Goal: Task Accomplishment & Management: Use online tool/utility

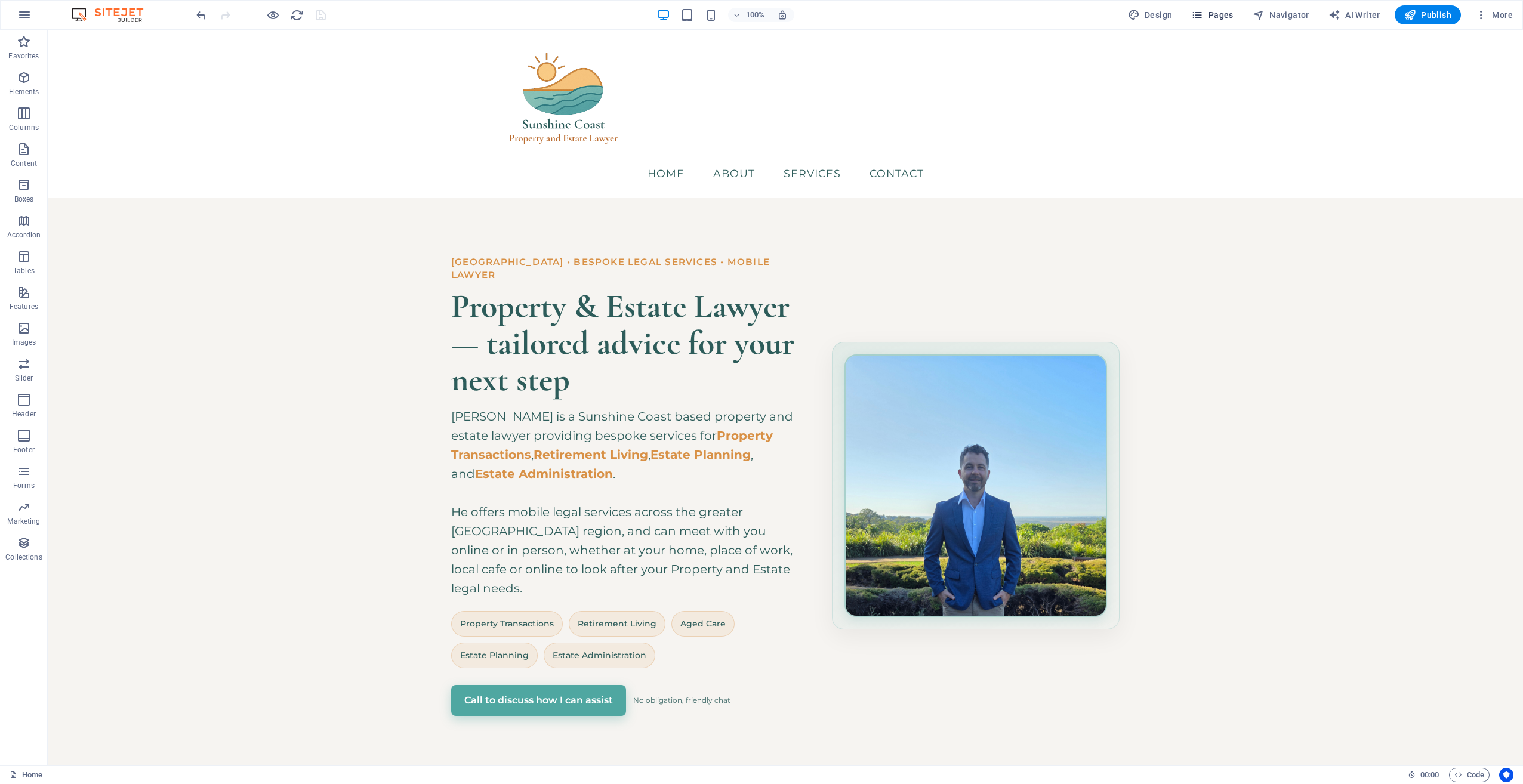
click at [1214, 17] on span "Pages" at bounding box center [1212, 15] width 42 height 12
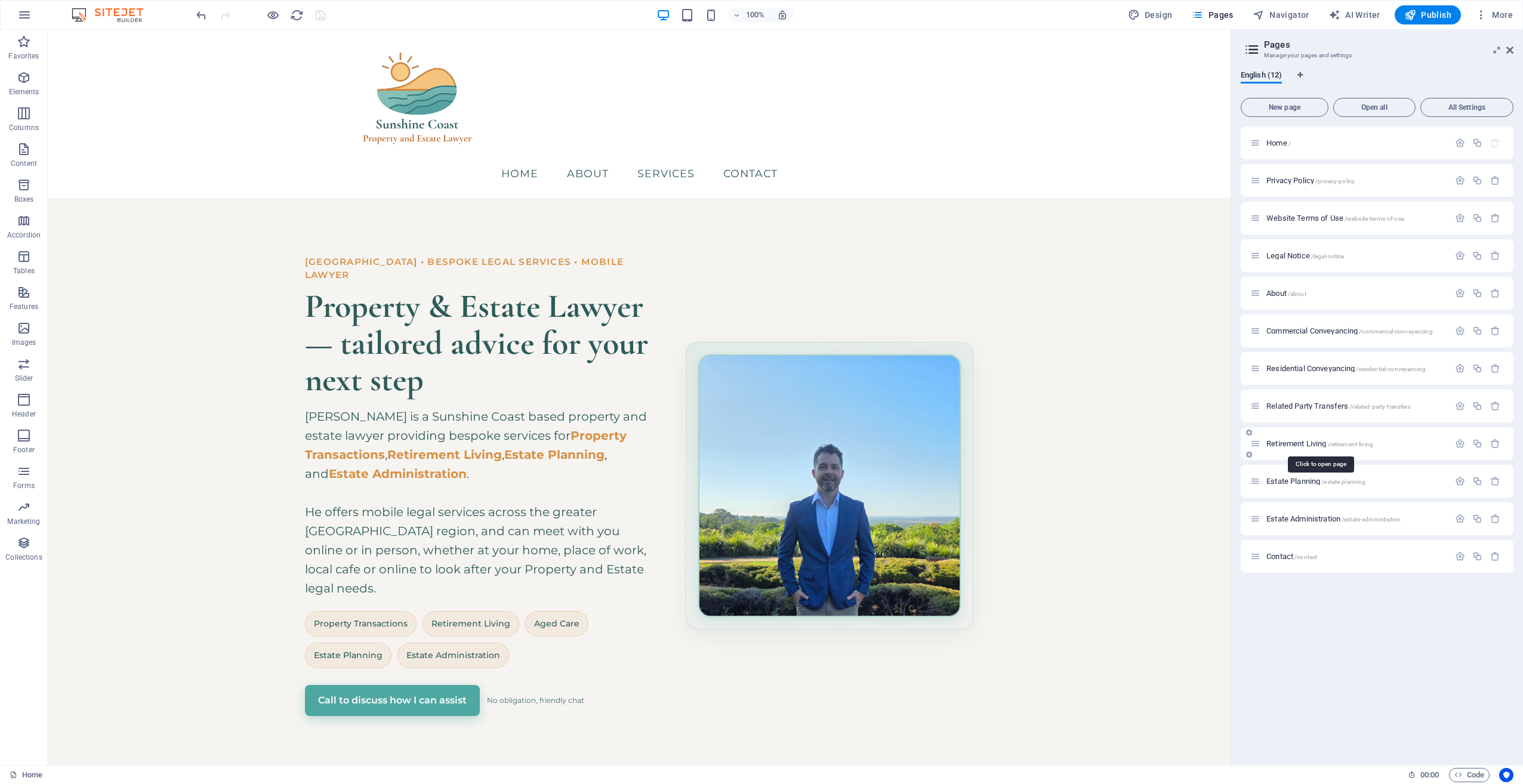
click at [1308, 440] on span "Retirement Living /retirement-living" at bounding box center [1320, 443] width 107 height 9
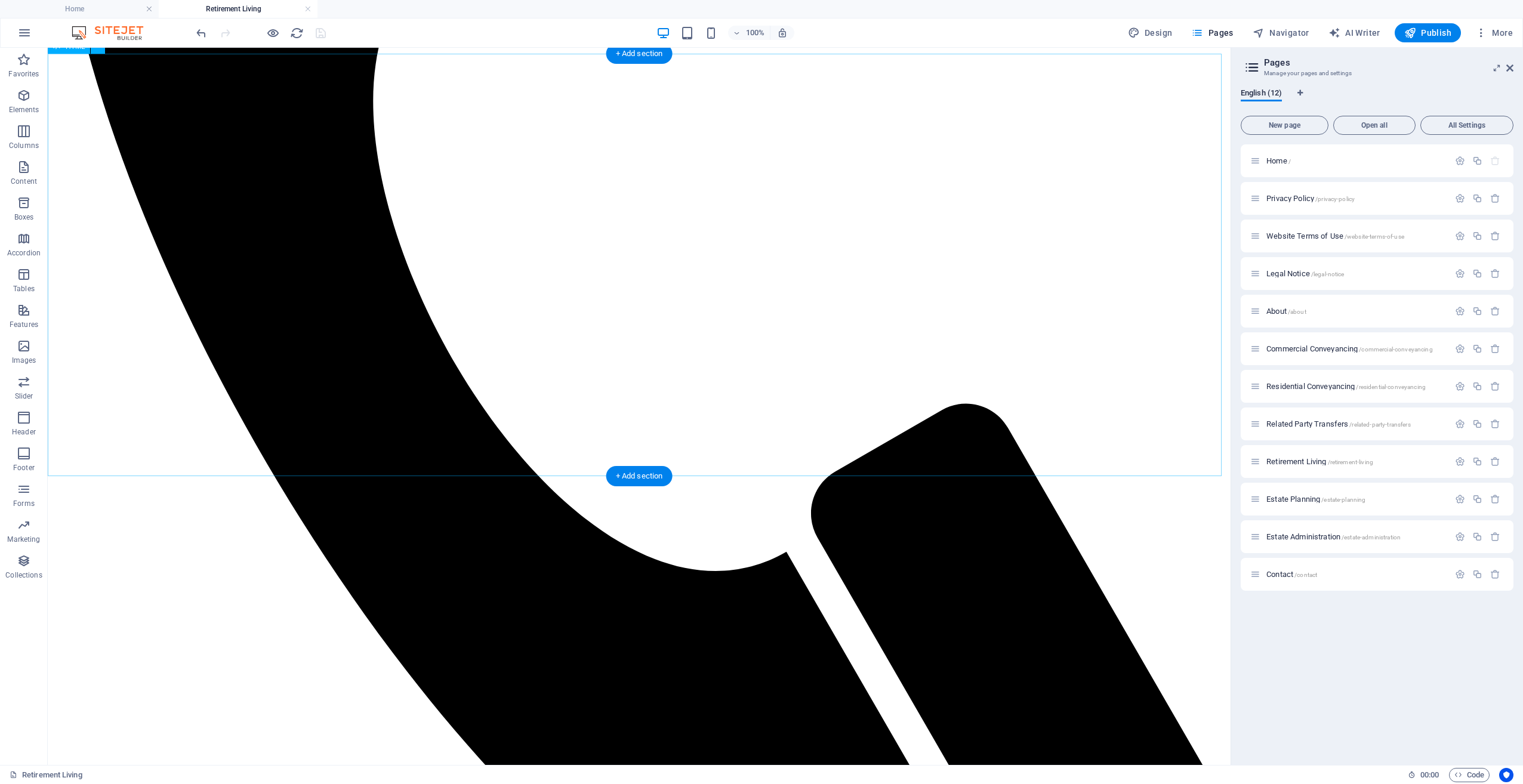
scroll to position [477, 0]
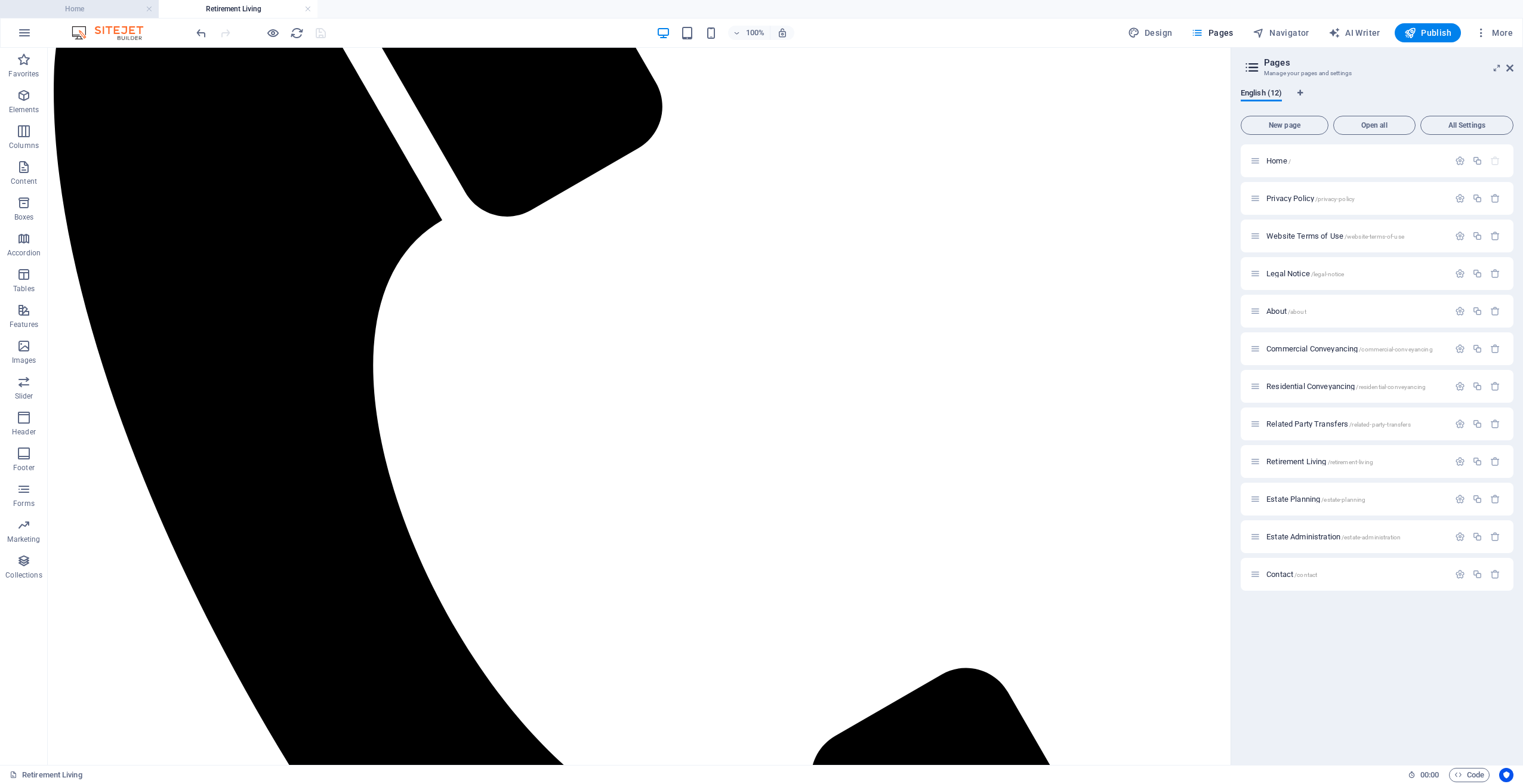
click at [97, 8] on h4 "Home" at bounding box center [79, 8] width 159 height 13
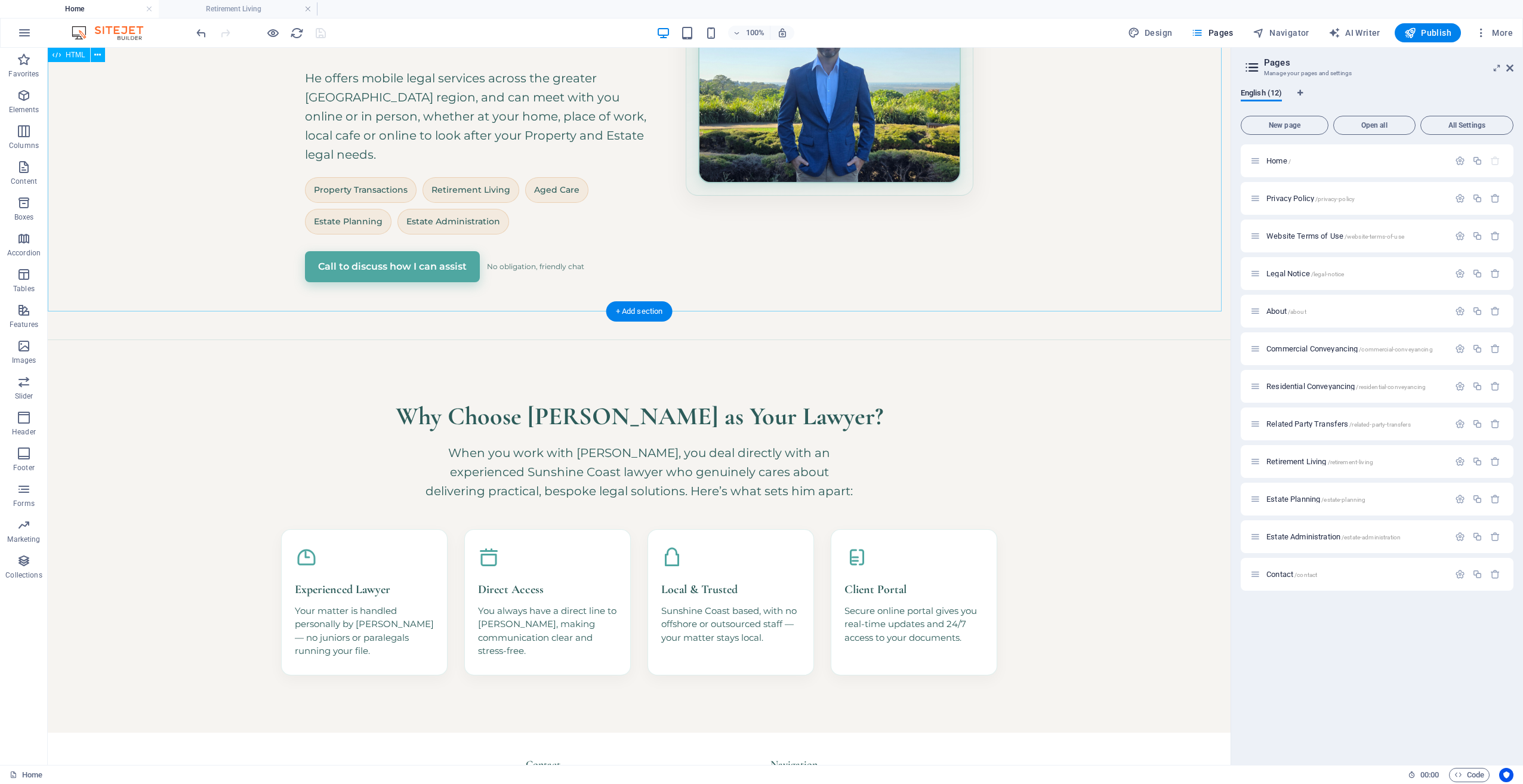
scroll to position [537, 0]
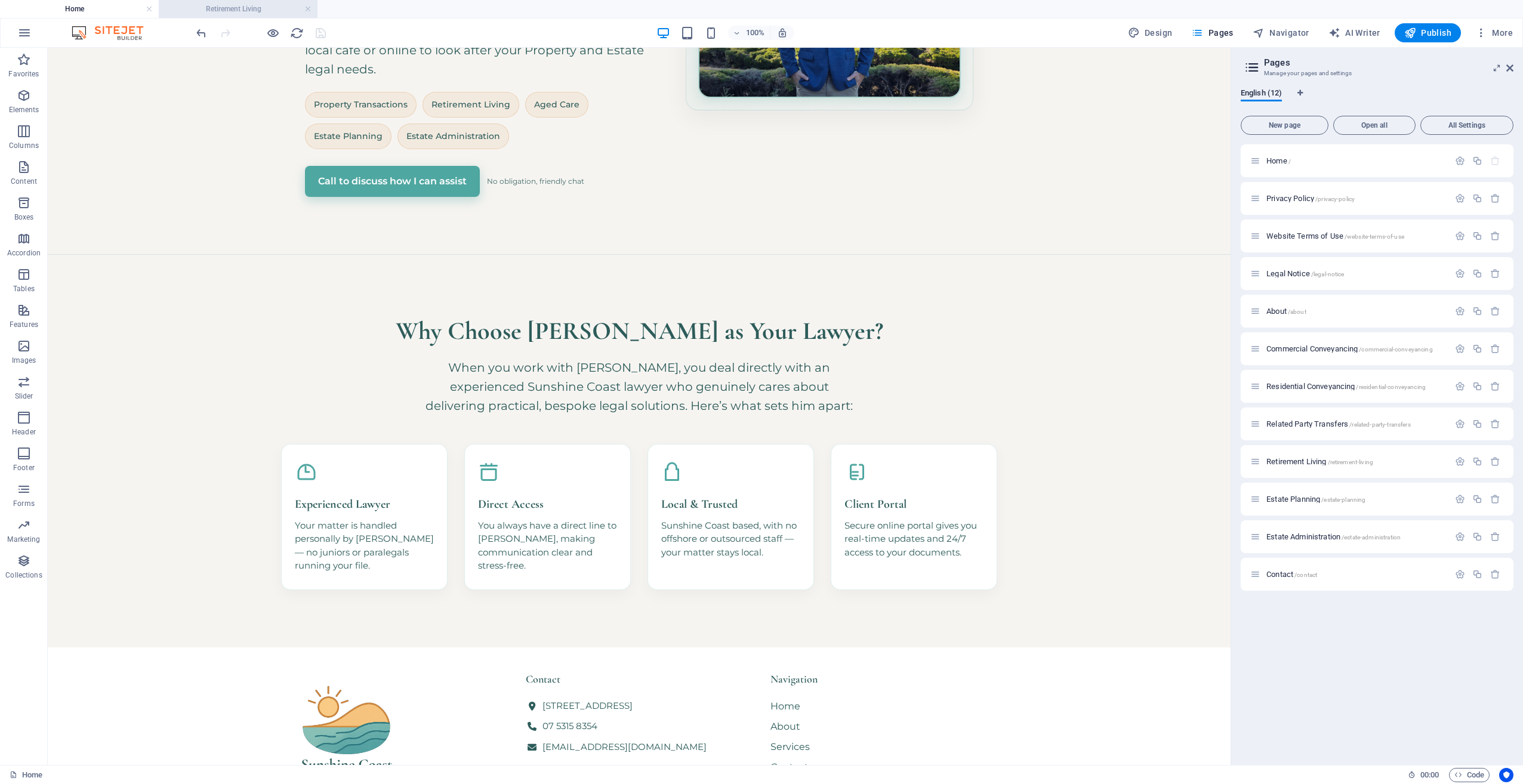
click at [235, 8] on h4 "Retirement Living" at bounding box center [238, 8] width 159 height 13
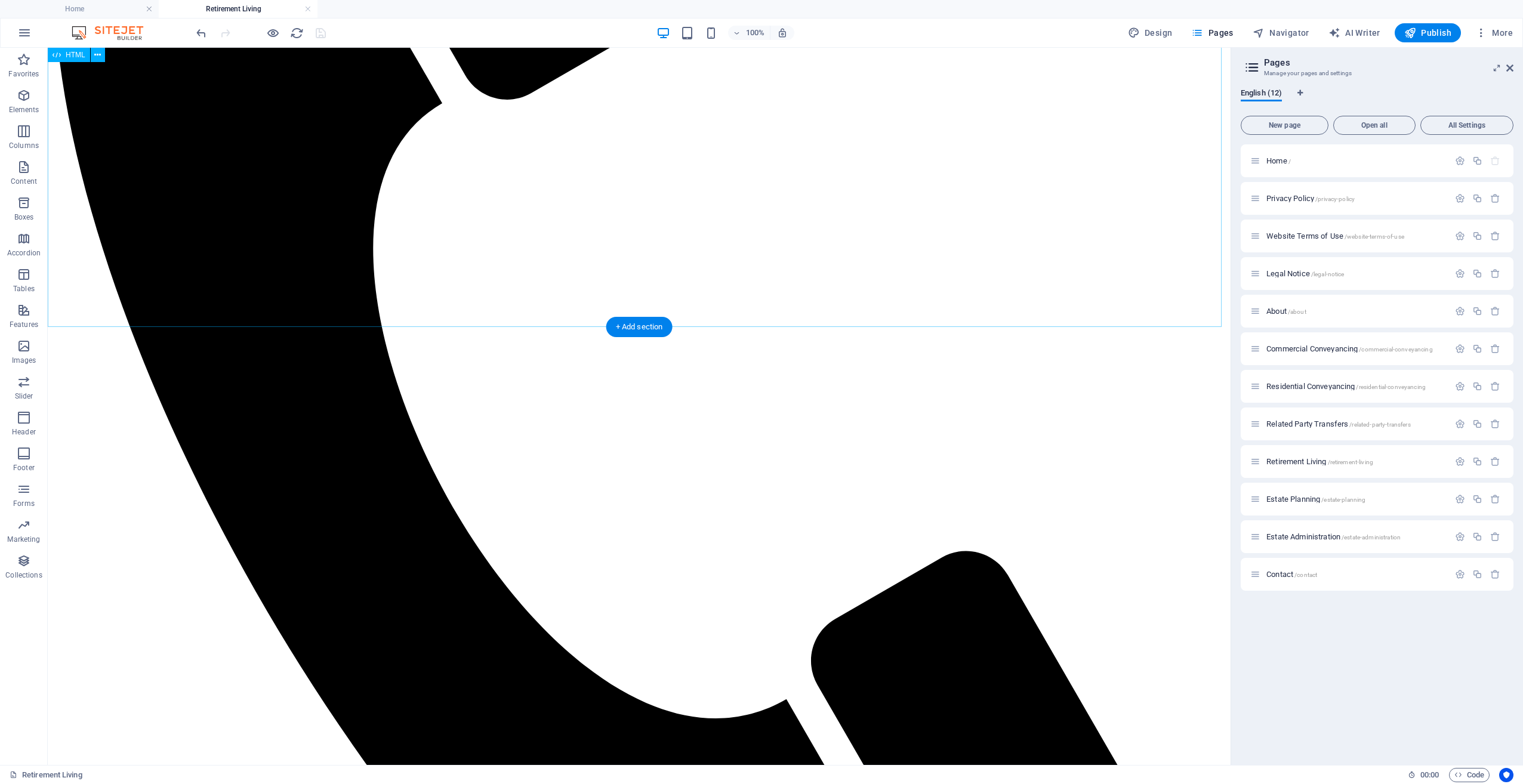
scroll to position [596, 0]
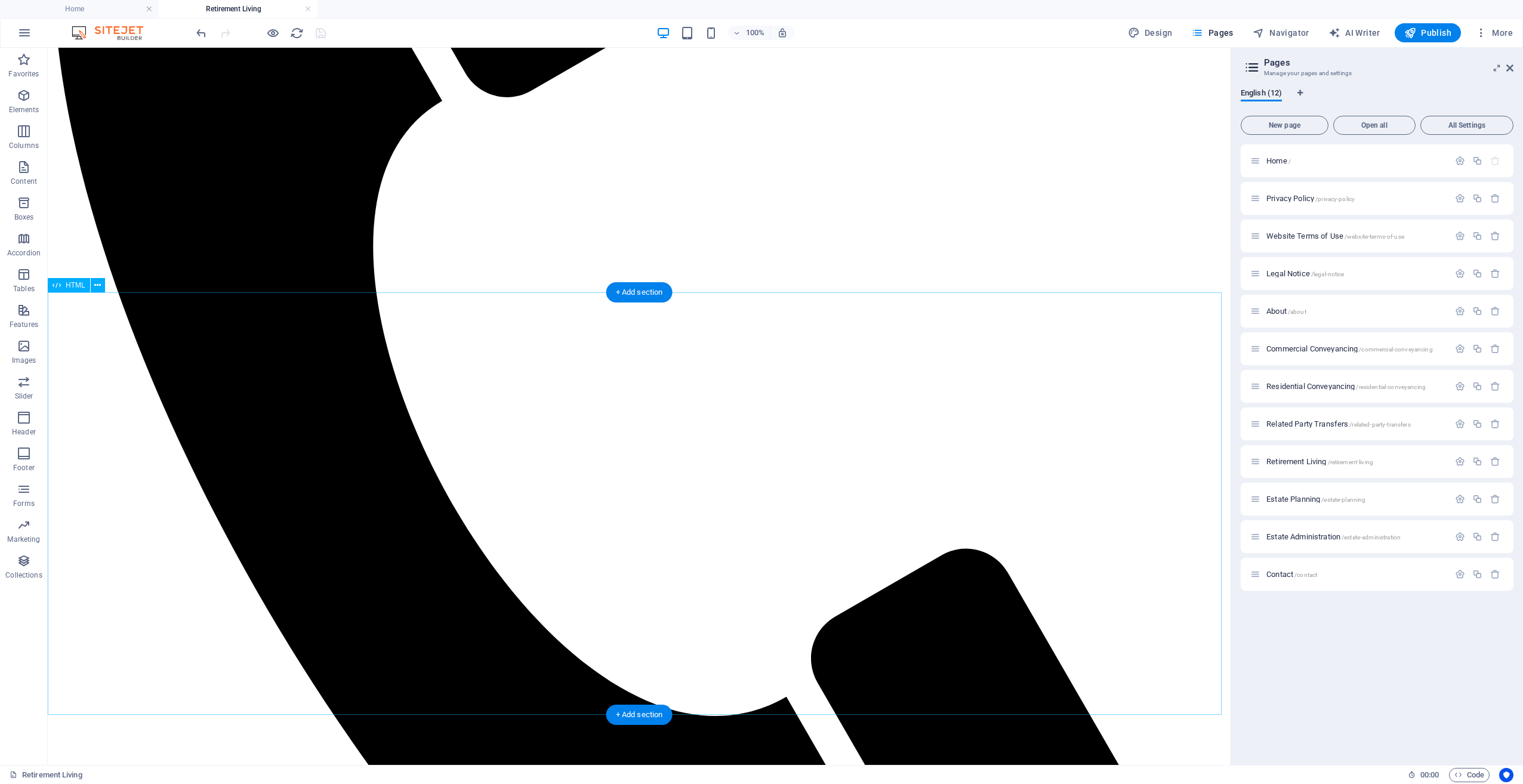
drag, startPoint x: 97, startPoint y: 291, endPoint x: 49, endPoint y: 249, distance: 63.8
click at [97, 291] on icon at bounding box center [97, 285] width 7 height 13
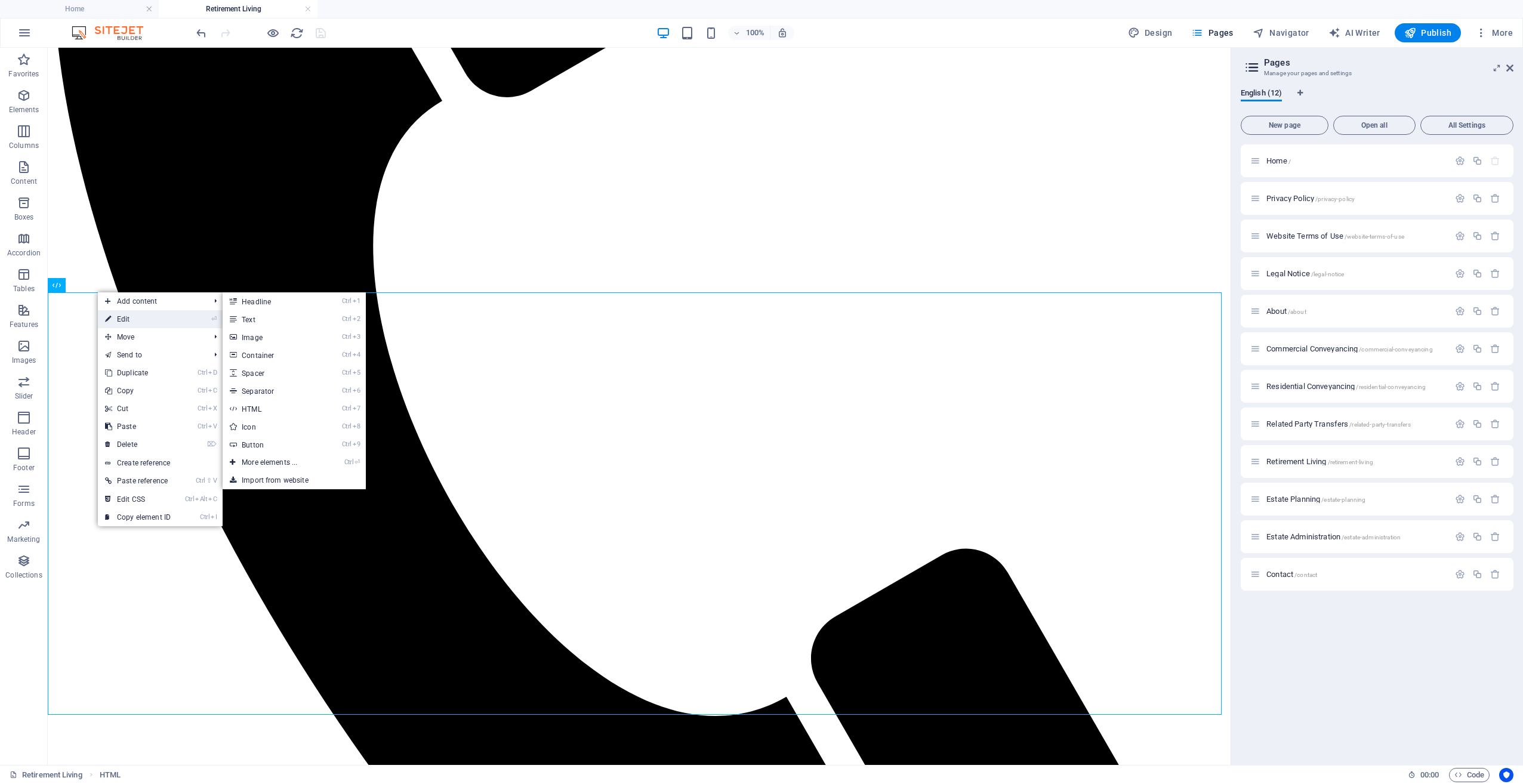
click at [114, 315] on link "⏎ Edit" at bounding box center [138, 319] width 80 height 18
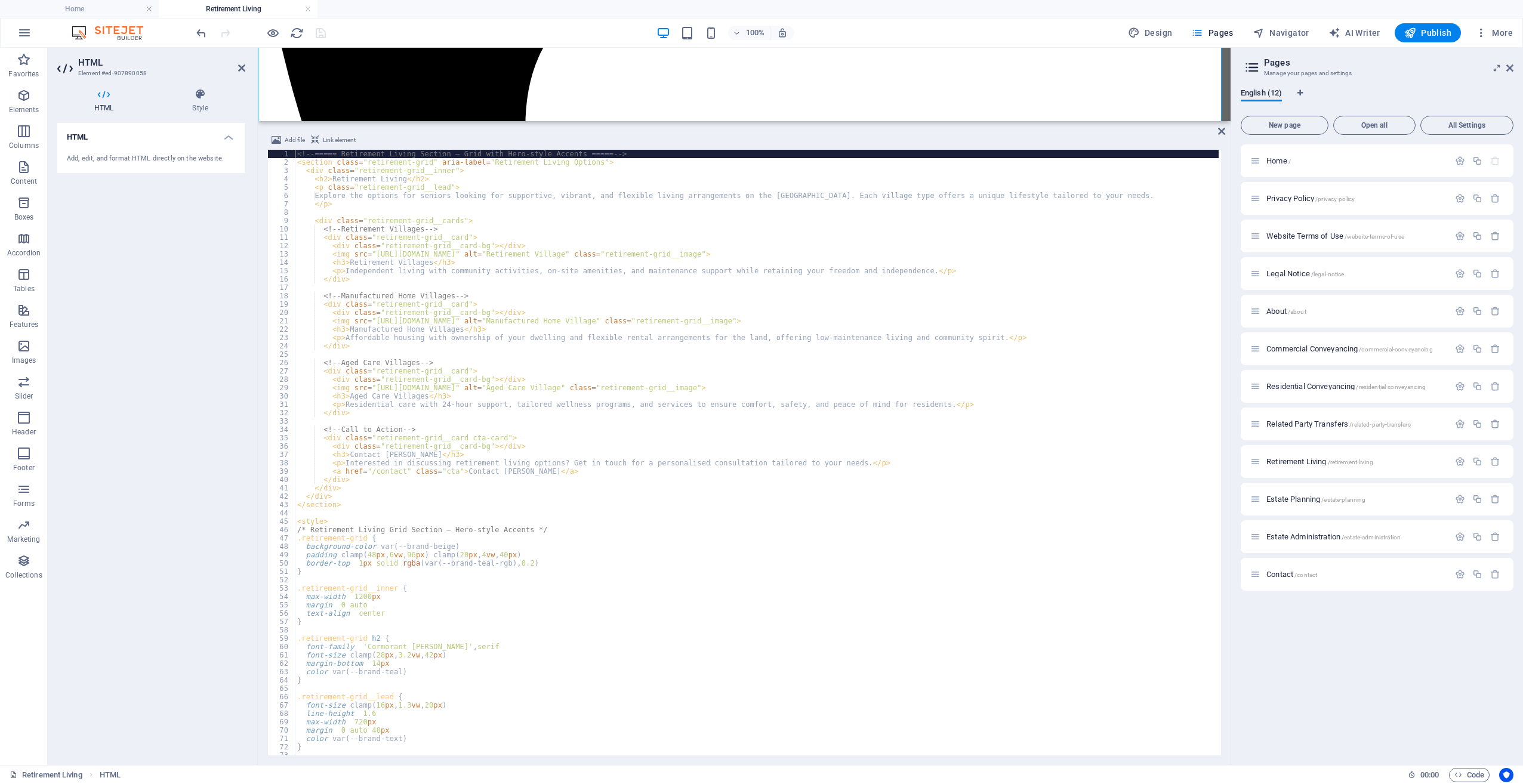
scroll to position [1016, 0]
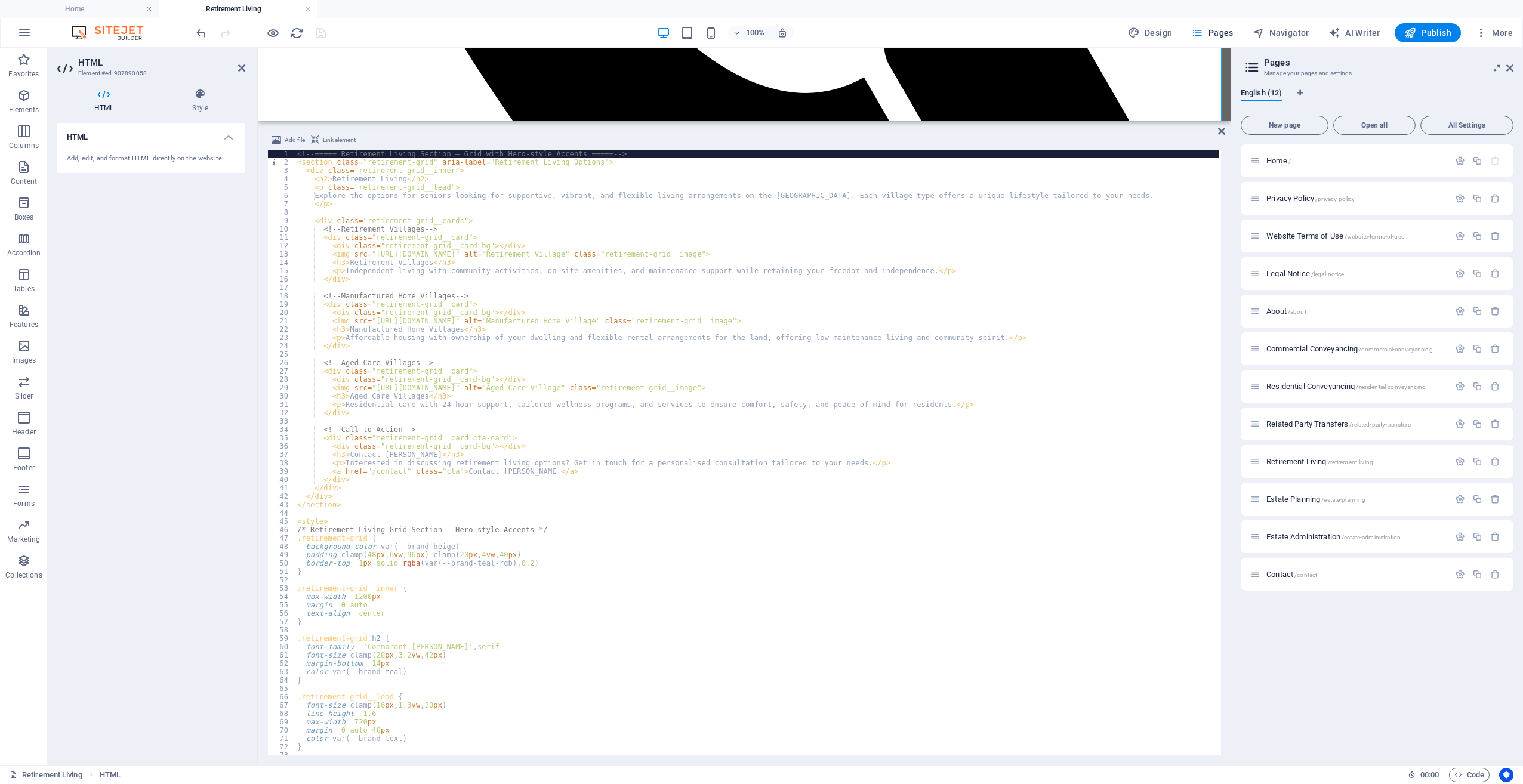
click at [1222, 137] on div "Add file Link element <!-- ===== Retirement Living Section – Grid with Hero-sty…" at bounding box center [744, 443] width 972 height 641
click at [1222, 135] on icon at bounding box center [1221, 131] width 8 height 10
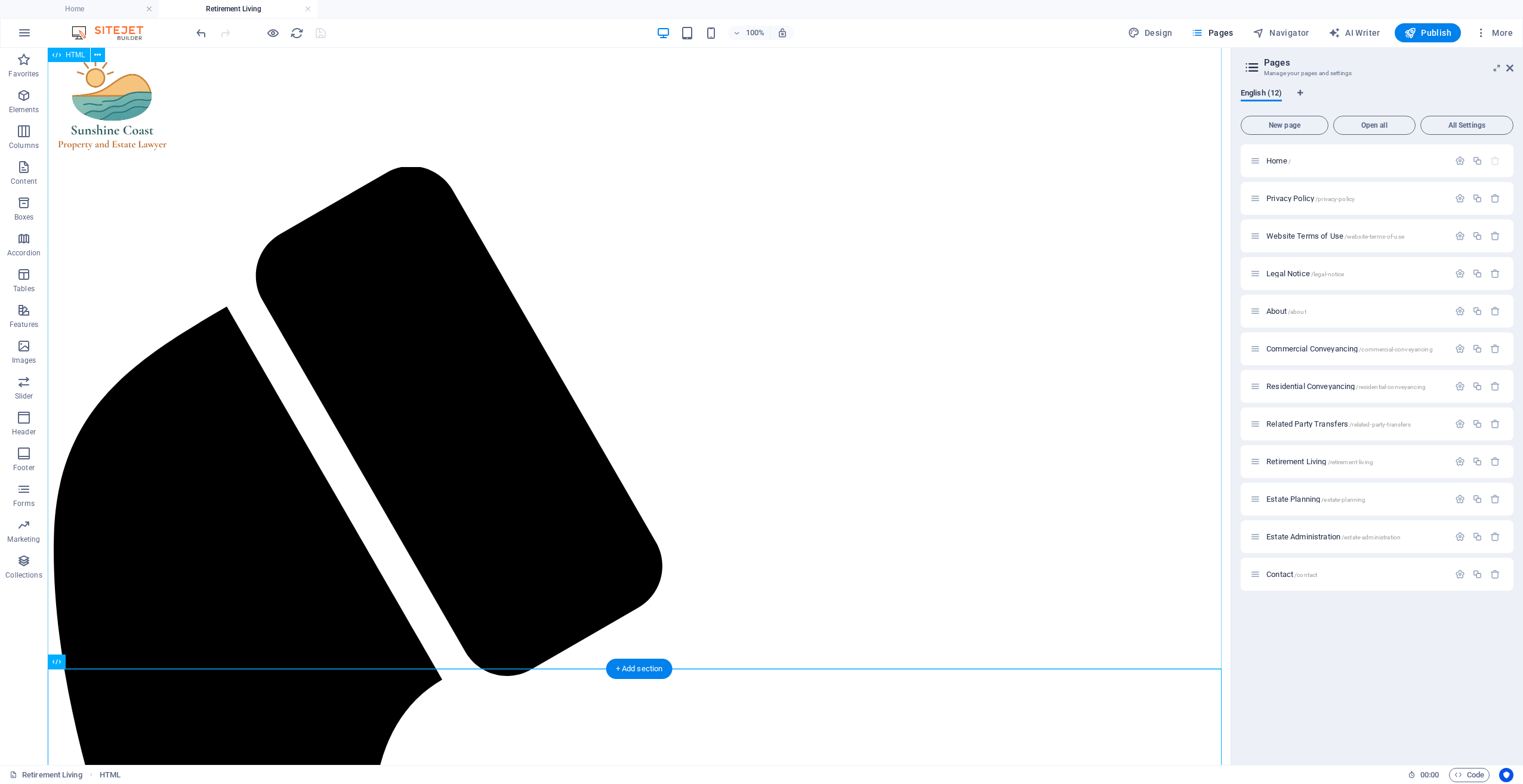
scroll to position [0, 0]
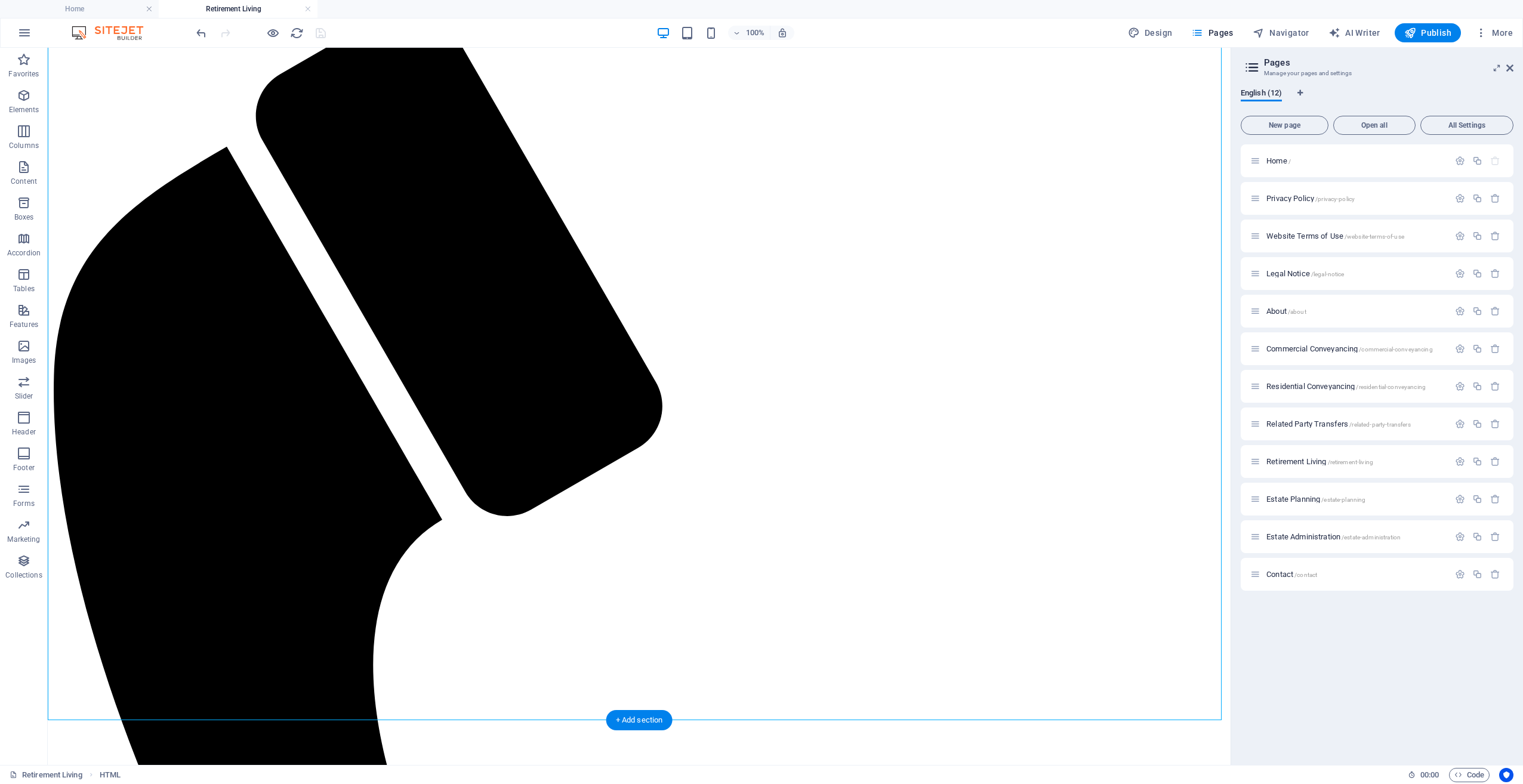
scroll to position [179, 0]
click at [96, 55] on icon at bounding box center [97, 55] width 7 height 13
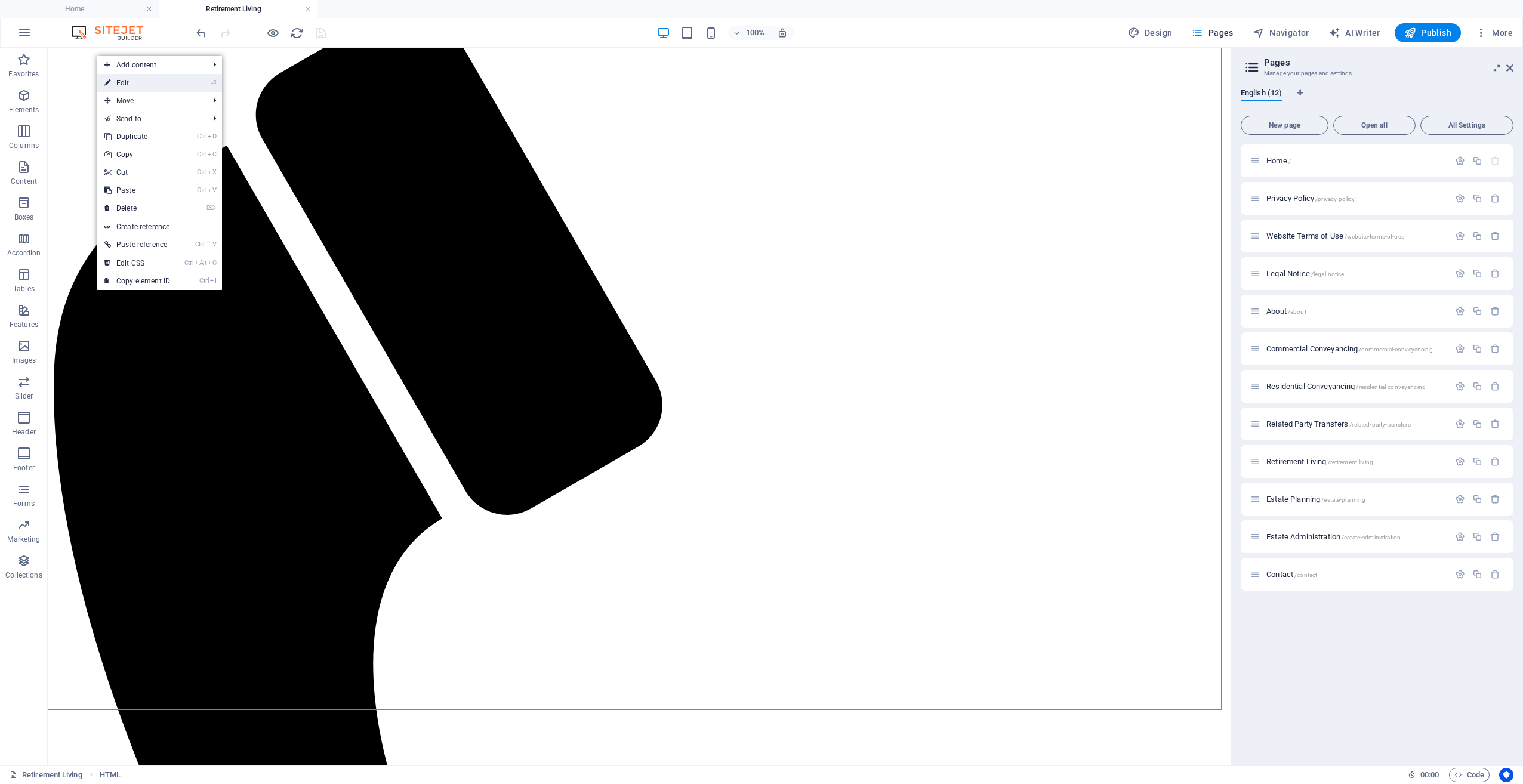
click at [139, 88] on link "⏎ Edit" at bounding box center [137, 83] width 80 height 18
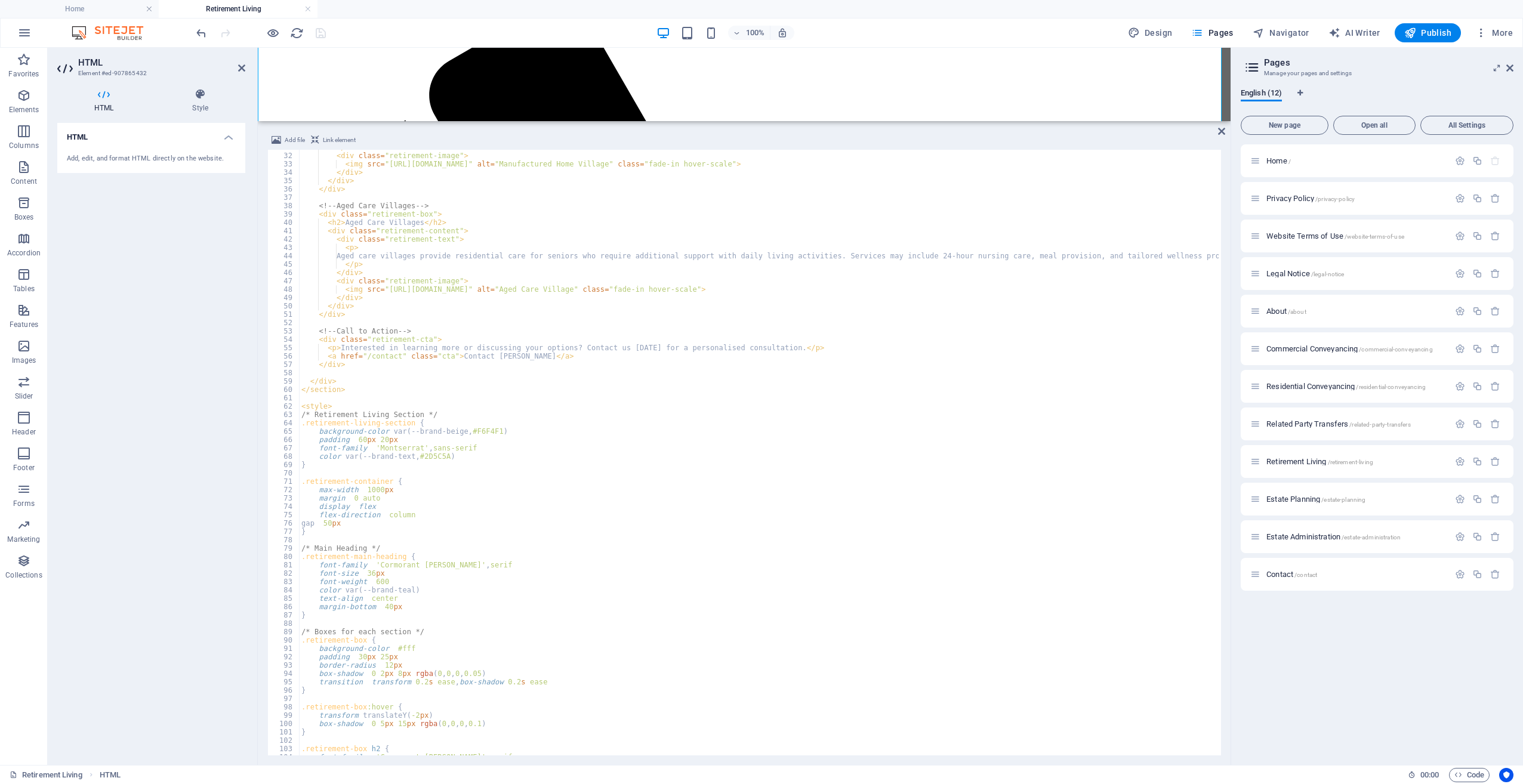
scroll to position [257, 0]
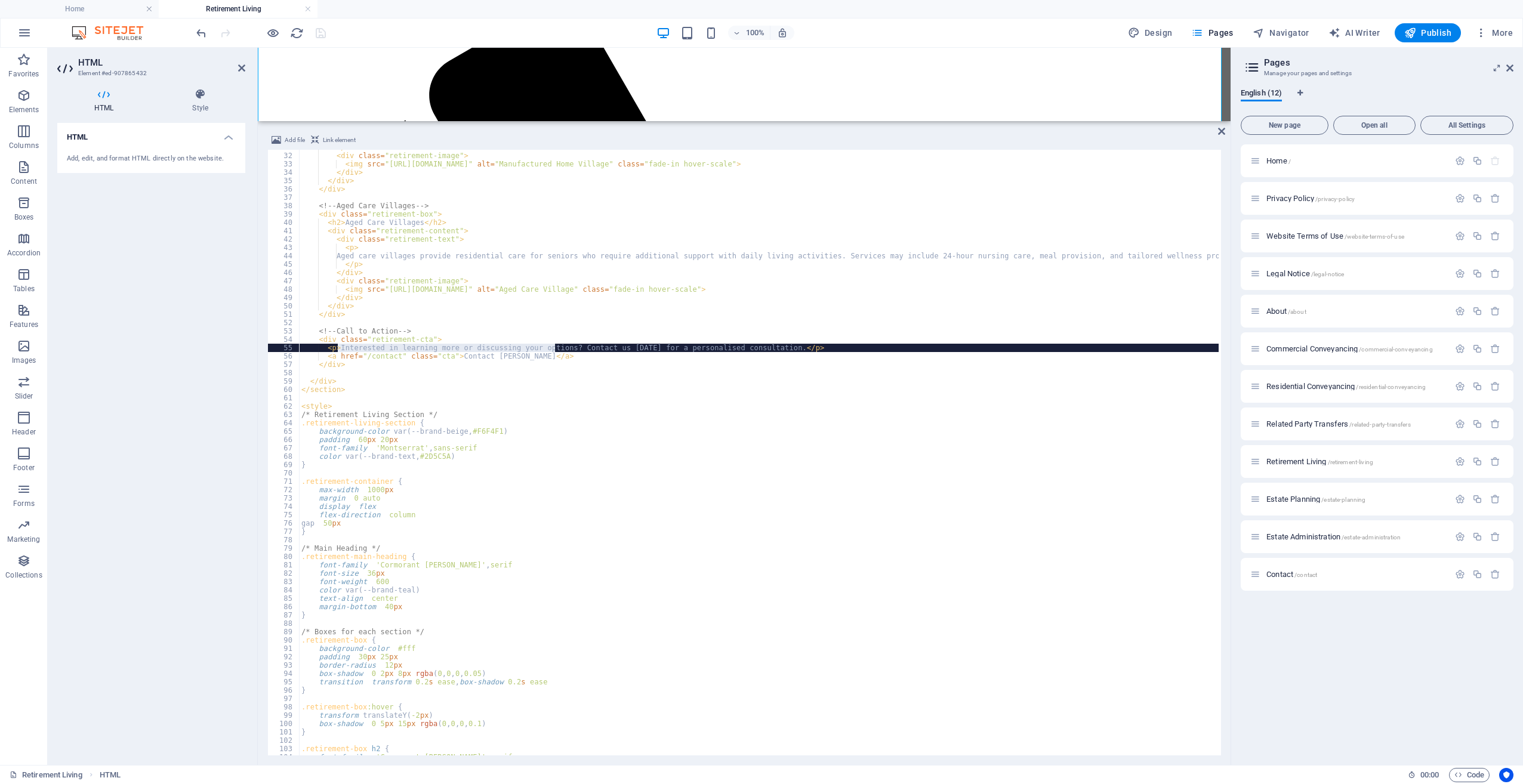
drag, startPoint x: 338, startPoint y: 348, endPoint x: 554, endPoint y: 350, distance: 216.0
click at [554, 349] on div "</ div > < div class = "retirement-image" > < img src = "[URL][DOMAIN_NAME]" al…" at bounding box center [820, 453] width 1042 height 619
drag, startPoint x: 563, startPoint y: 347, endPoint x: 688, endPoint y: 348, distance: 125.0
click at [688, 348] on div "</ div > < div class = "retirement-image" > < img src = "[URL][DOMAIN_NAME]" al…" at bounding box center [820, 453] width 1042 height 619
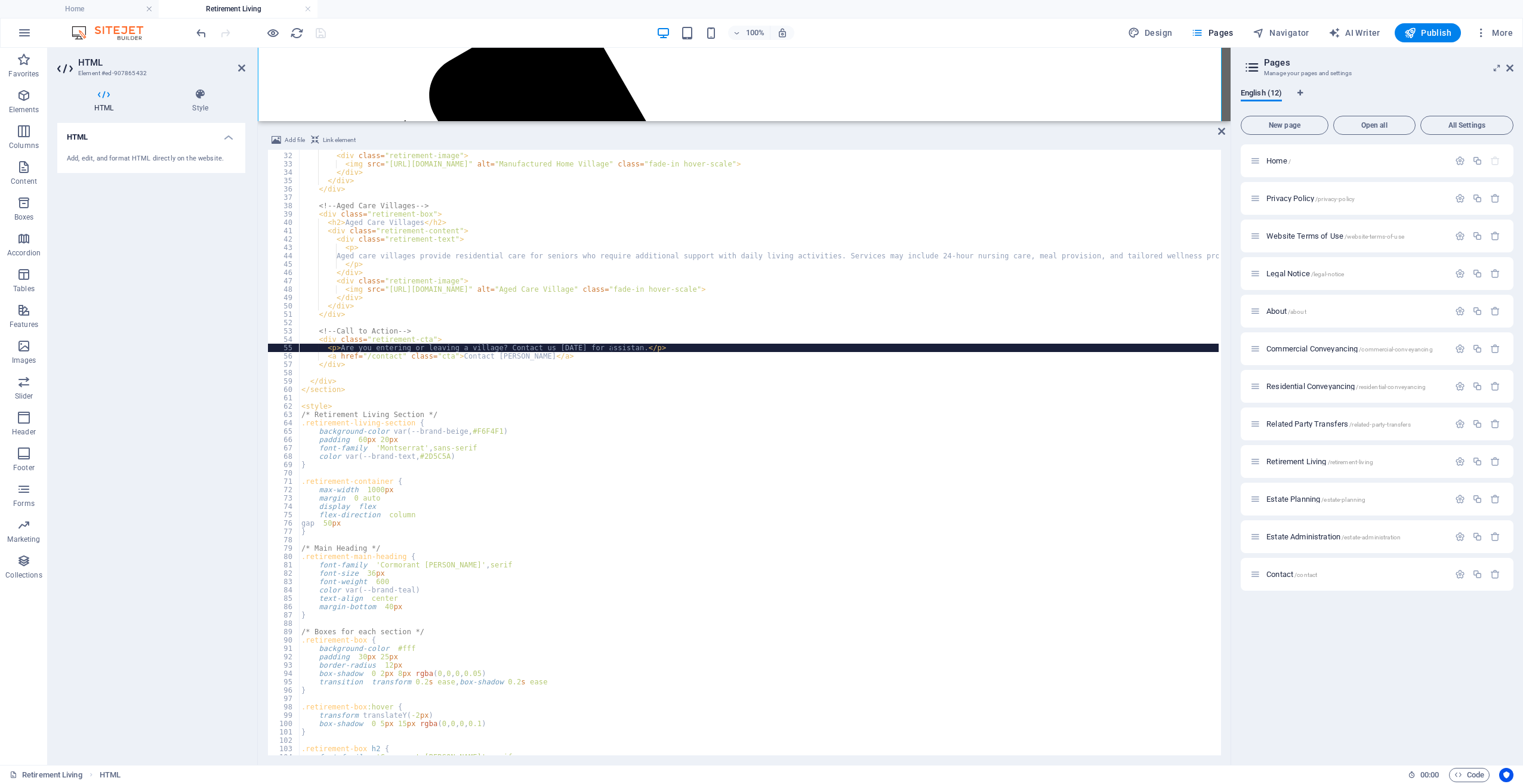
scroll to position [0, 26]
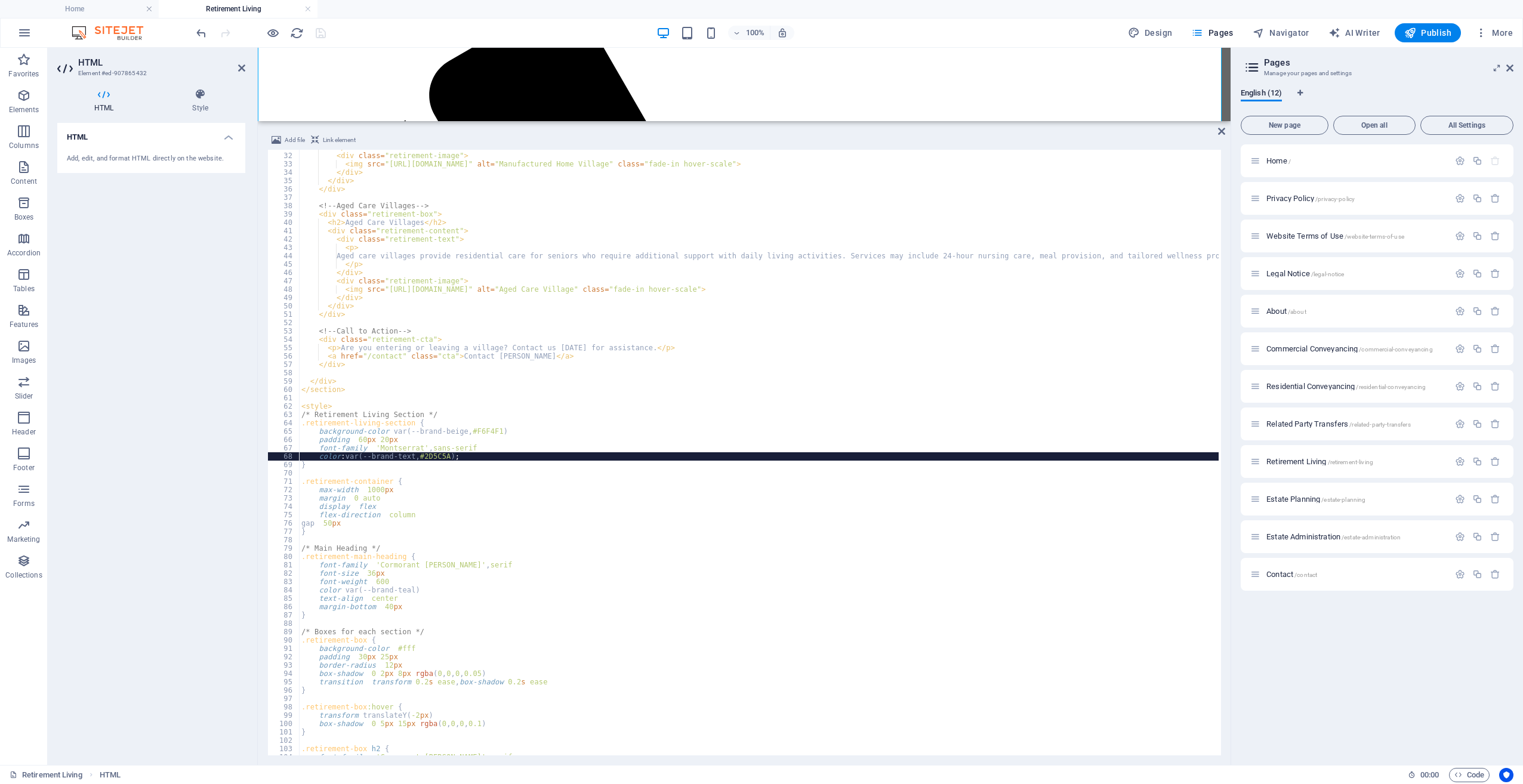
click at [752, 456] on div "</ div > < div class = "retirement-image" > < img src = "[URL][DOMAIN_NAME]" al…" at bounding box center [820, 453] width 1042 height 619
type textarea "color: var(--brand-text, #2D5C5A);"
click at [319, 32] on icon "save" at bounding box center [320, 33] width 14 height 14
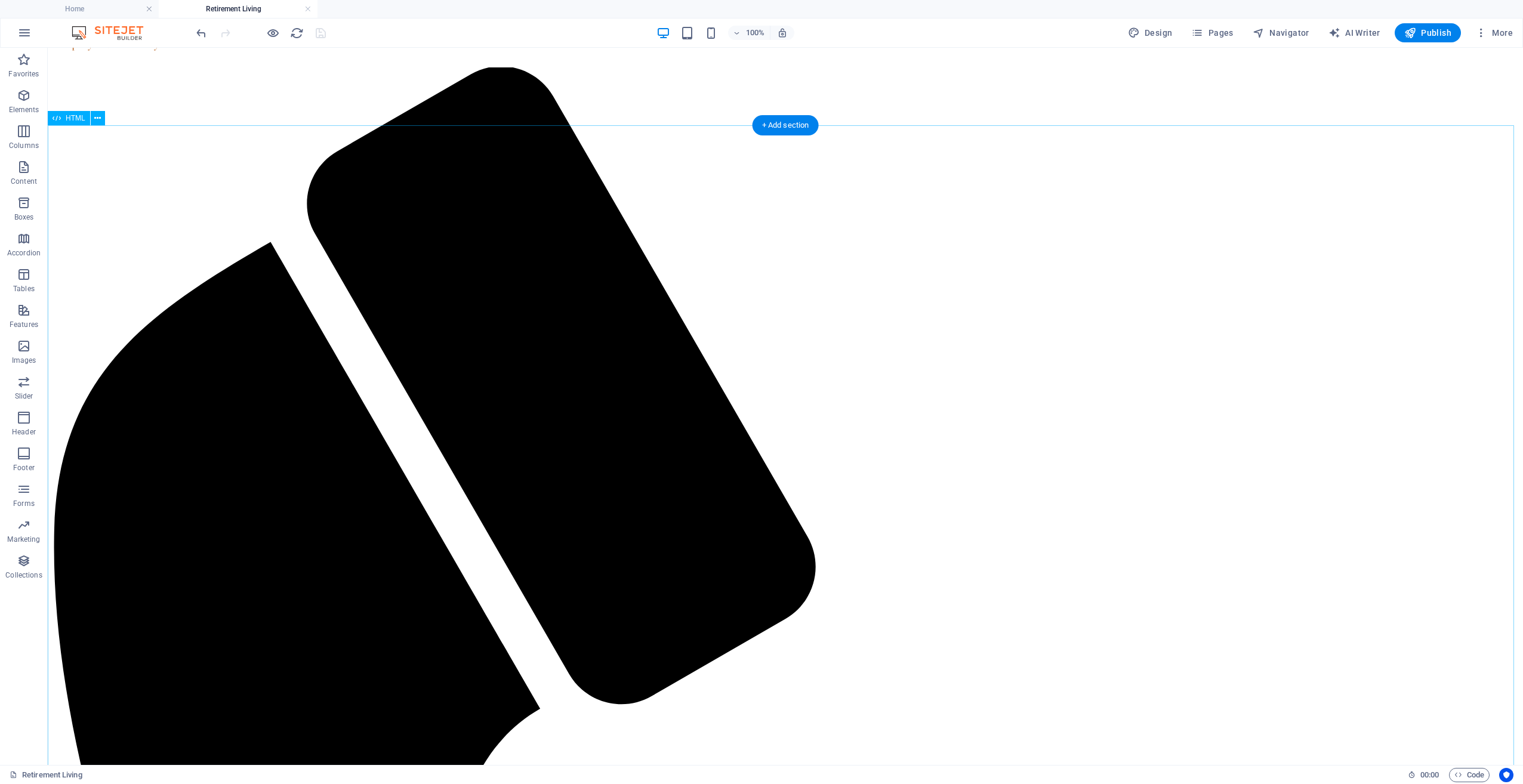
scroll to position [120, 0]
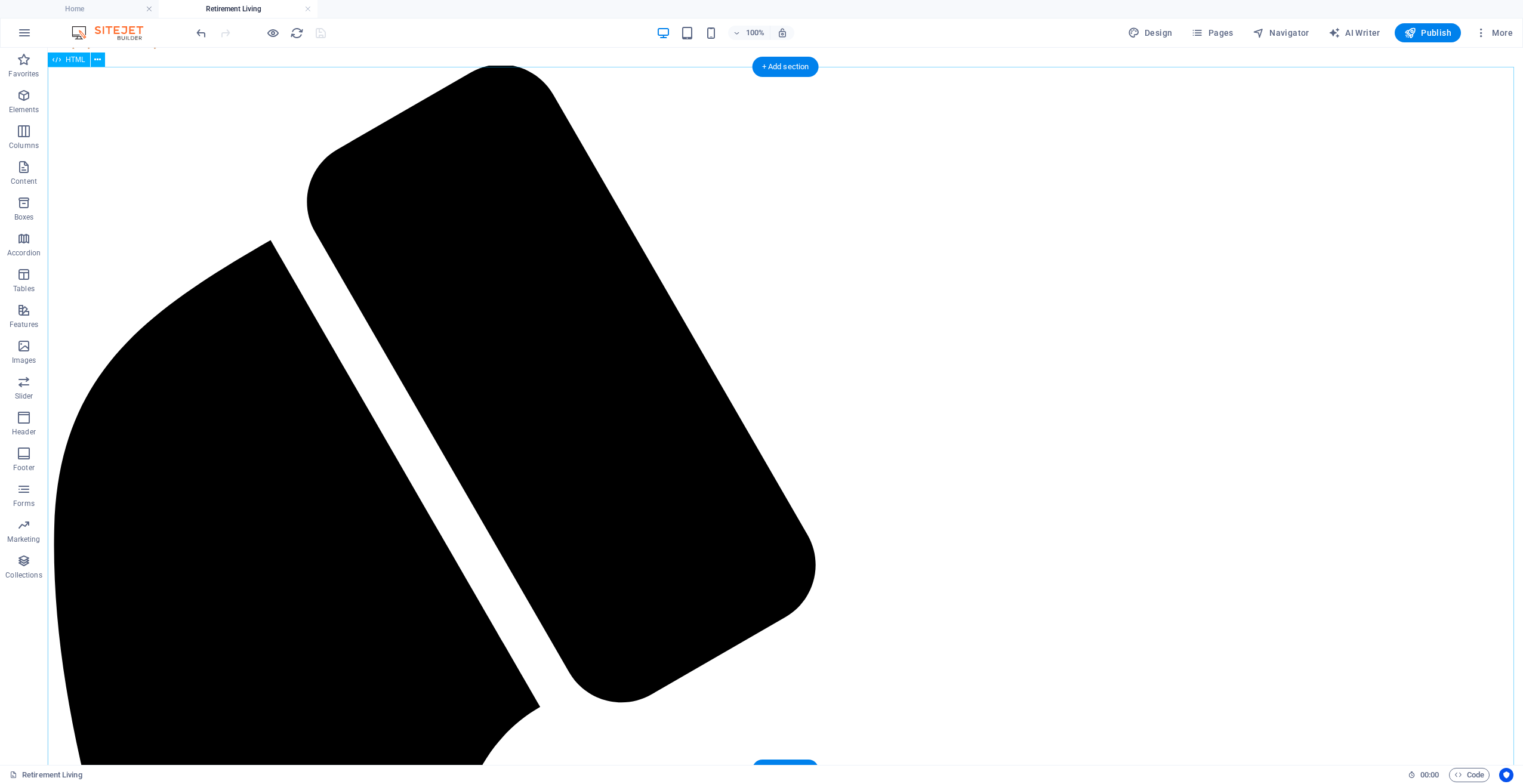
click at [94, 62] on icon at bounding box center [97, 59] width 7 height 13
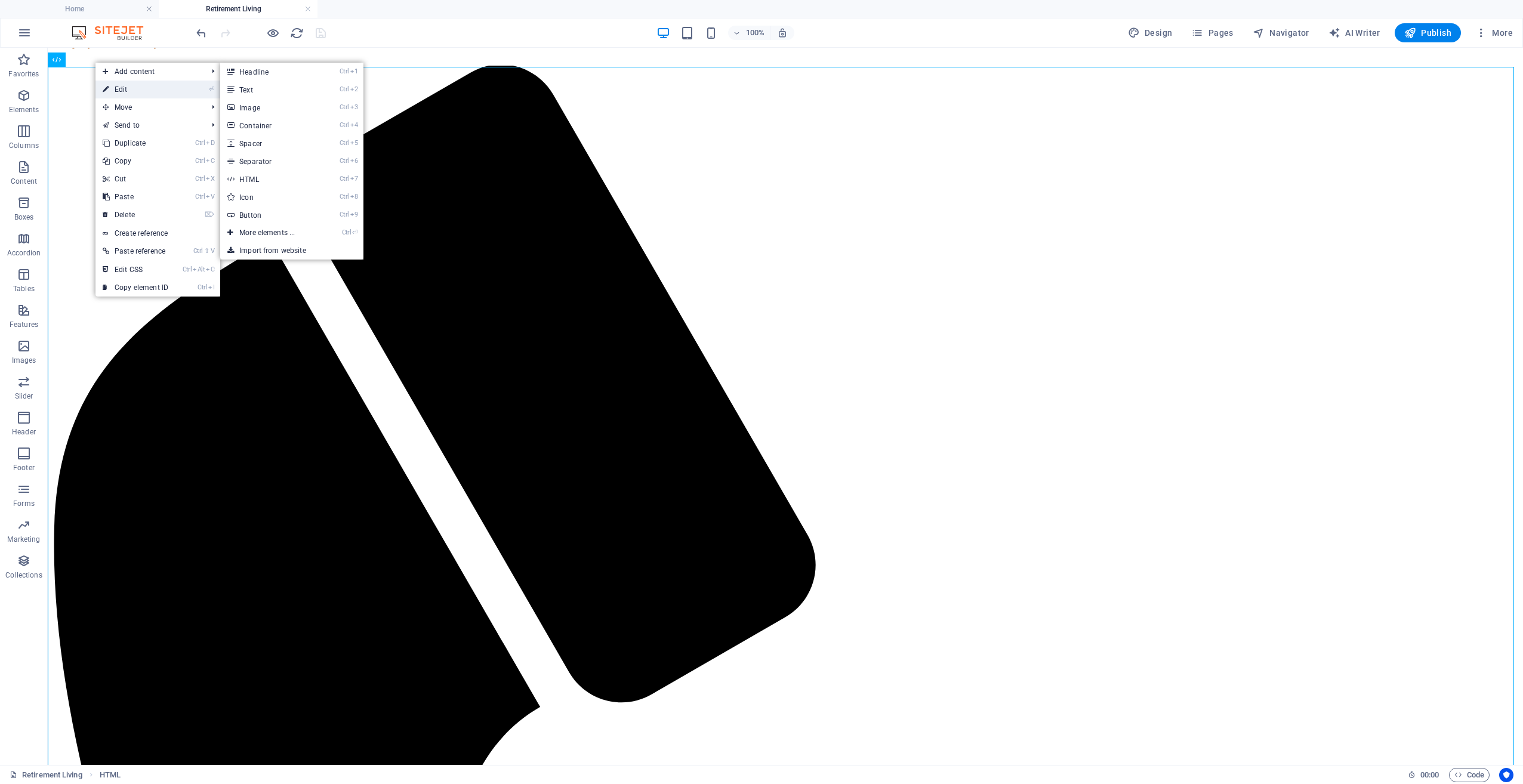
click at [126, 86] on link "⏎ Edit" at bounding box center [135, 89] width 80 height 18
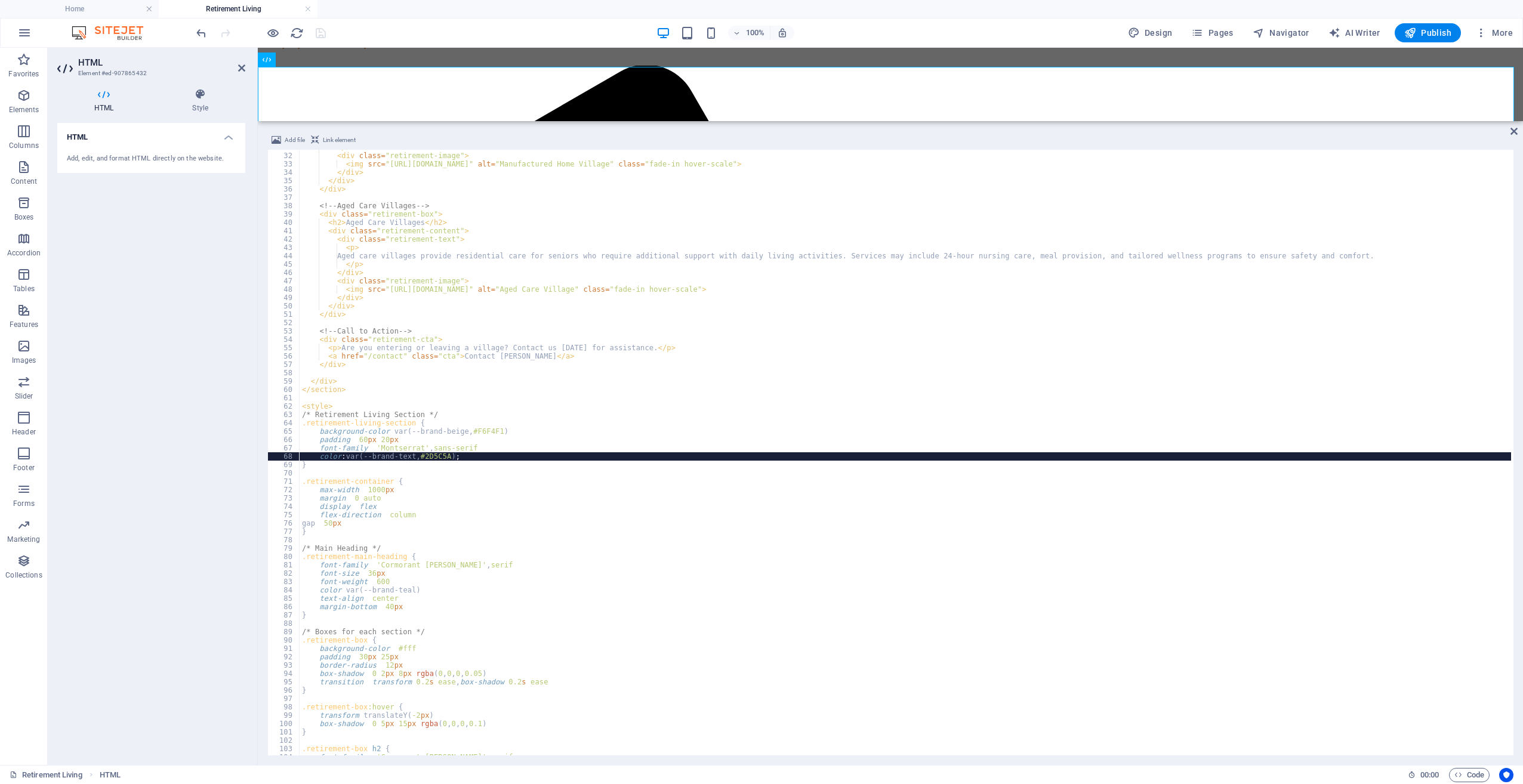
scroll to position [257, 0]
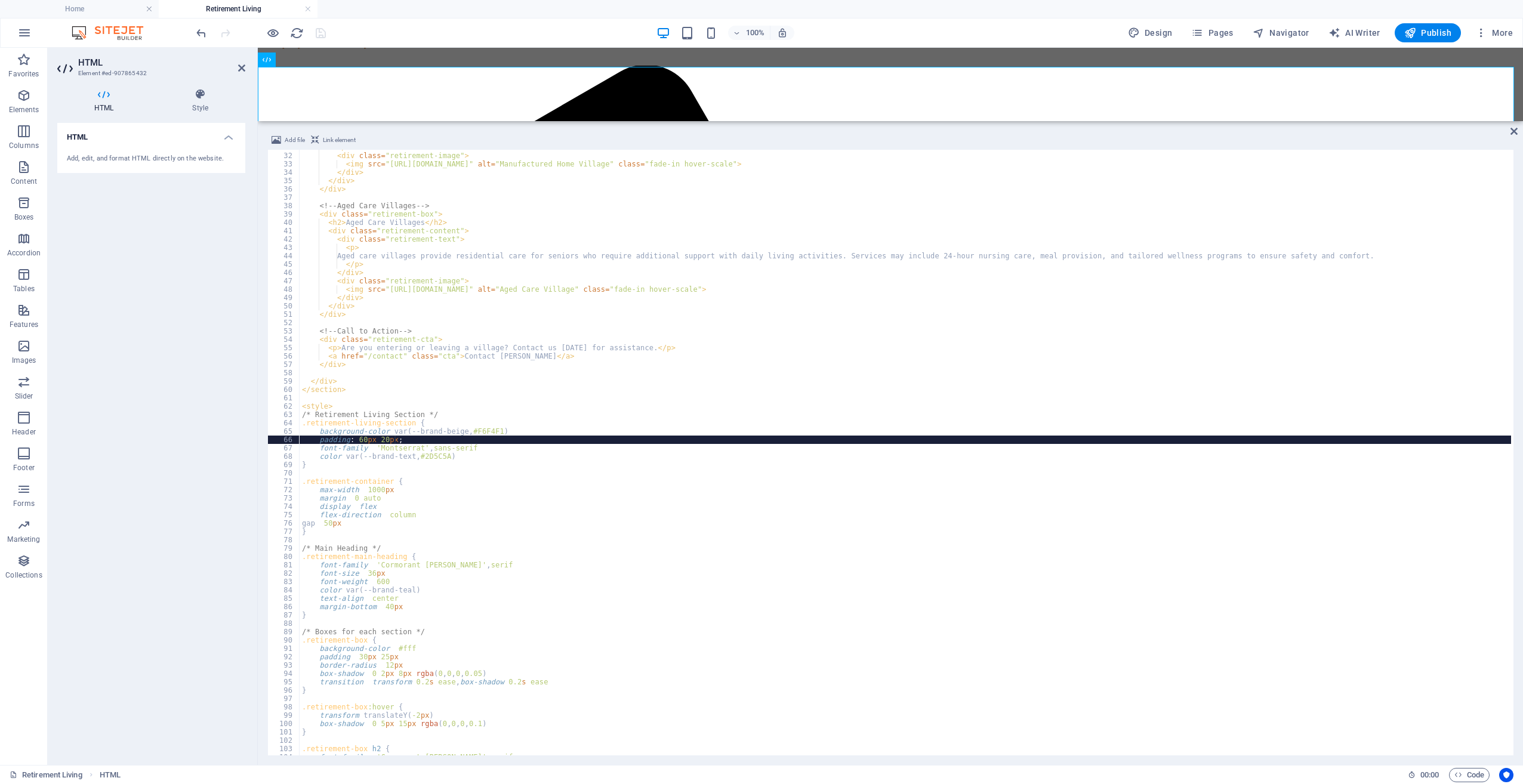
click at [469, 440] on div "</ div > < div class = "retirement-image" > < img src = "[URL][DOMAIN_NAME]" al…" at bounding box center [905, 453] width 1212 height 619
type textarea "</style>"
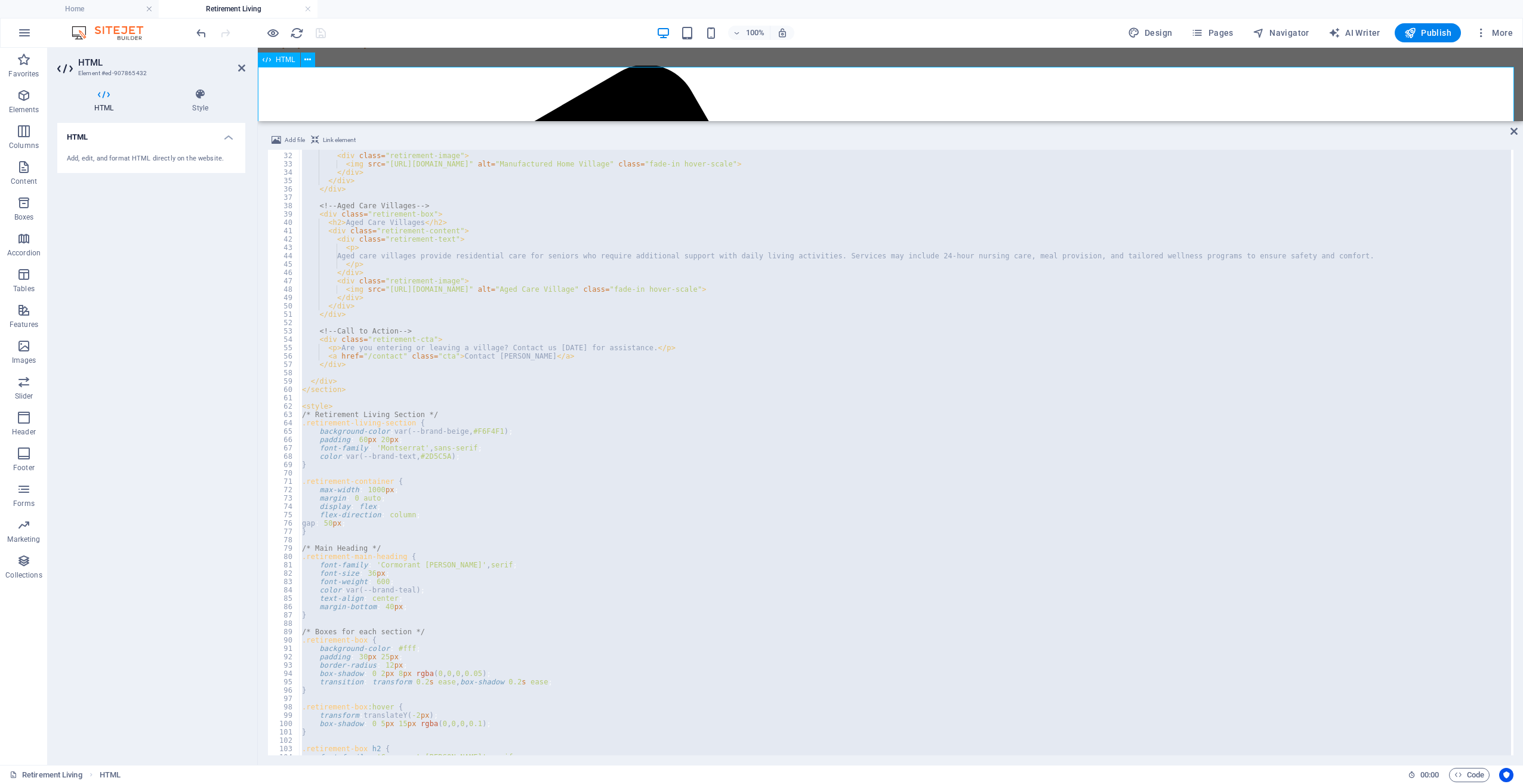
click at [1509, 129] on div "Add file Link element </style> 31 32 33 34 35 36 37 38 39 40 41 42 43 44 45 46 …" at bounding box center [890, 443] width 1265 height 641
click at [1514, 132] on icon at bounding box center [1514, 131] width 8 height 10
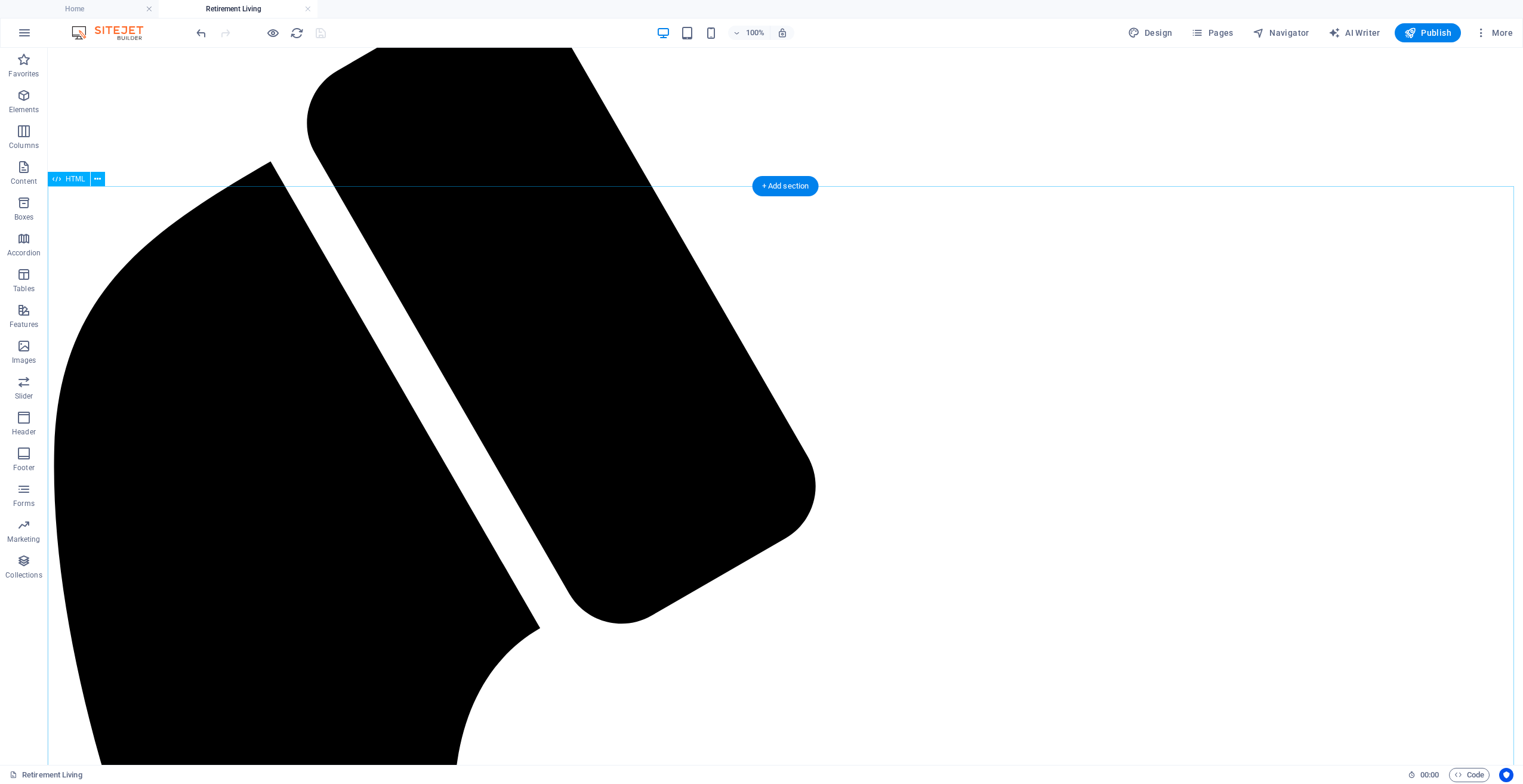
scroll to position [417, 0]
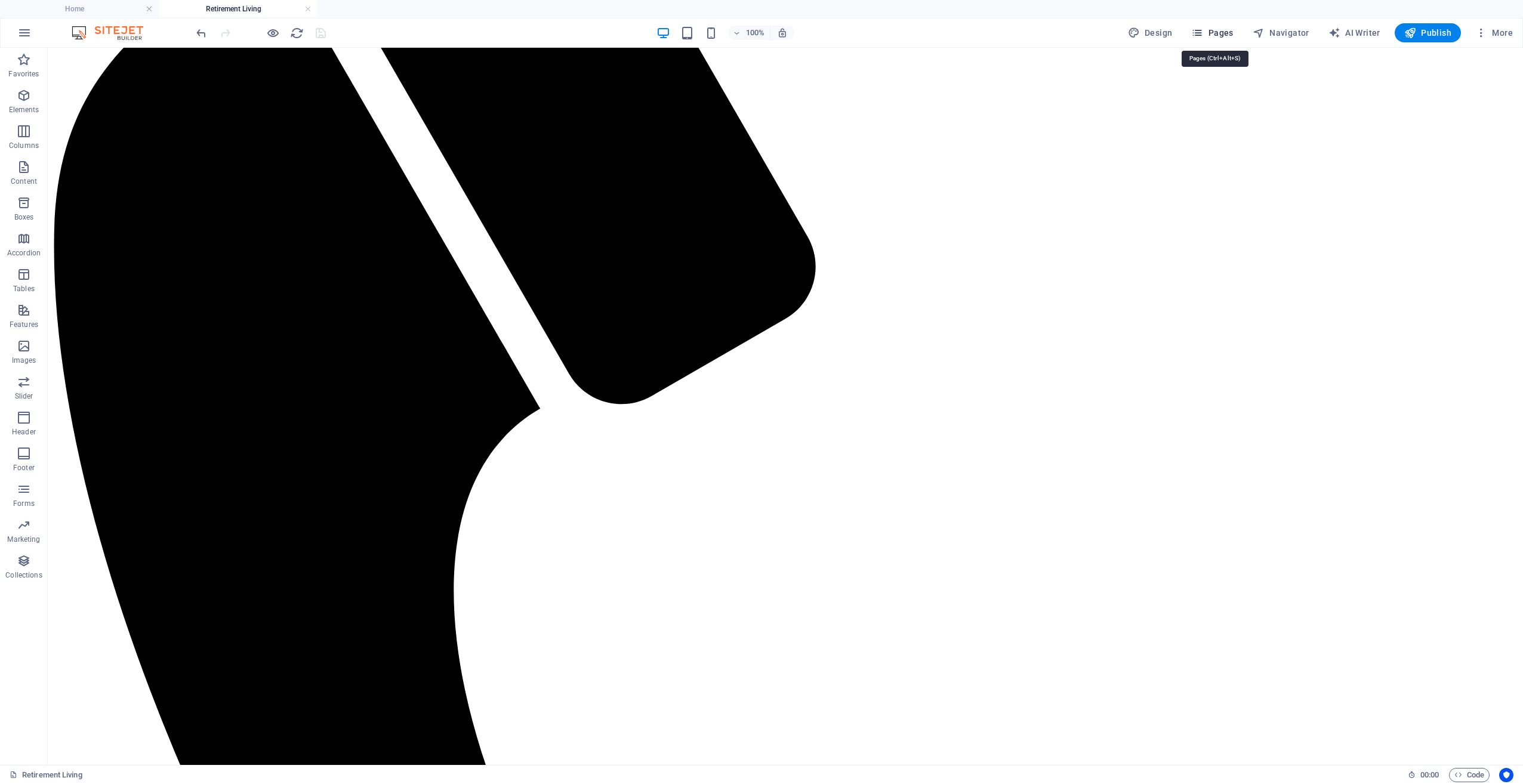
click at [1226, 41] on button "Pages" at bounding box center [1212, 32] width 51 height 19
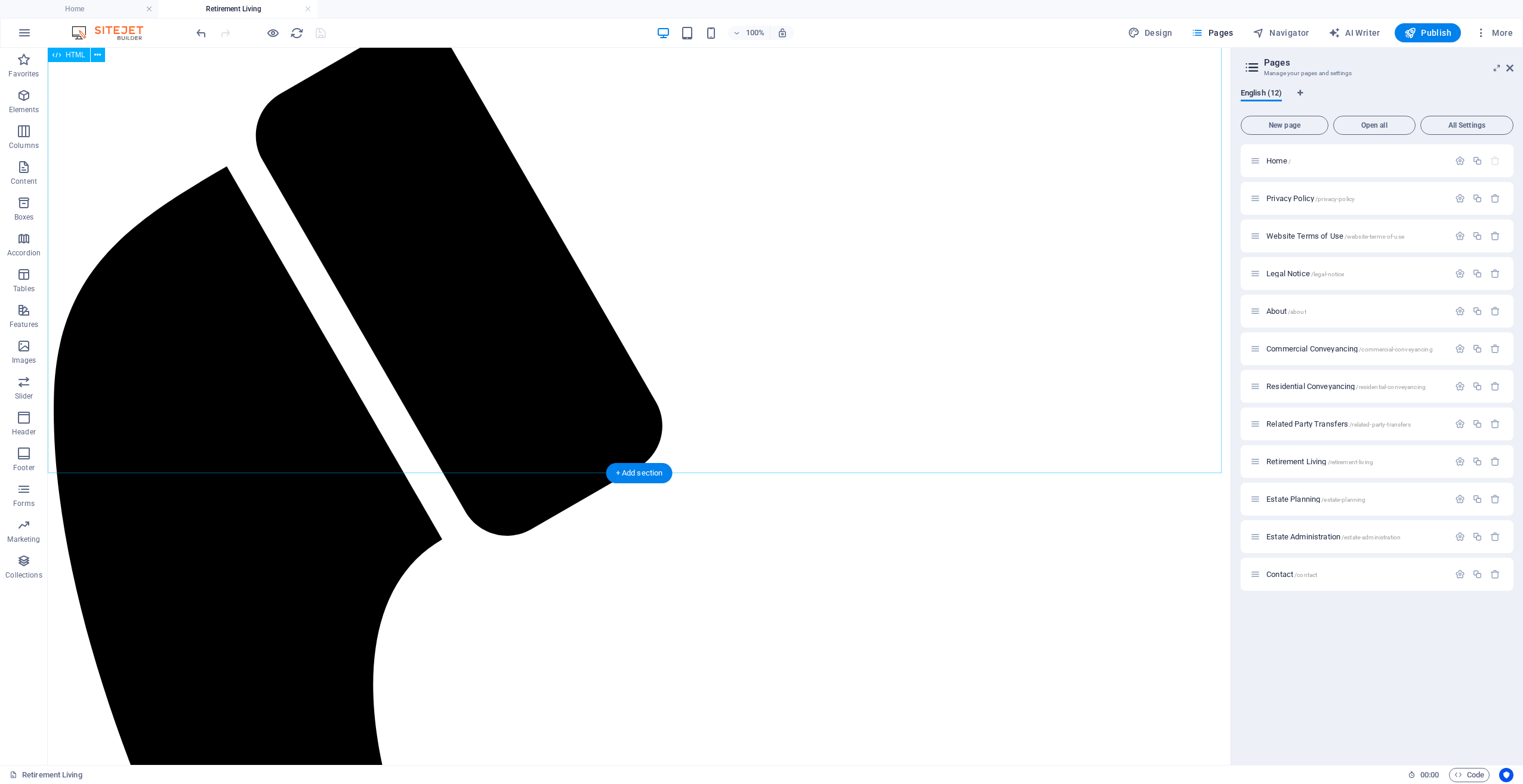
scroll to position [120, 0]
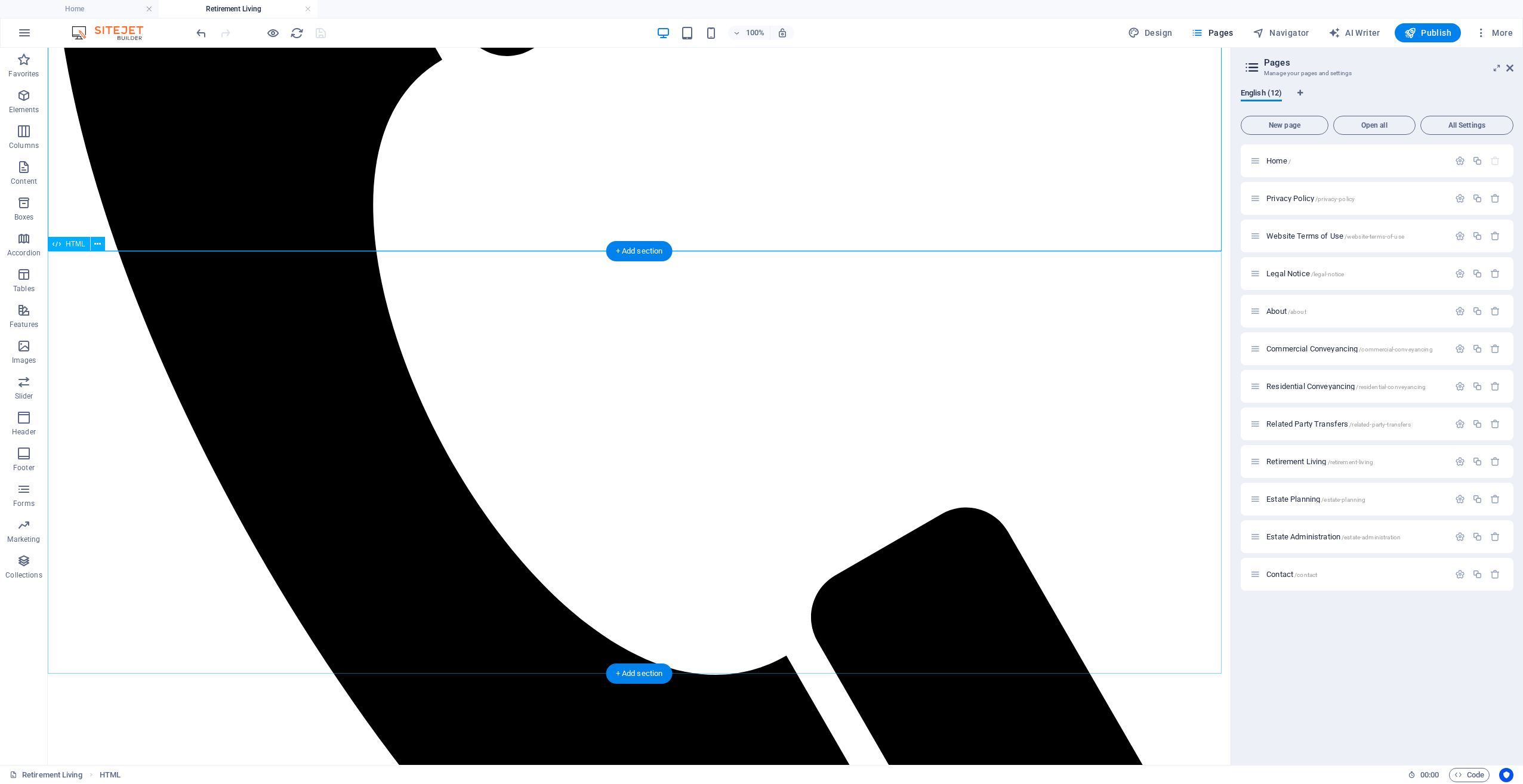
scroll to position [596, 0]
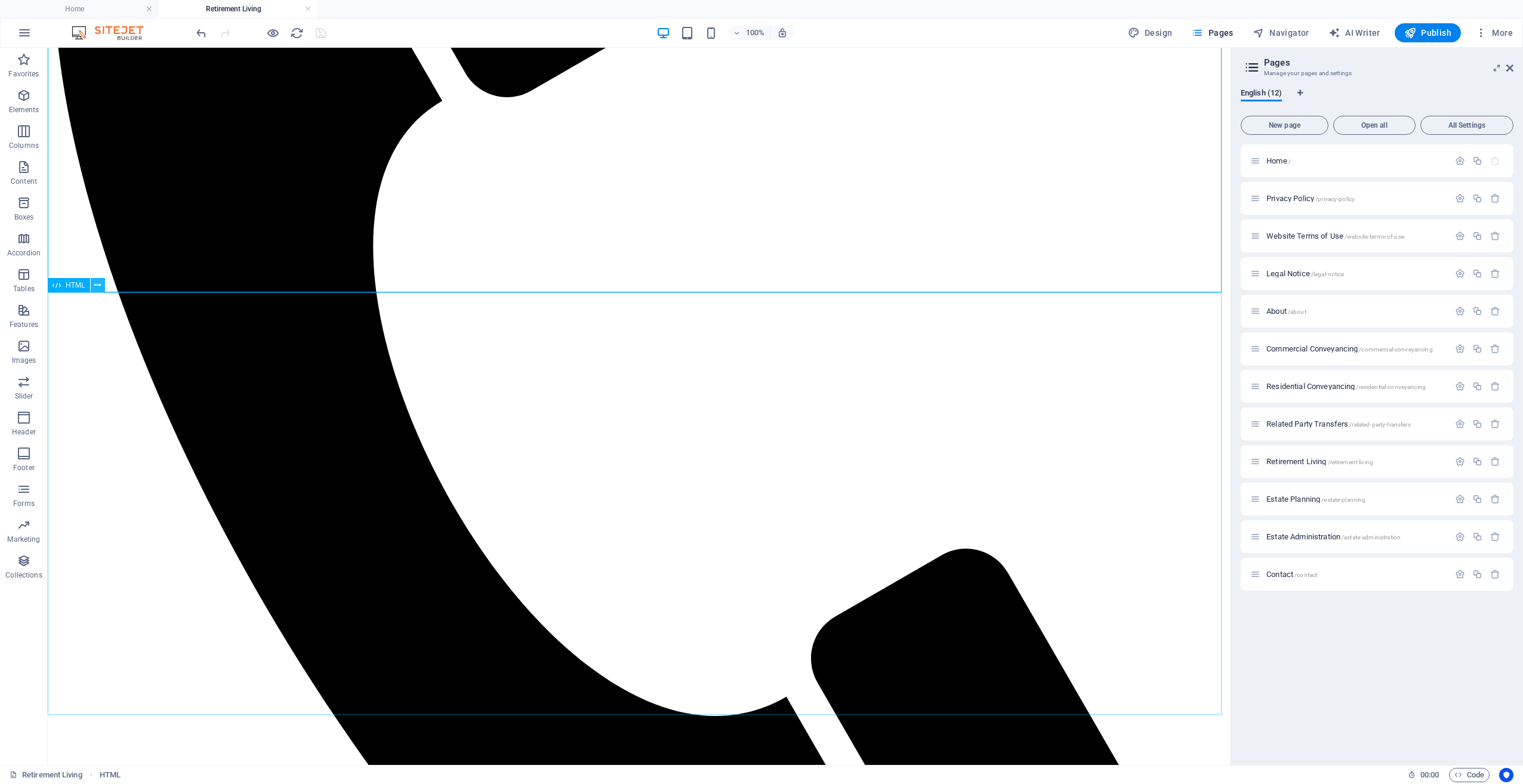
click at [97, 288] on icon at bounding box center [97, 285] width 7 height 13
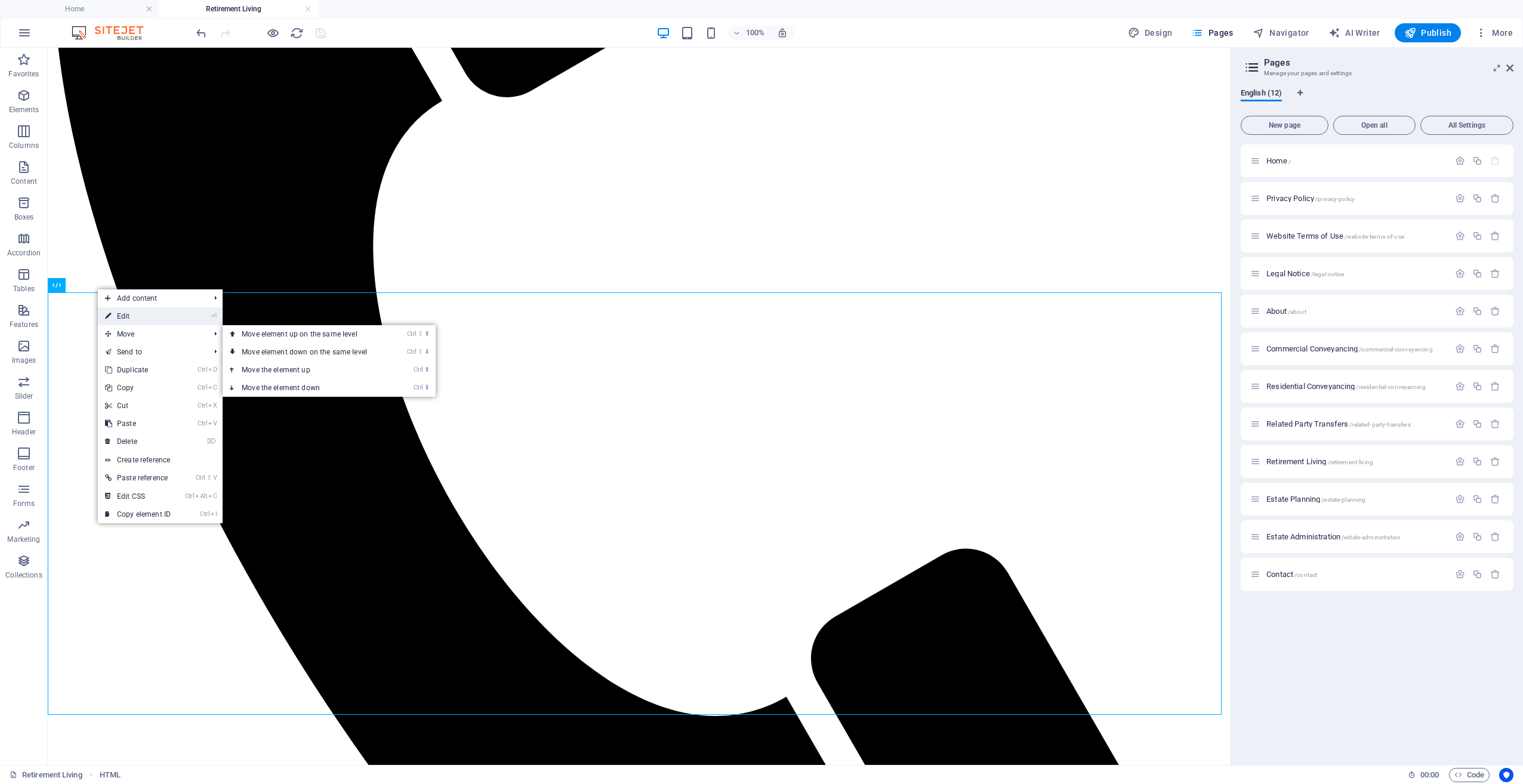
click at [135, 319] on link "⏎ Edit" at bounding box center [138, 316] width 80 height 18
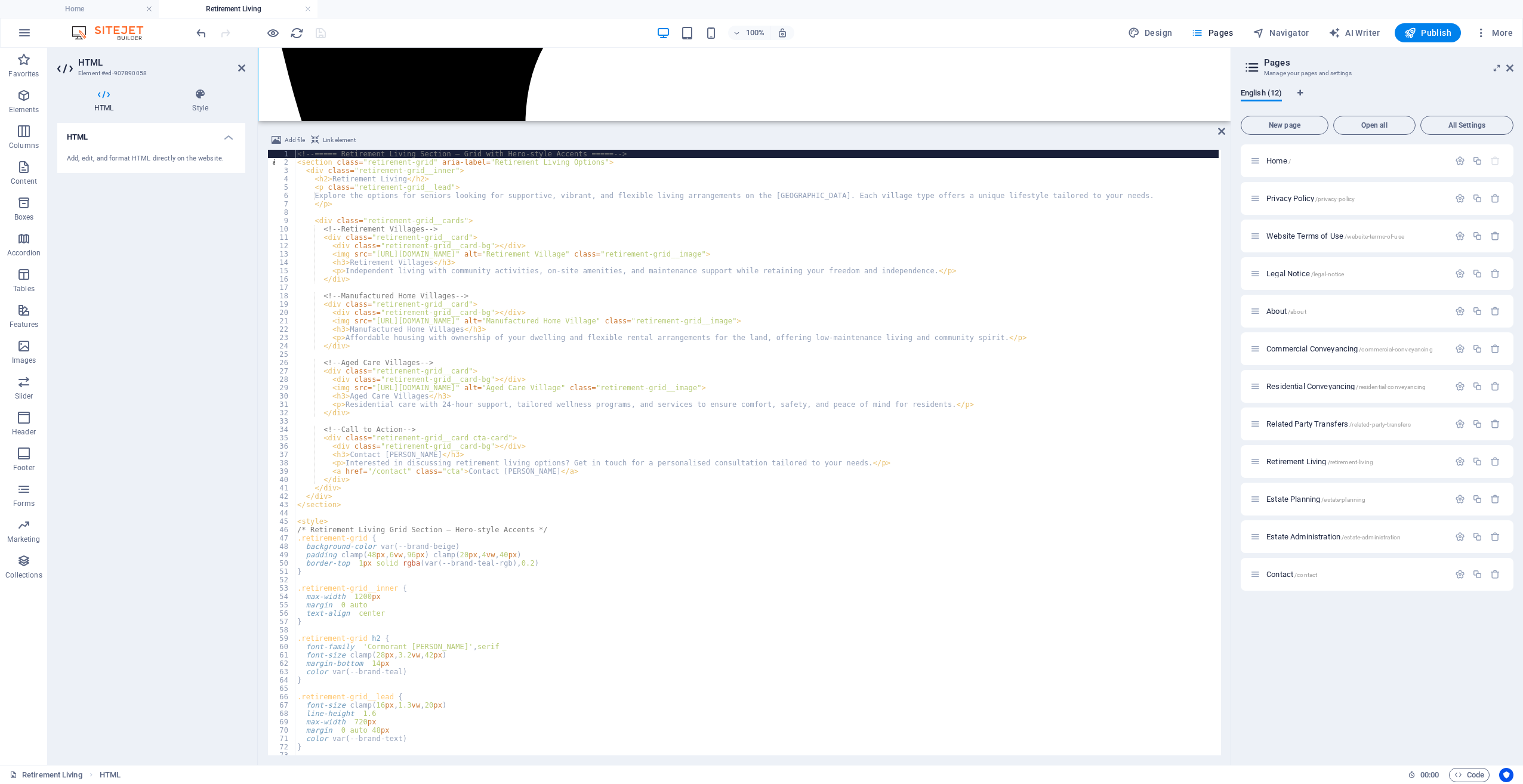
scroll to position [1016, 0]
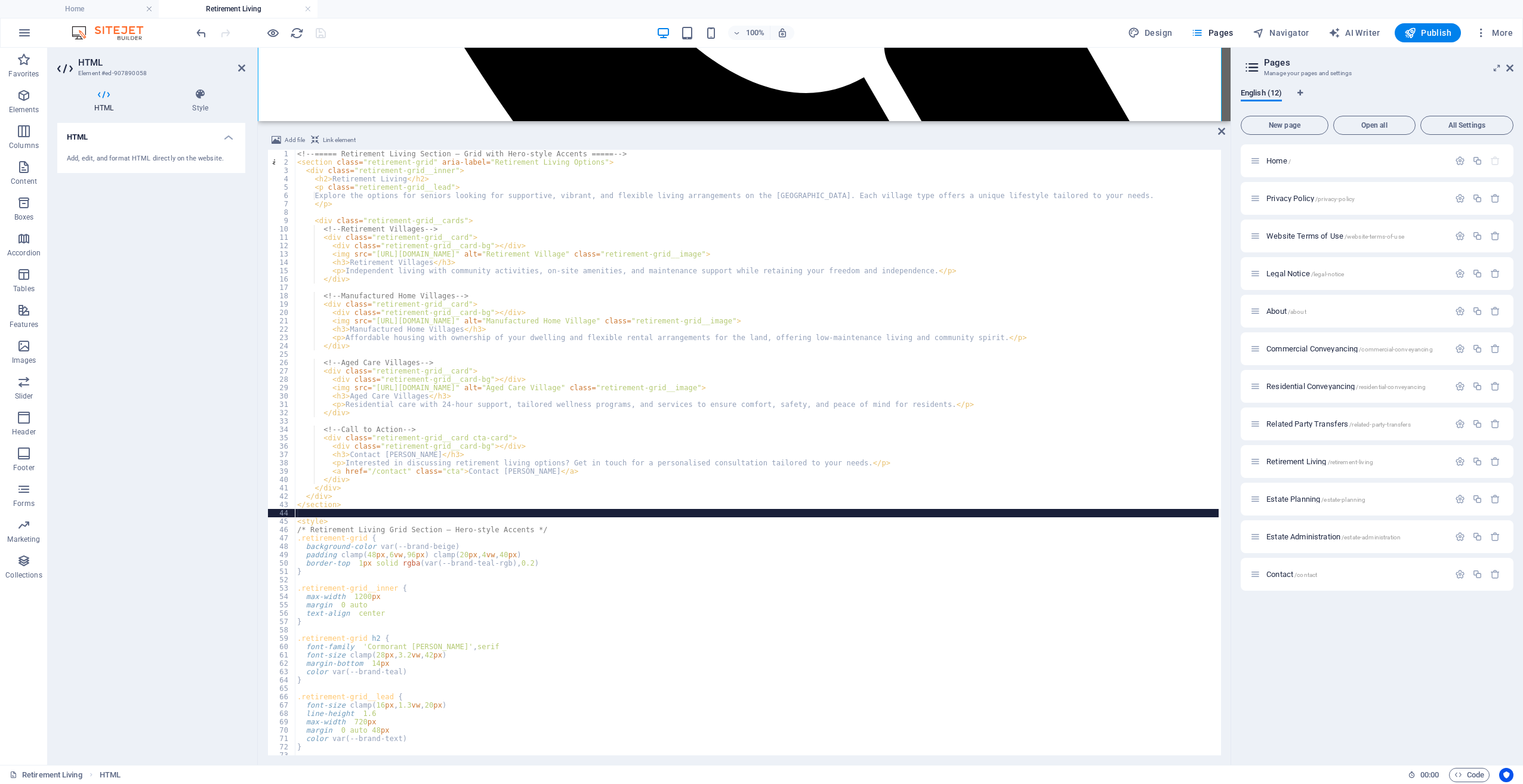
click at [626, 514] on div "<!-- ===== Retirement Living Section – Grid with Hero-style Accents ===== --> <…" at bounding box center [757, 461] width 924 height 622
type textarea "</style>"
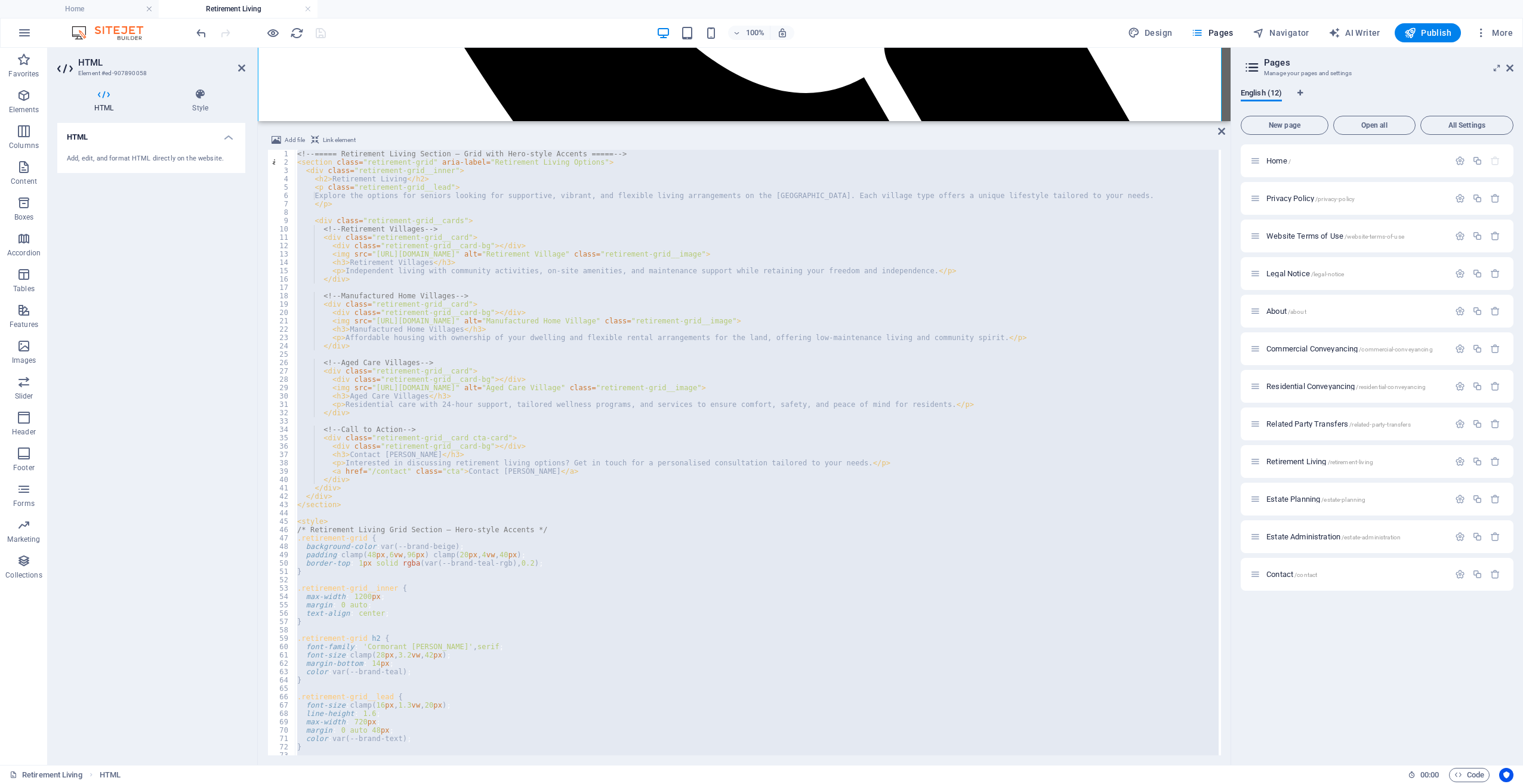
scroll to position [1015, 0]
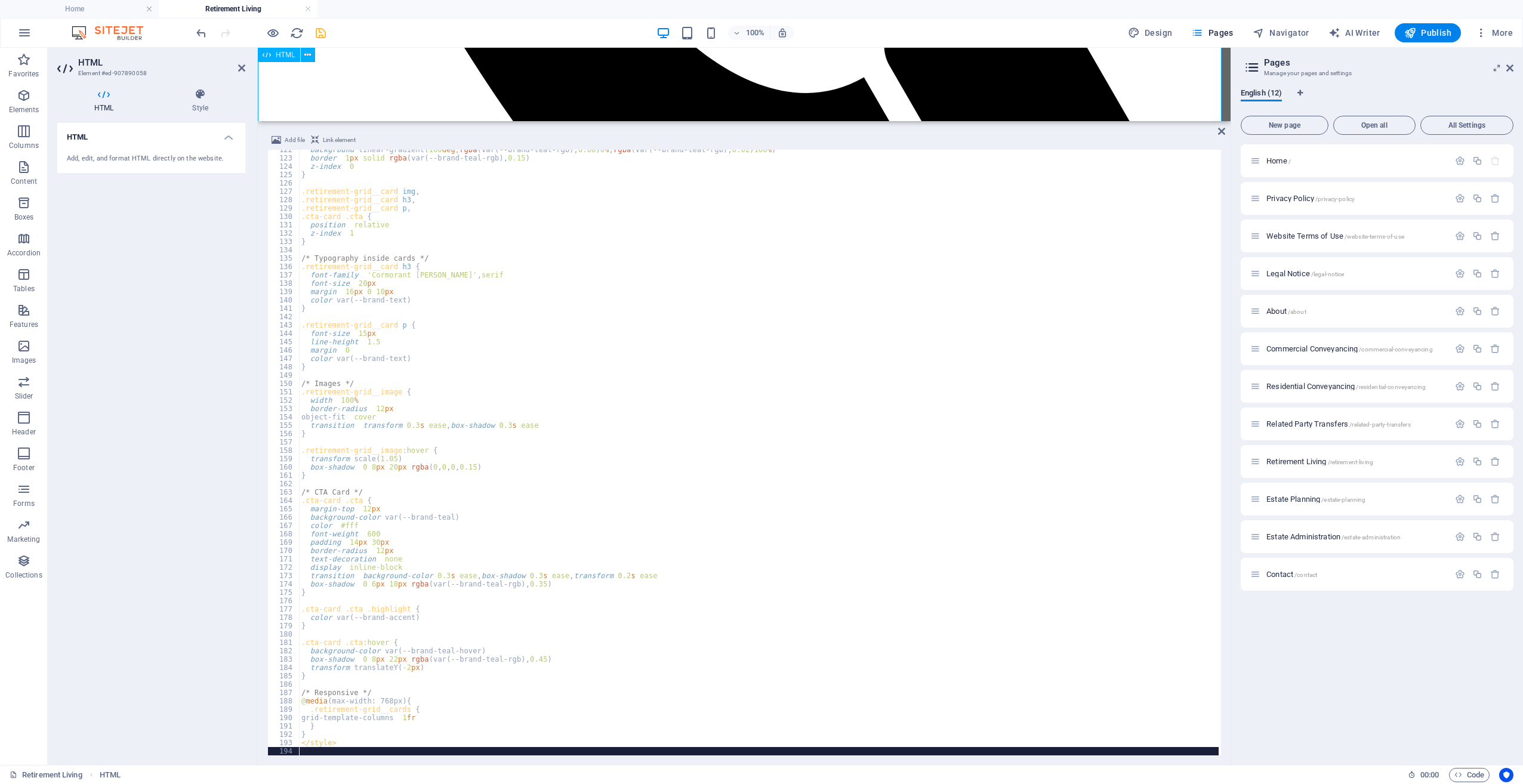
click at [1222, 132] on icon at bounding box center [1221, 131] width 8 height 10
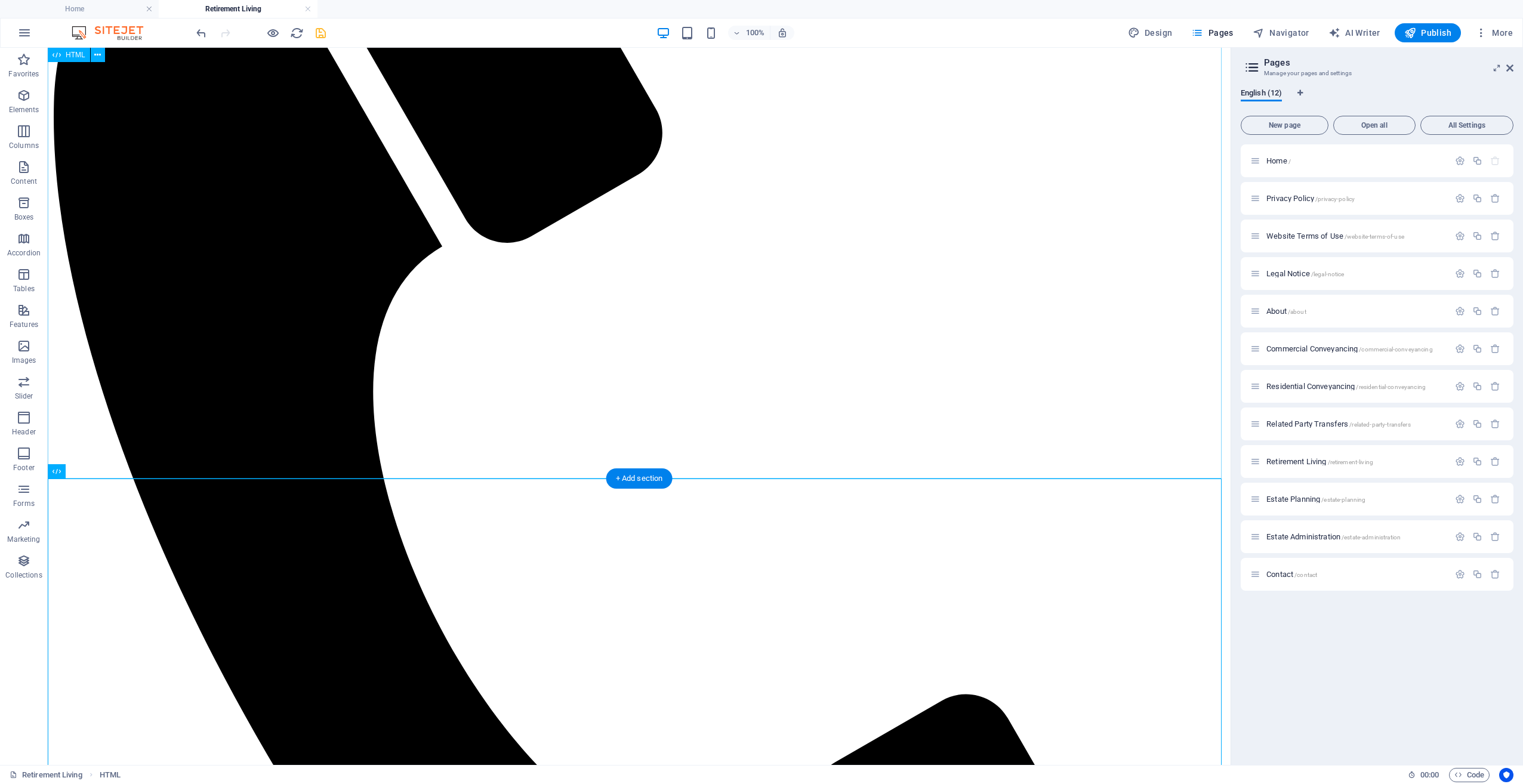
scroll to position [588, 0]
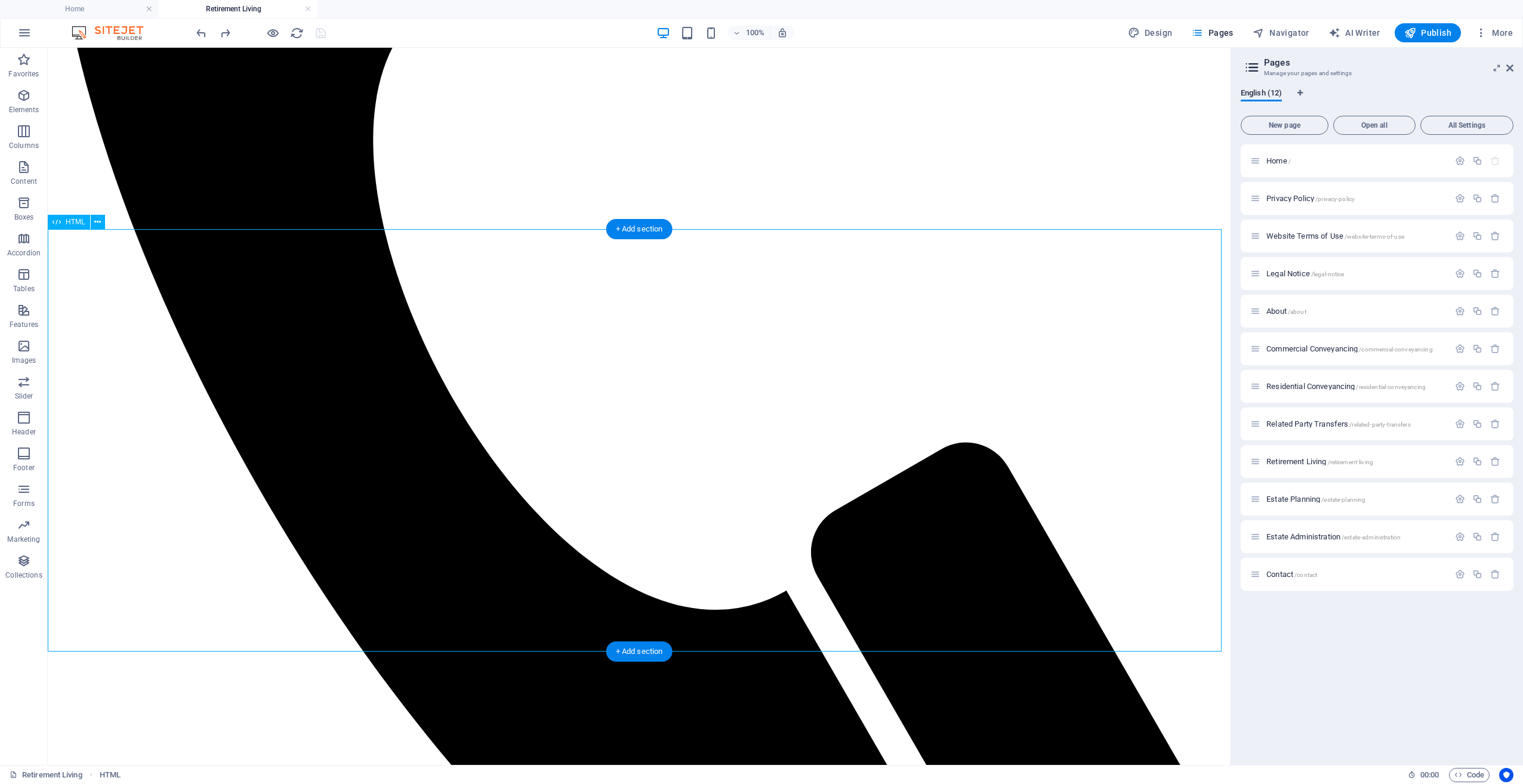
scroll to position [707, 0]
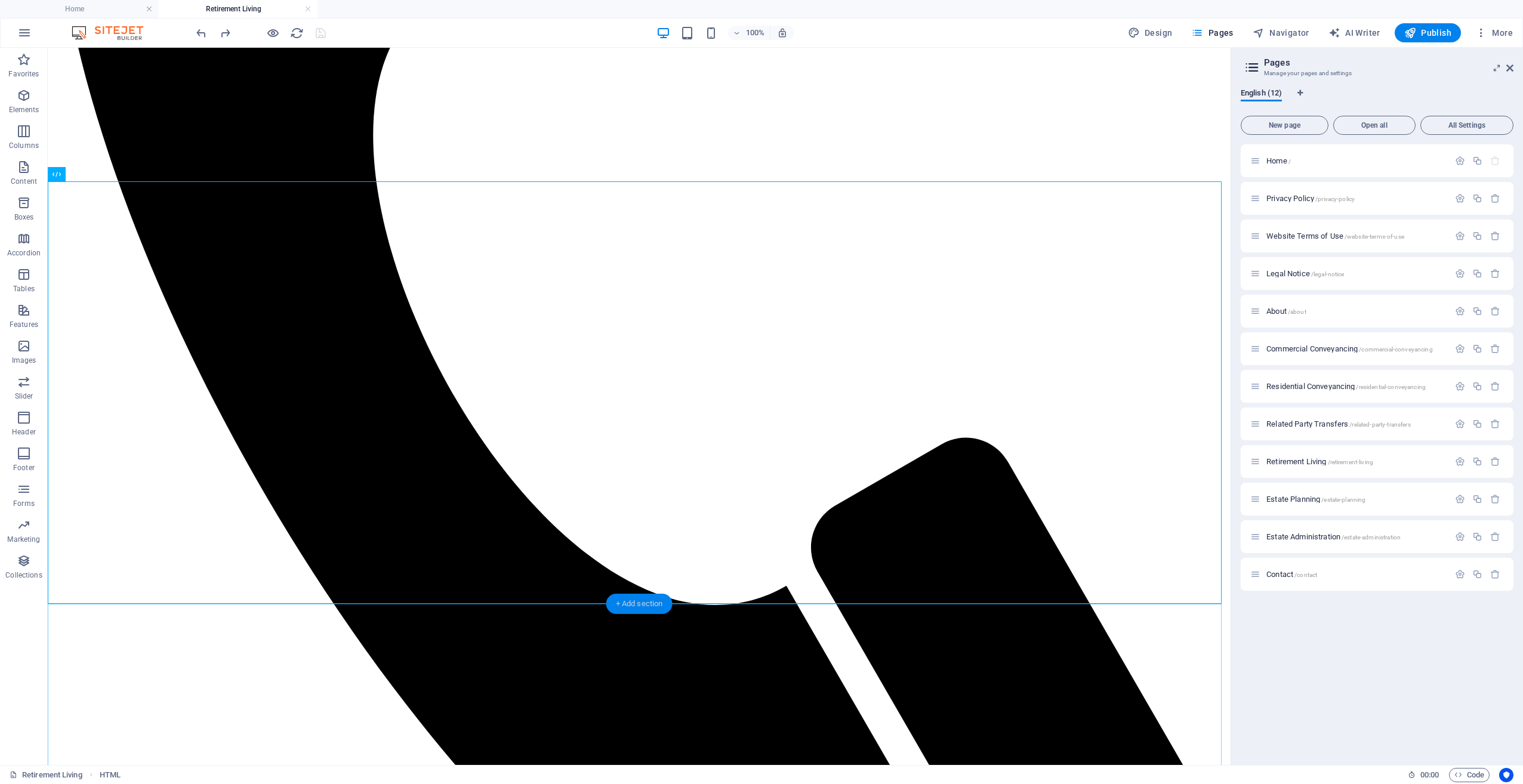
click at [635, 605] on div "+ Add section" at bounding box center [639, 603] width 66 height 20
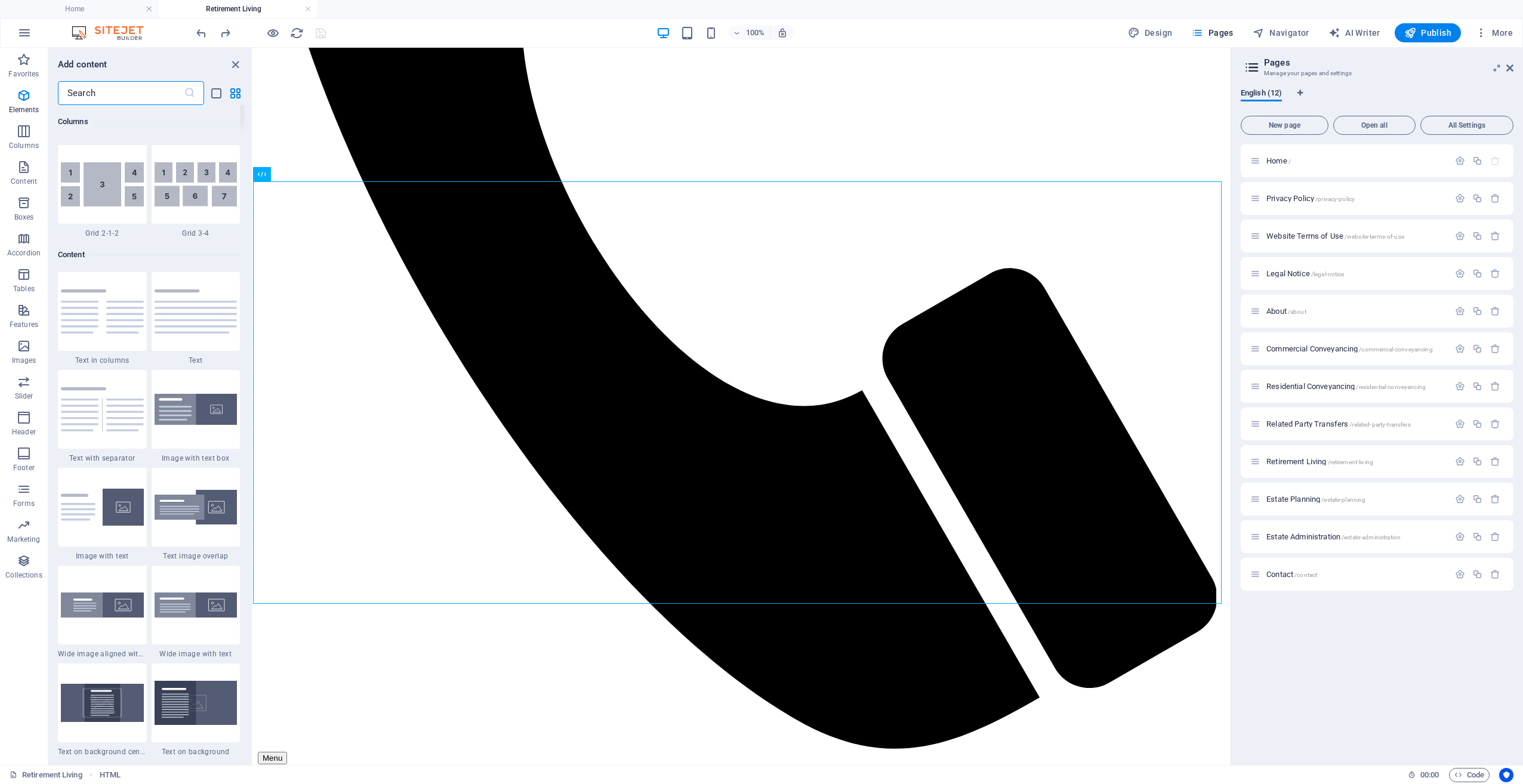
scroll to position [1729, 0]
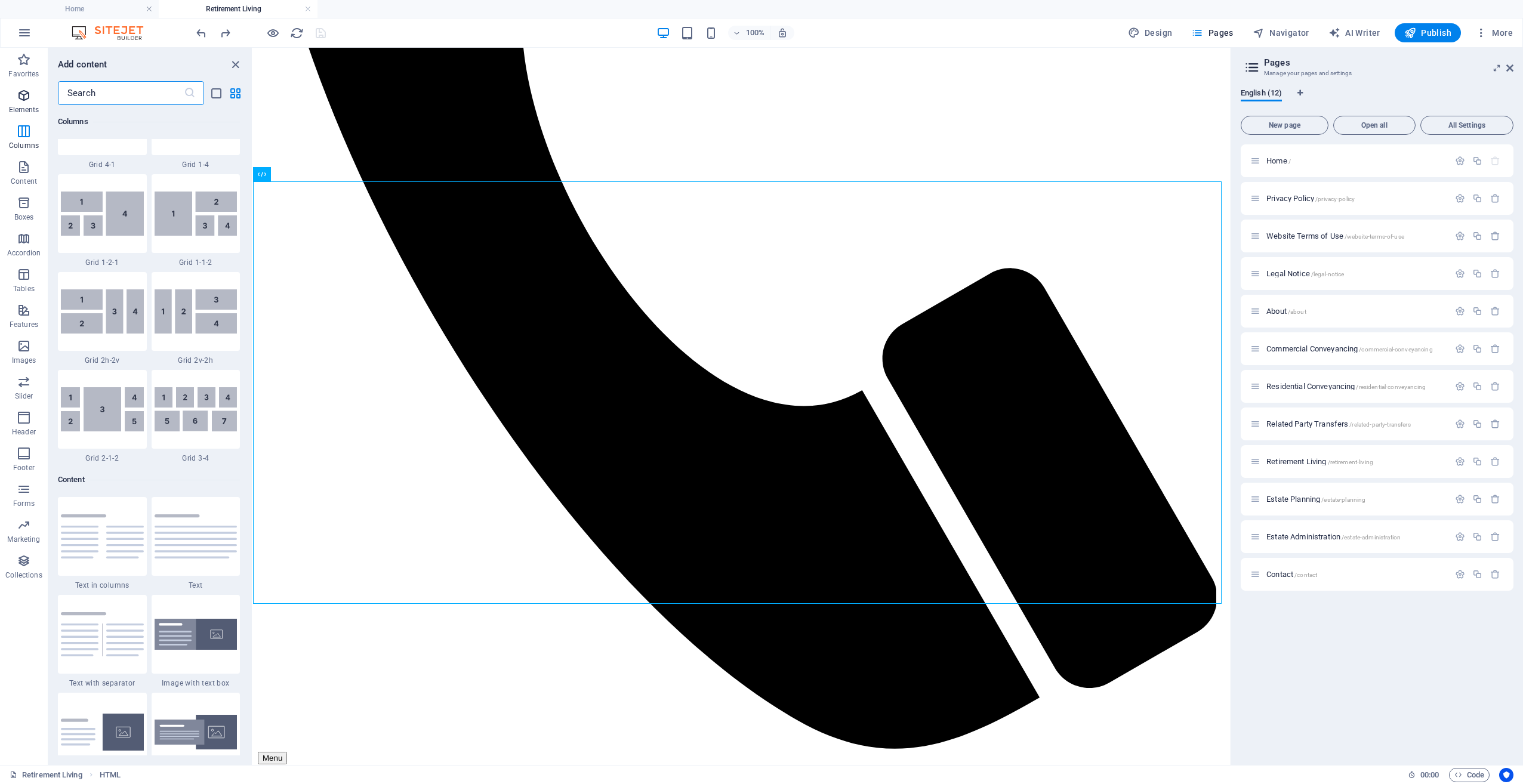
click at [23, 97] on icon "button" at bounding box center [23, 95] width 14 height 14
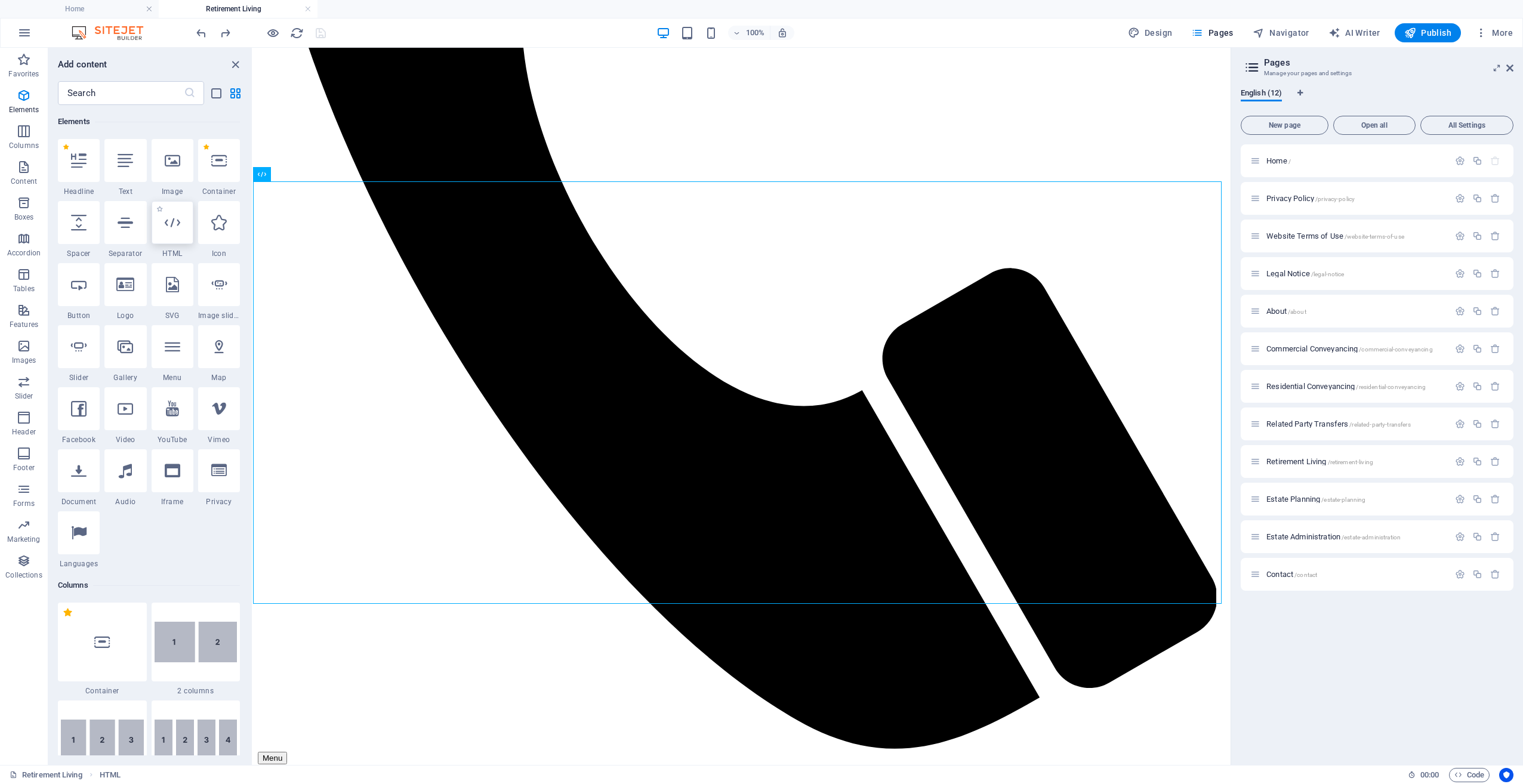
scroll to position [127, 0]
click at [171, 222] on icon at bounding box center [172, 222] width 16 height 16
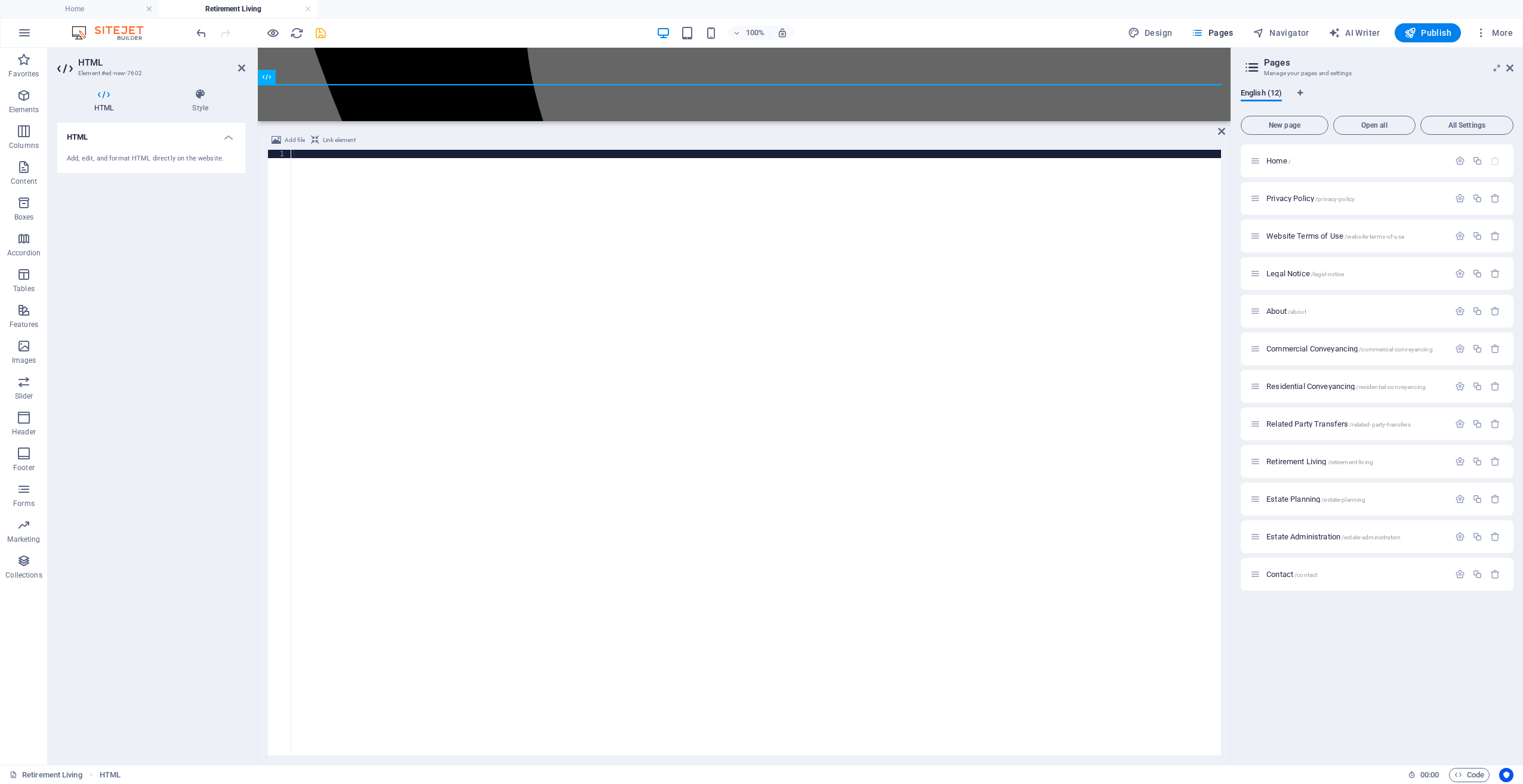
scroll to position [1227, 0]
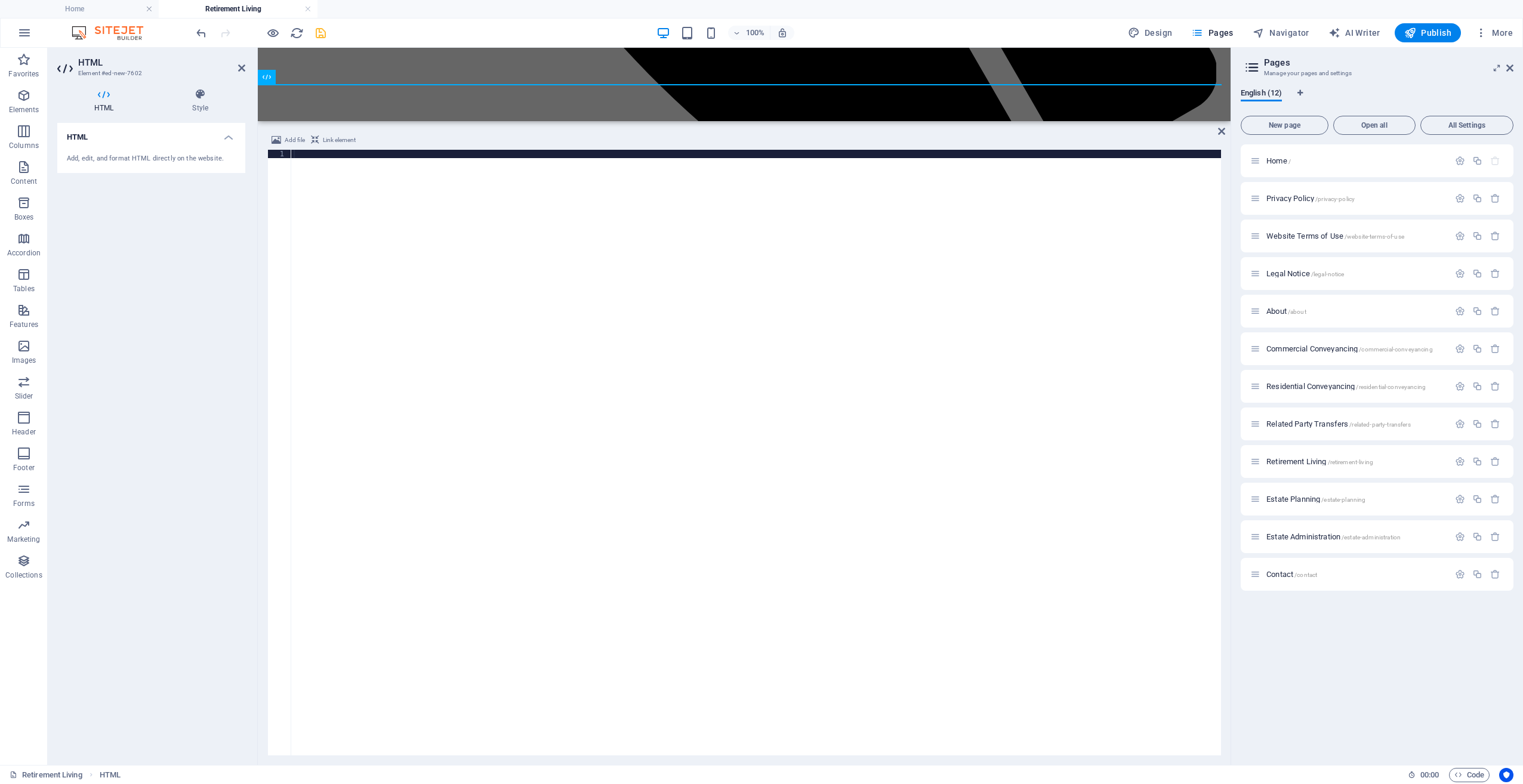
click at [406, 279] on div at bounding box center [756, 461] width 930 height 622
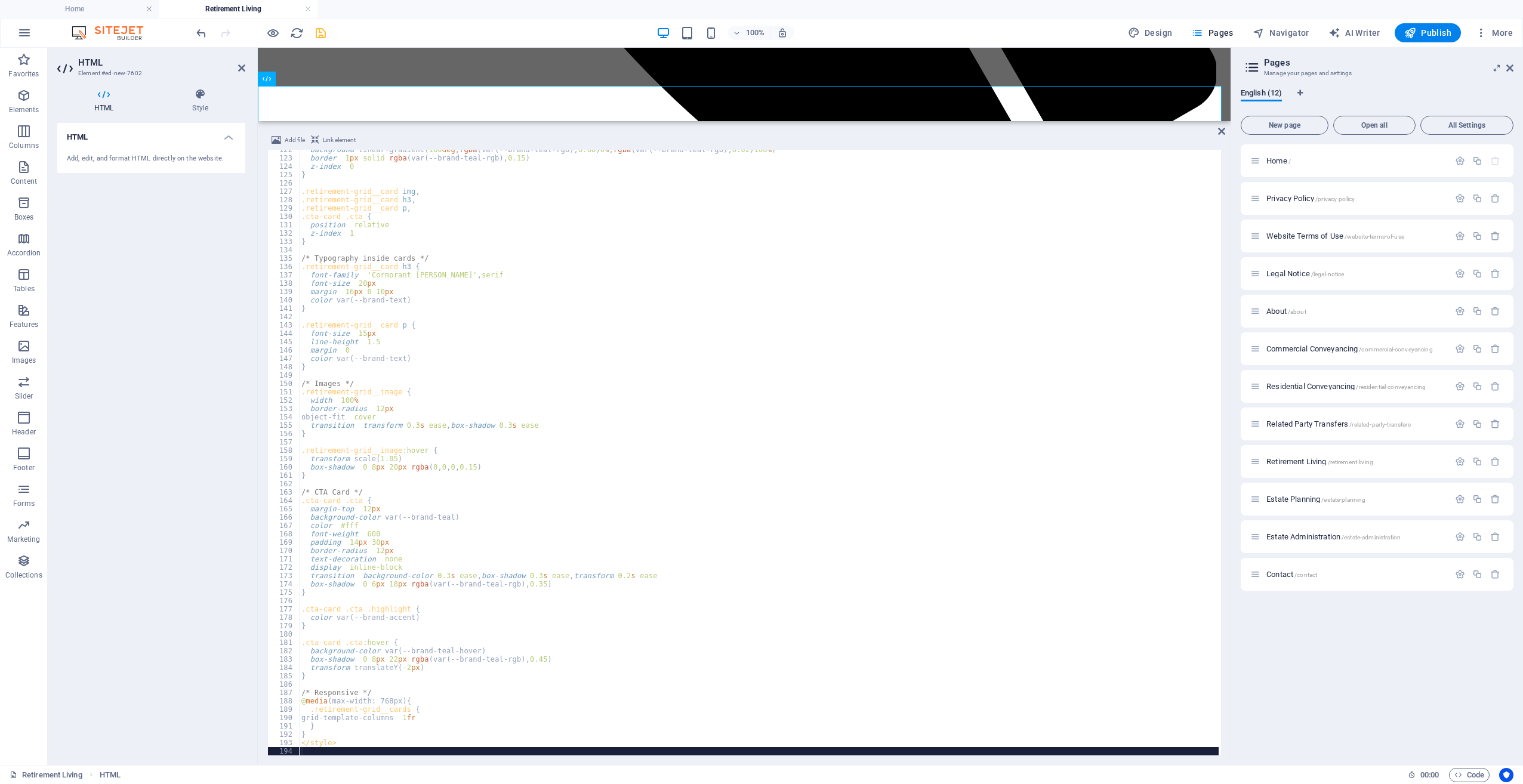
scroll to position [1015, 0]
click at [1218, 128] on icon at bounding box center [1221, 131] width 8 height 10
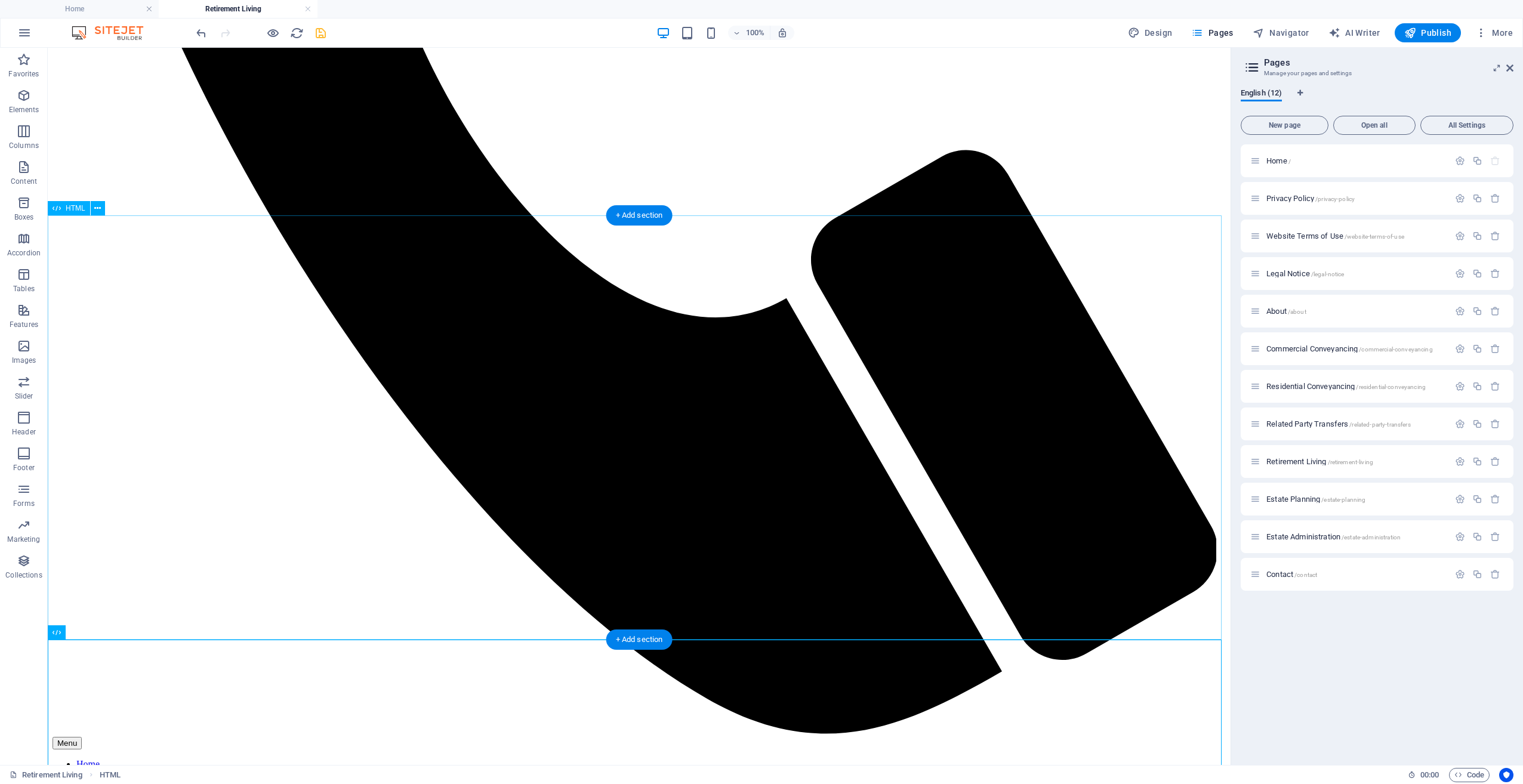
scroll to position [1048, 0]
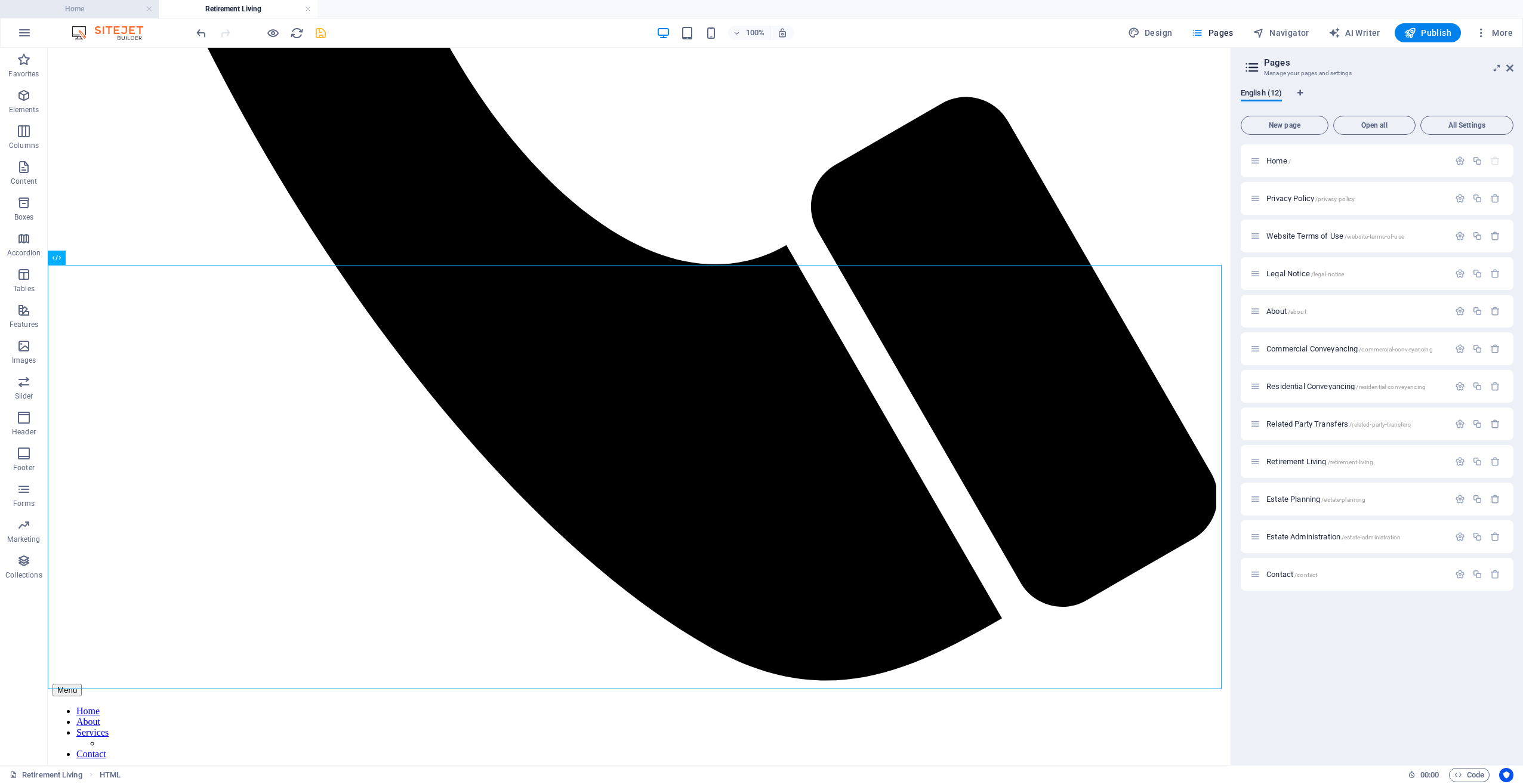
click at [126, 10] on h4 "Home" at bounding box center [79, 8] width 159 height 13
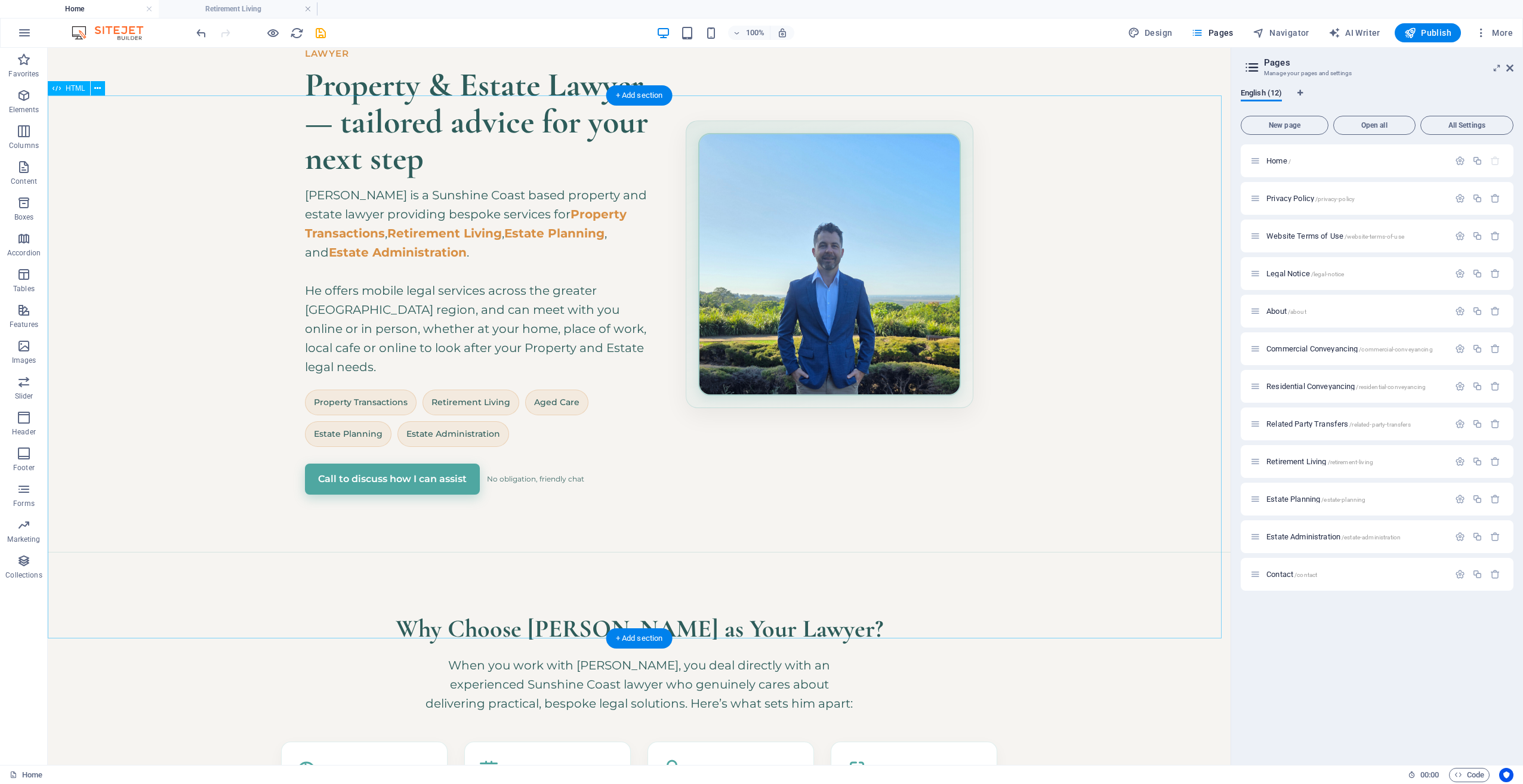
scroll to position [477, 0]
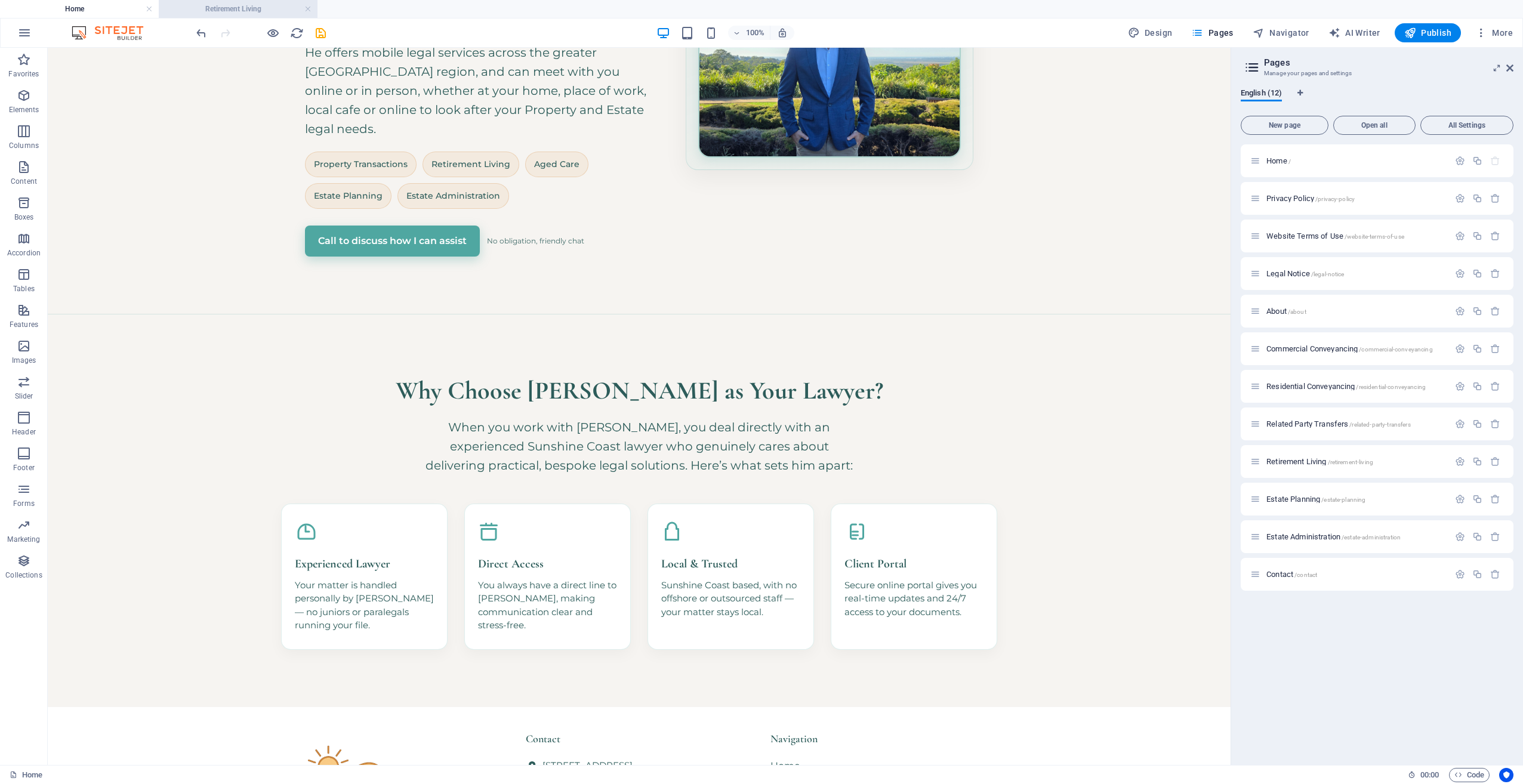
click at [201, 14] on h4 "Retirement Living" at bounding box center [238, 8] width 159 height 13
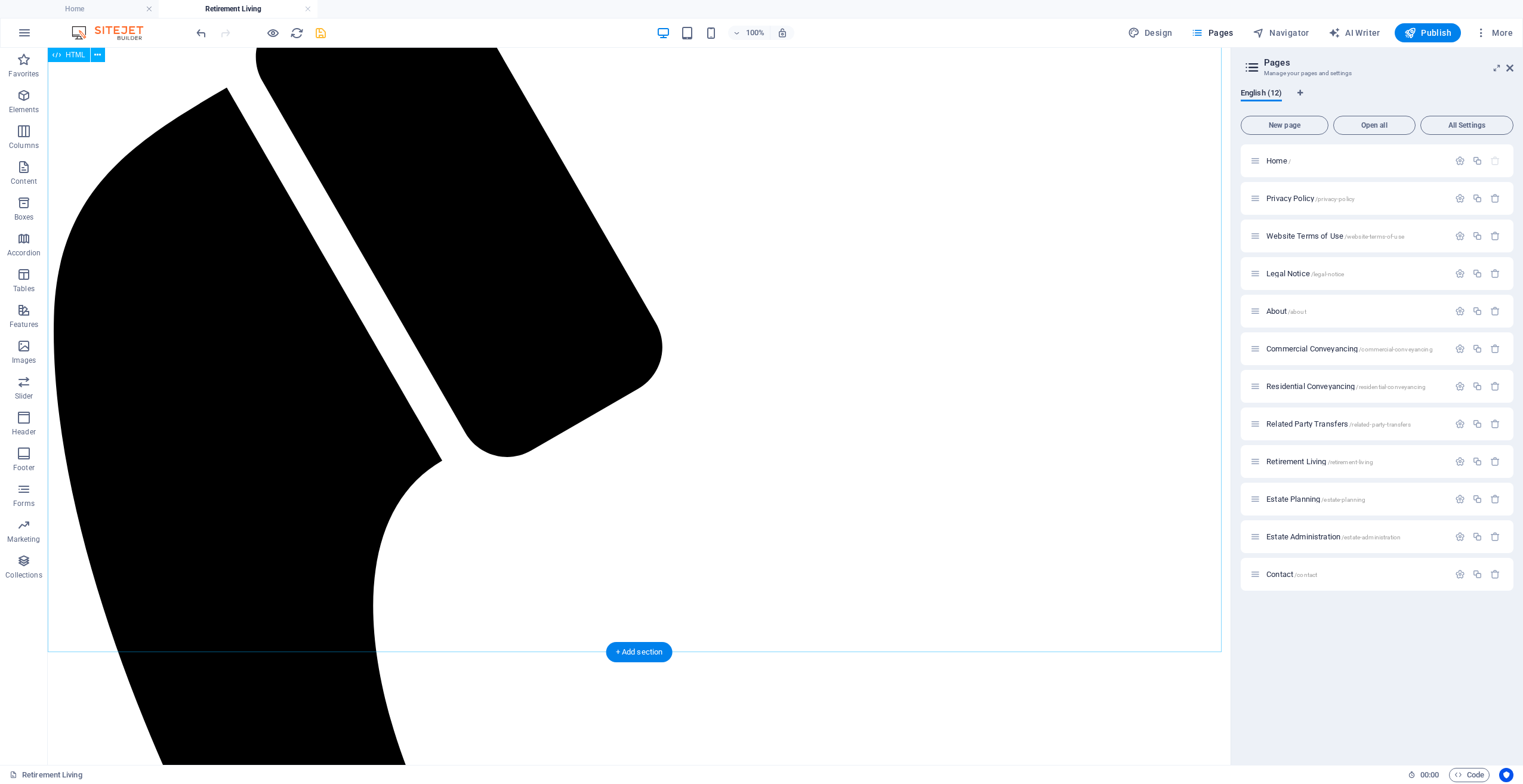
scroll to position [0, 0]
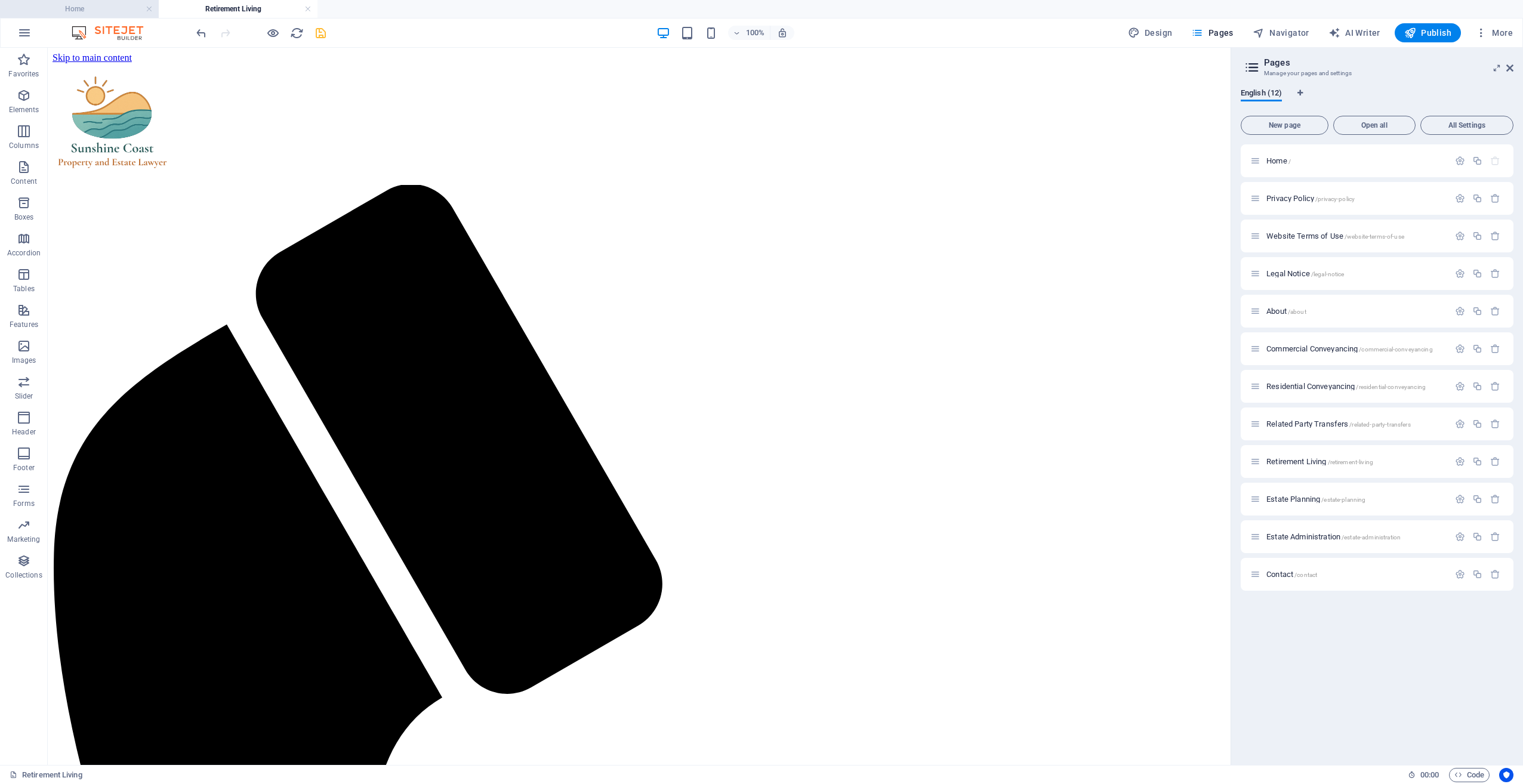
click at [98, 10] on h4 "Home" at bounding box center [79, 8] width 159 height 13
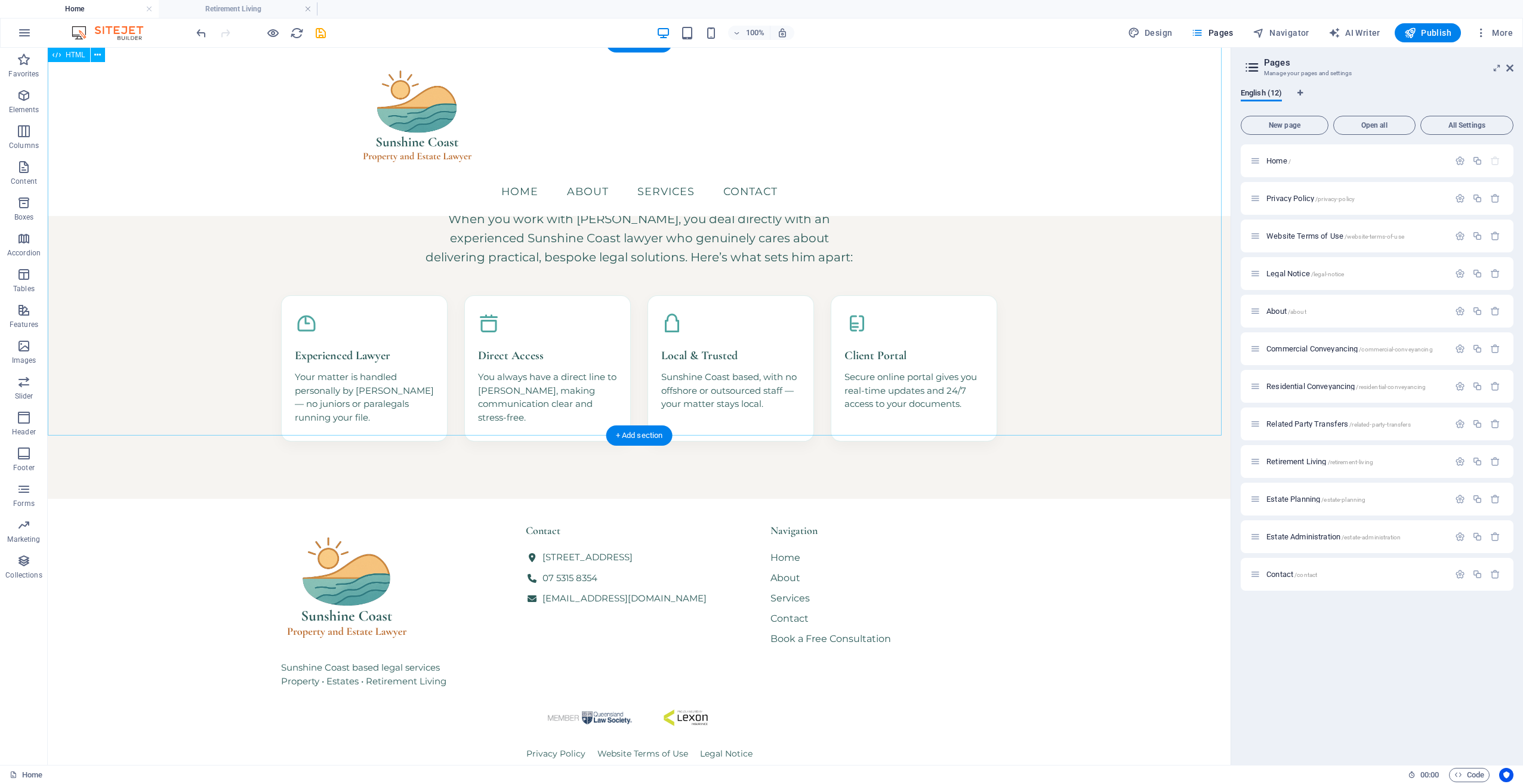
scroll to position [397, 0]
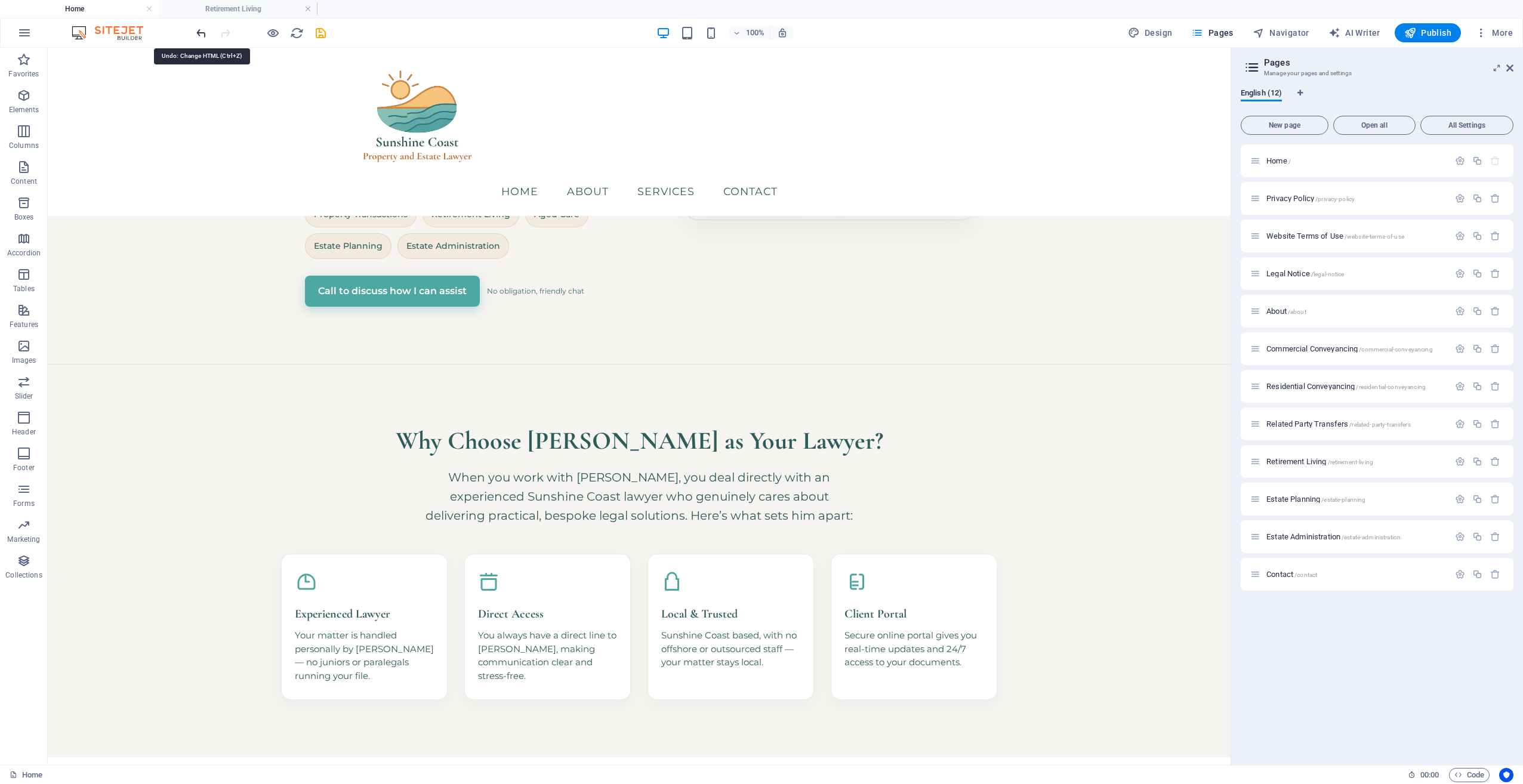
click at [198, 36] on icon "undo" at bounding box center [202, 33] width 14 height 14
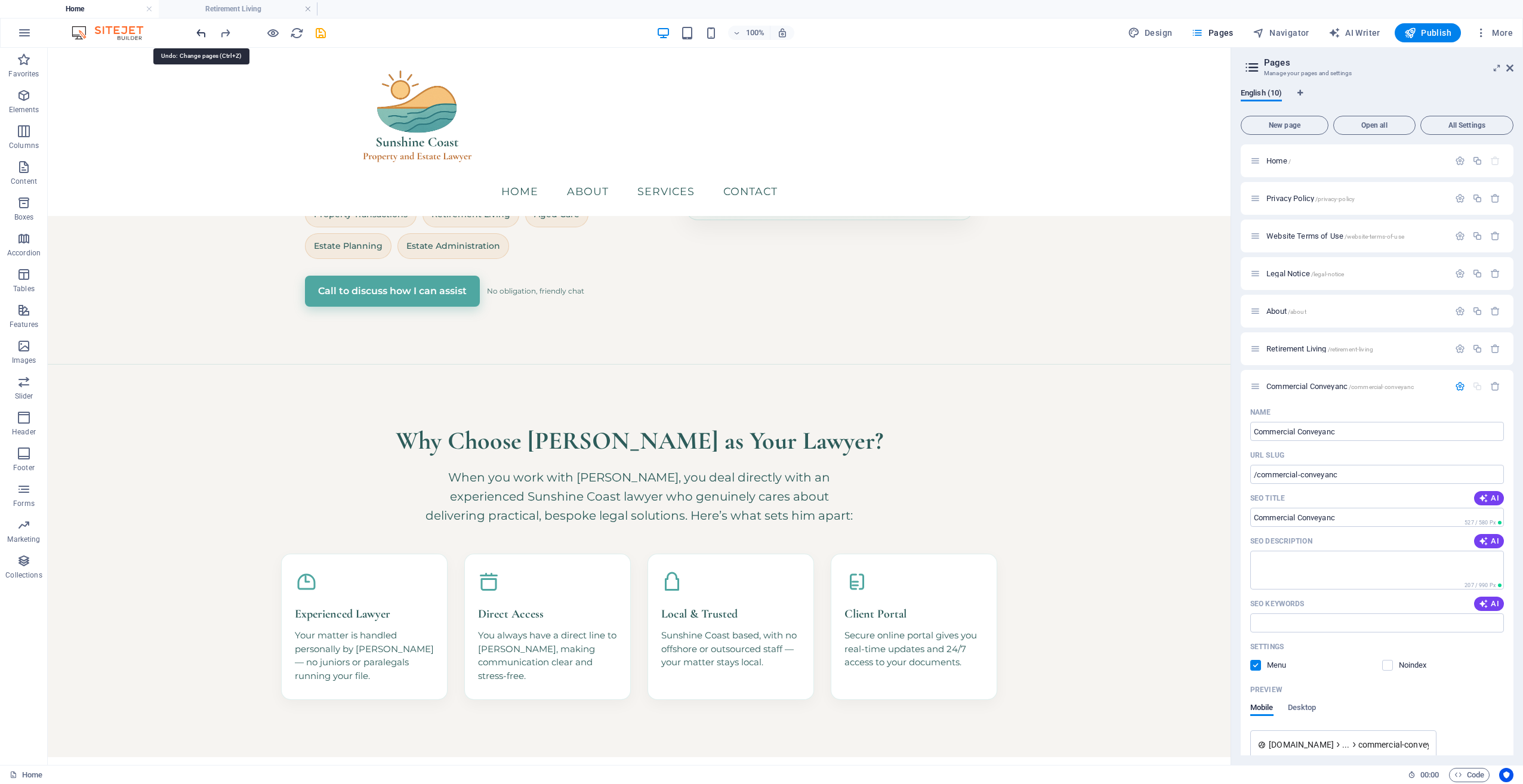
scroll to position [534, 0]
click at [198, 36] on icon "undo" at bounding box center [202, 33] width 14 height 14
type input "Retirement Living 1"
type input "/retirement-living-1"
type input "Retirement Living 1"
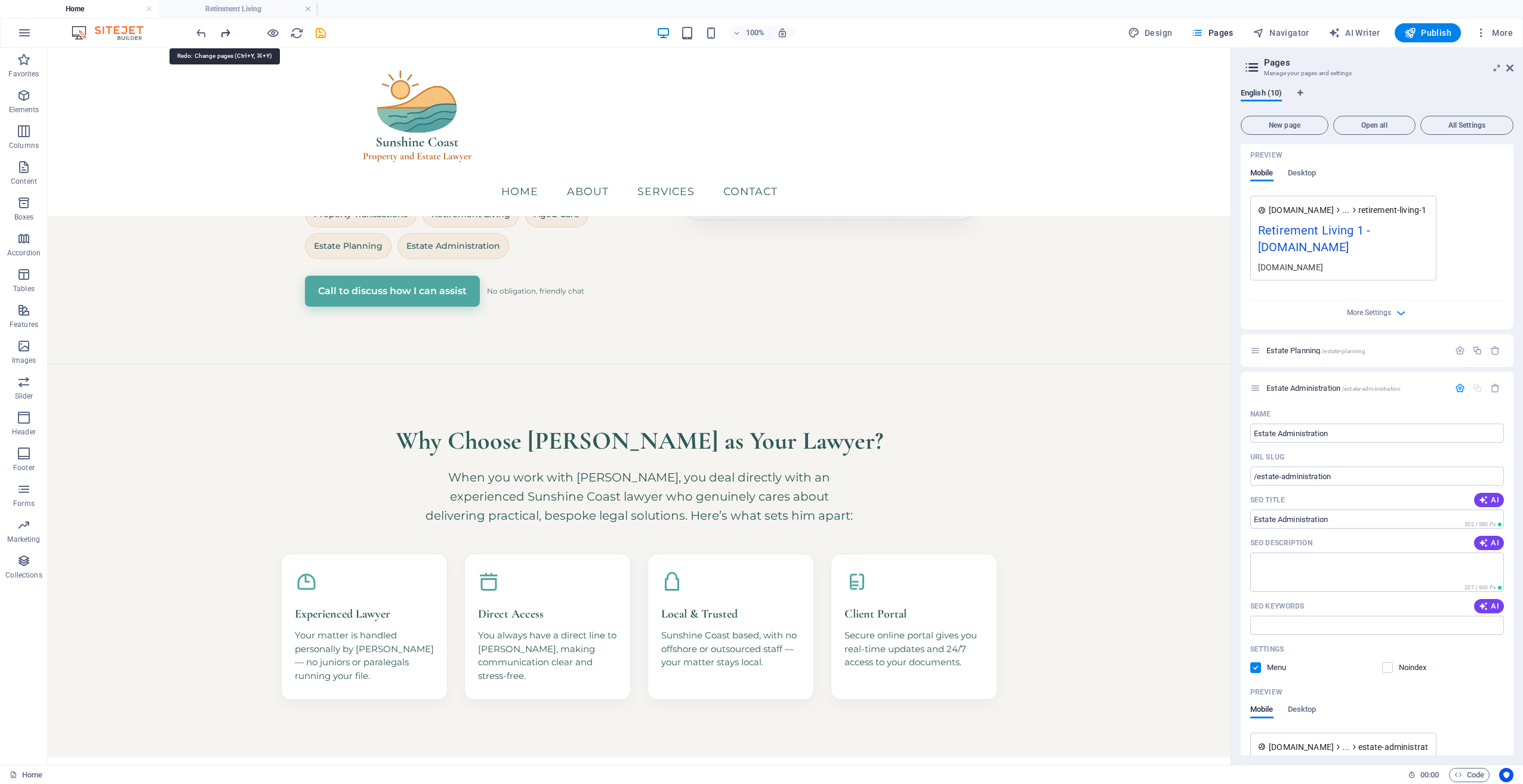
click at [228, 36] on icon "redo" at bounding box center [225, 33] width 14 height 14
type input "Commercial Conveyanc"
type input "/commercial-conveyanc"
type input "Commercial Conveyanc"
click at [228, 34] on icon "redo" at bounding box center [225, 33] width 14 height 14
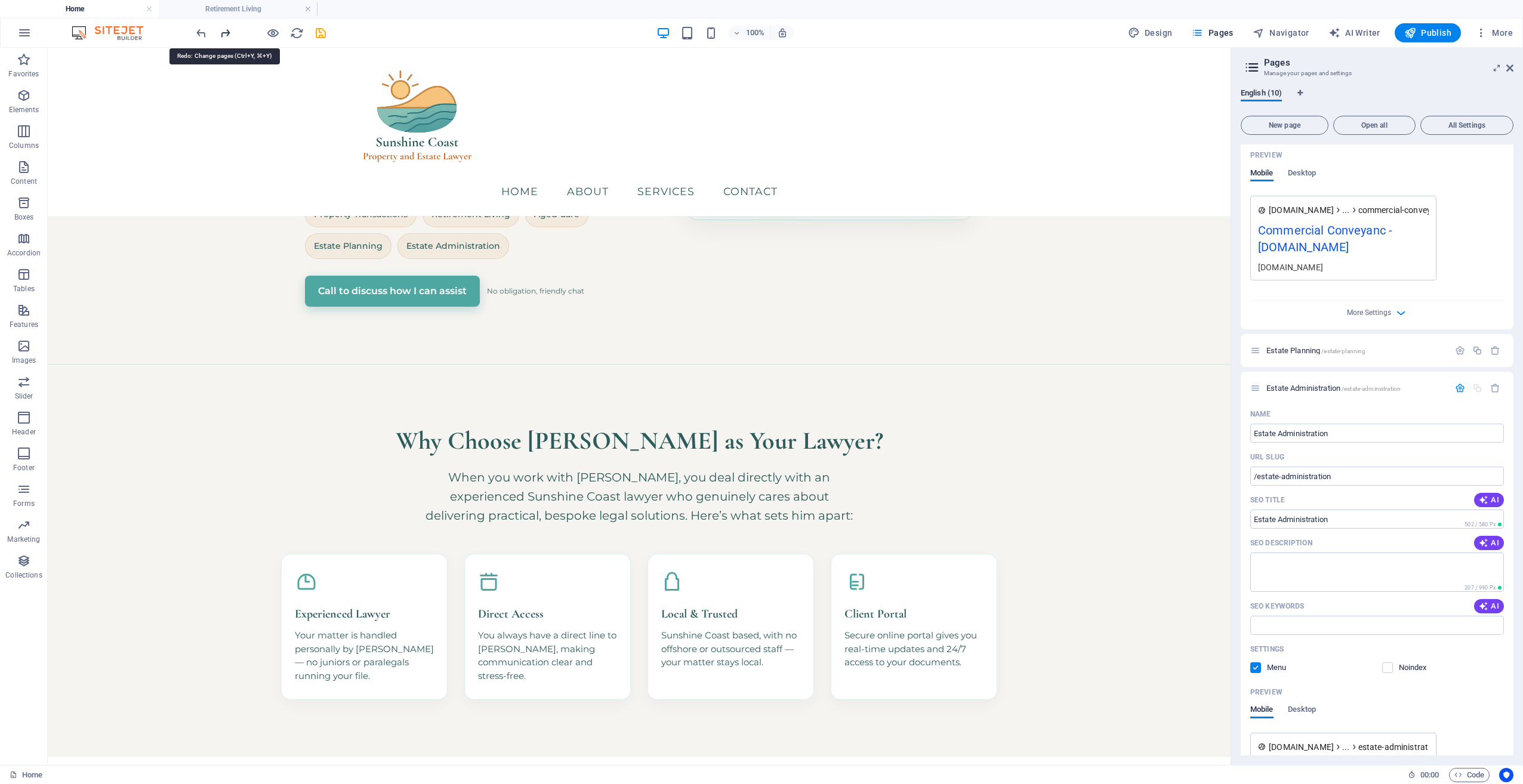
type input "Commercial Conveyancing"
type input "/commercial-conveyancing"
type input "Commercial Conveyancing"
click at [238, 14] on h4 "Retirement Living" at bounding box center [238, 8] width 159 height 13
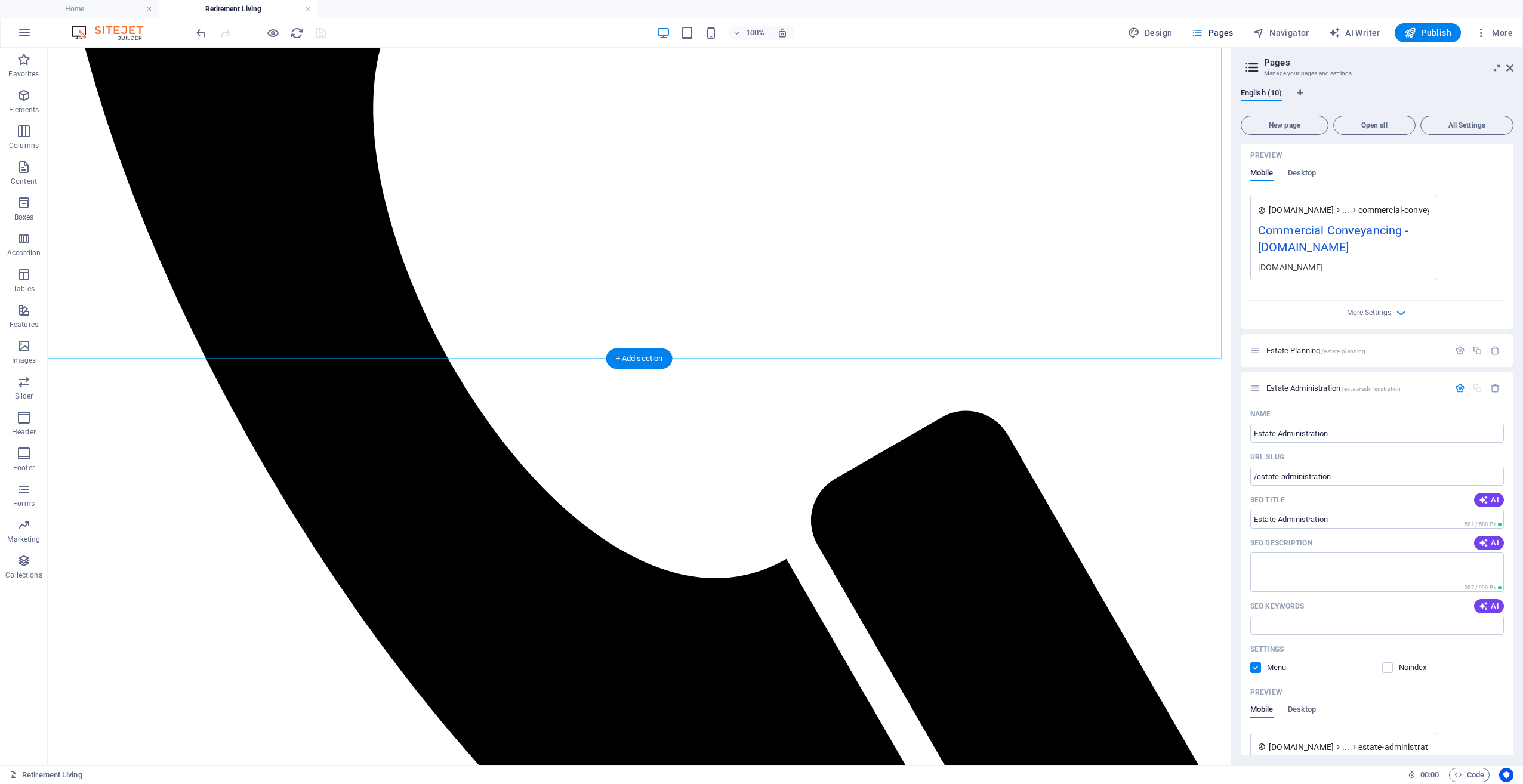
scroll to position [954, 0]
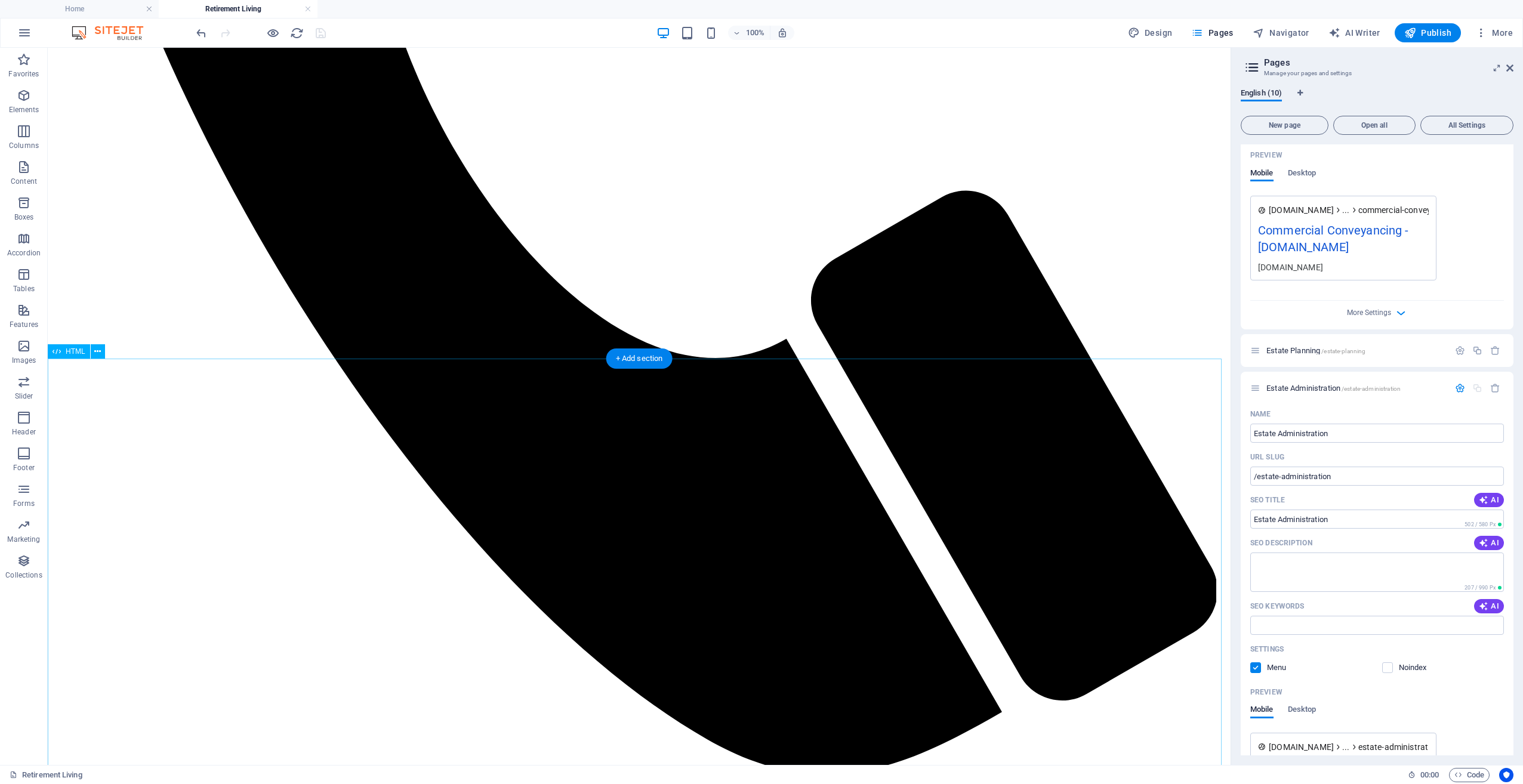
click at [201, 30] on icon "undo" at bounding box center [202, 33] width 14 height 14
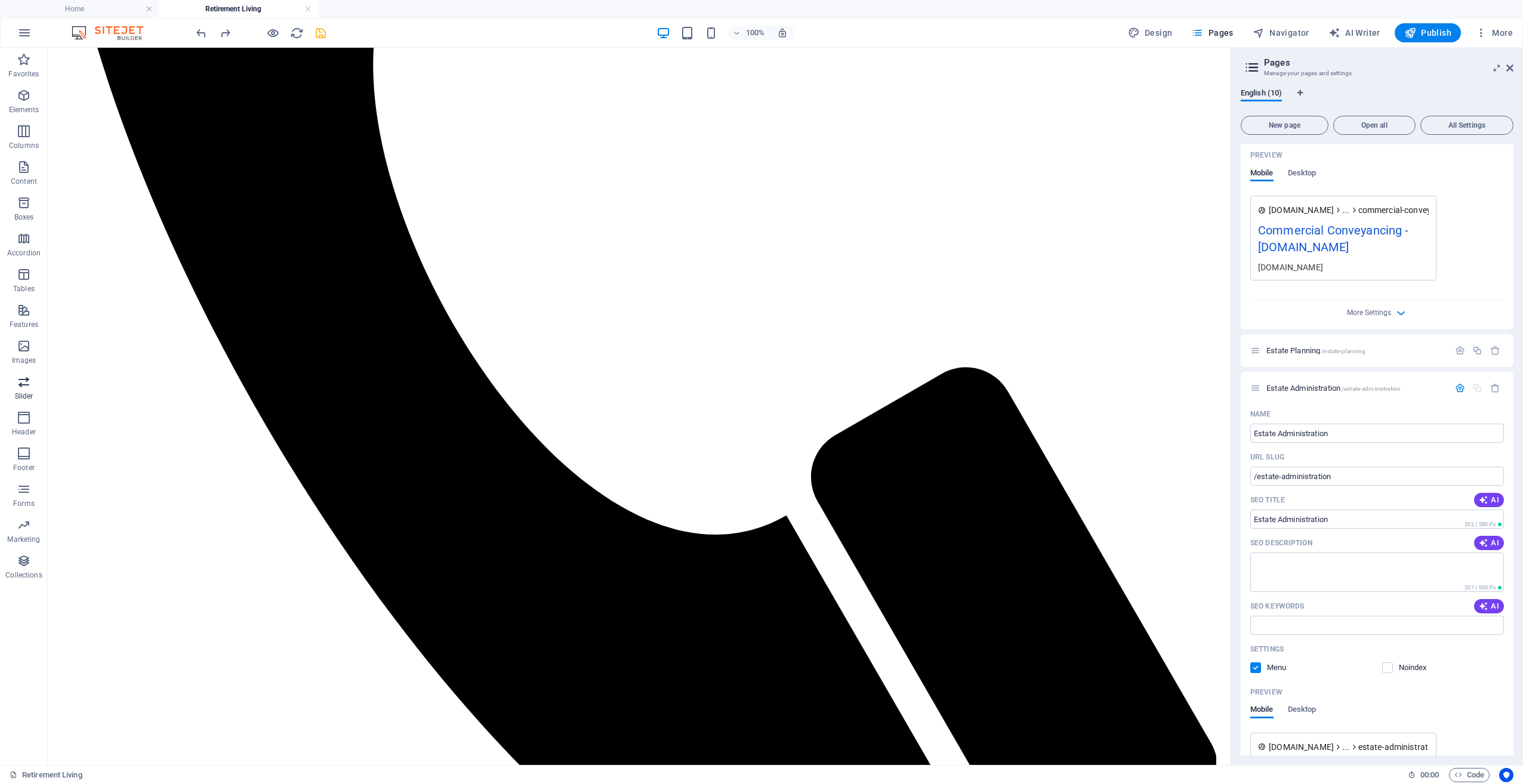
scroll to position [825, 0]
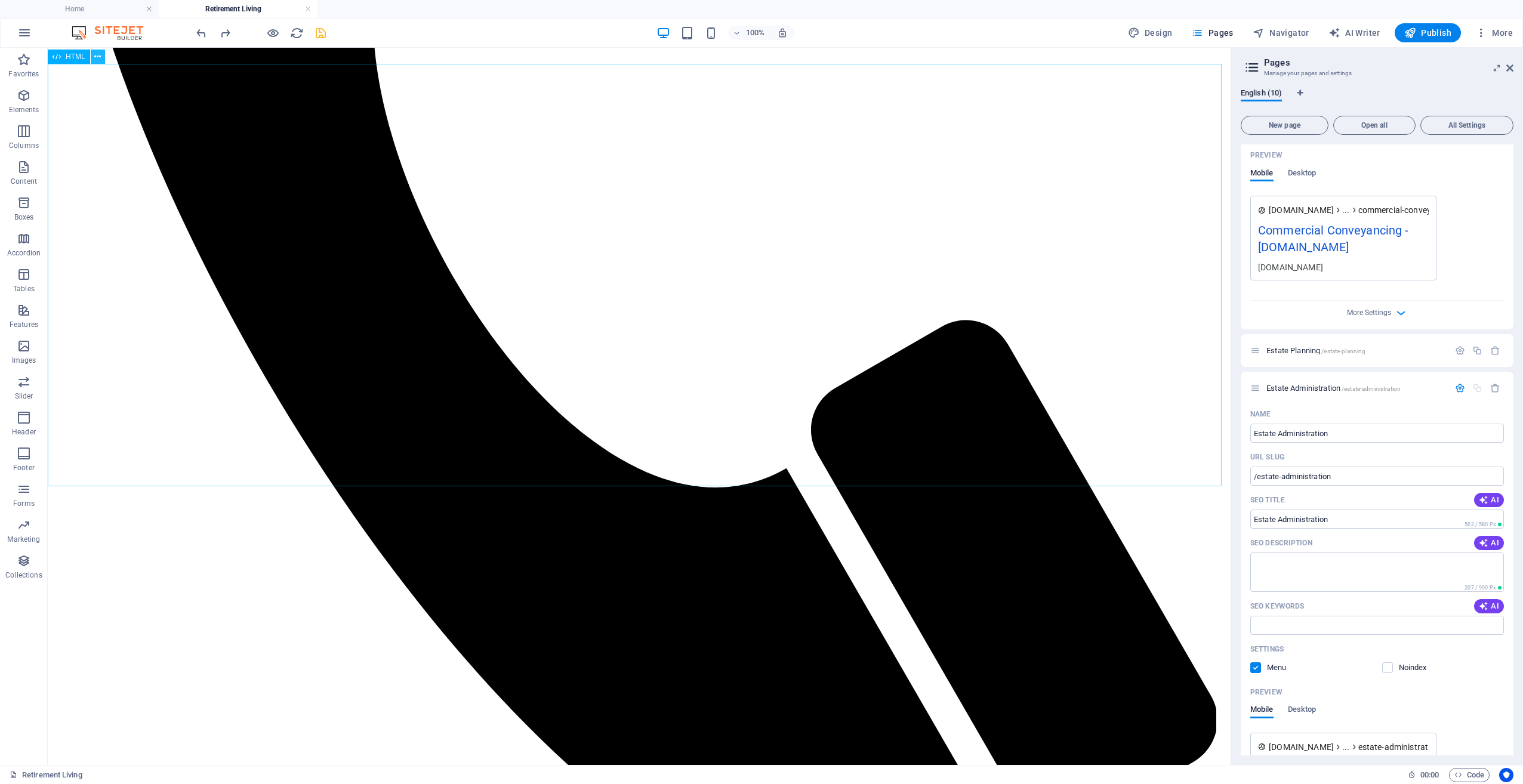
click at [98, 57] on icon at bounding box center [97, 56] width 7 height 13
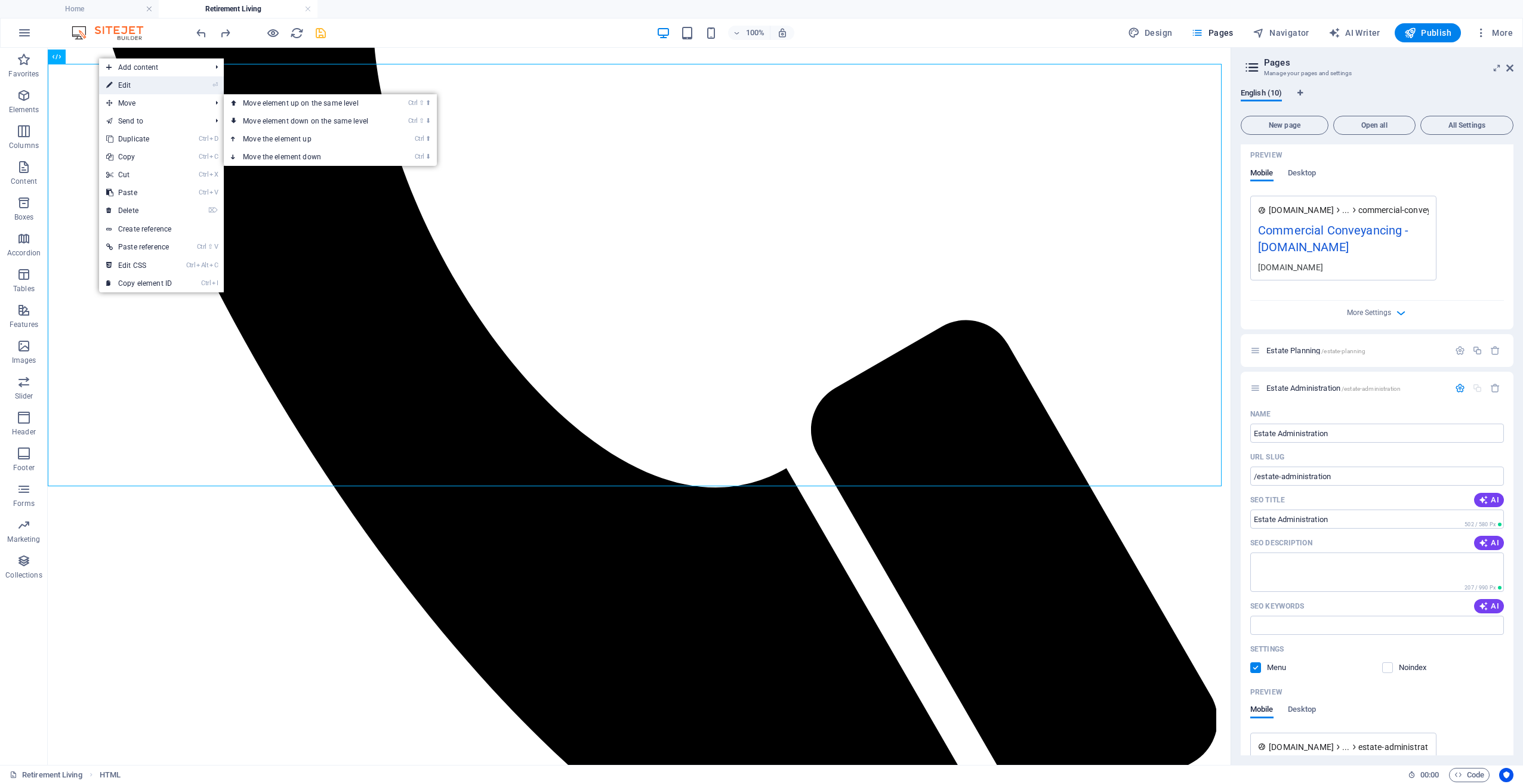
click at [135, 89] on link "⏎ Edit" at bounding box center [139, 86] width 80 height 18
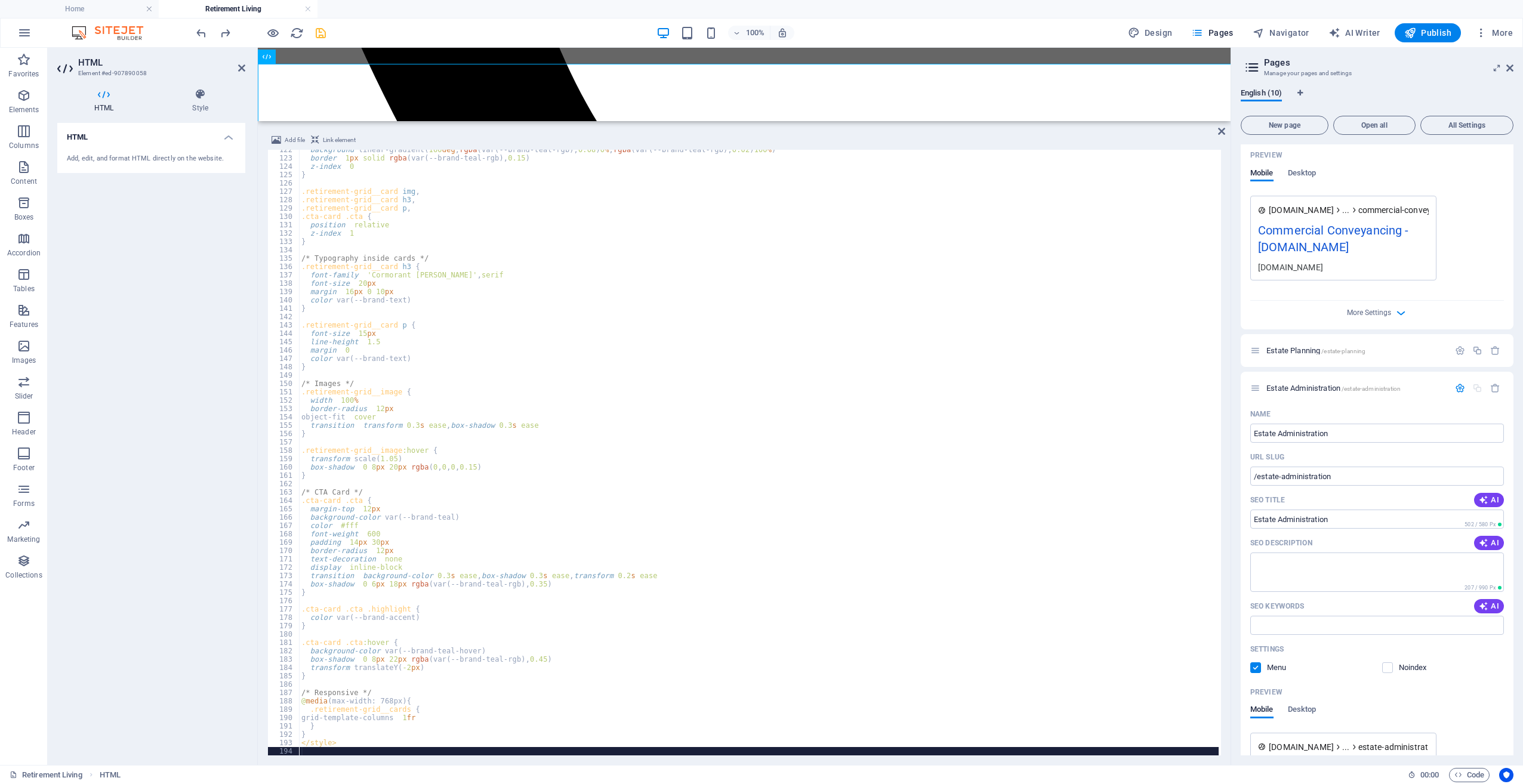
scroll to position [839, 0]
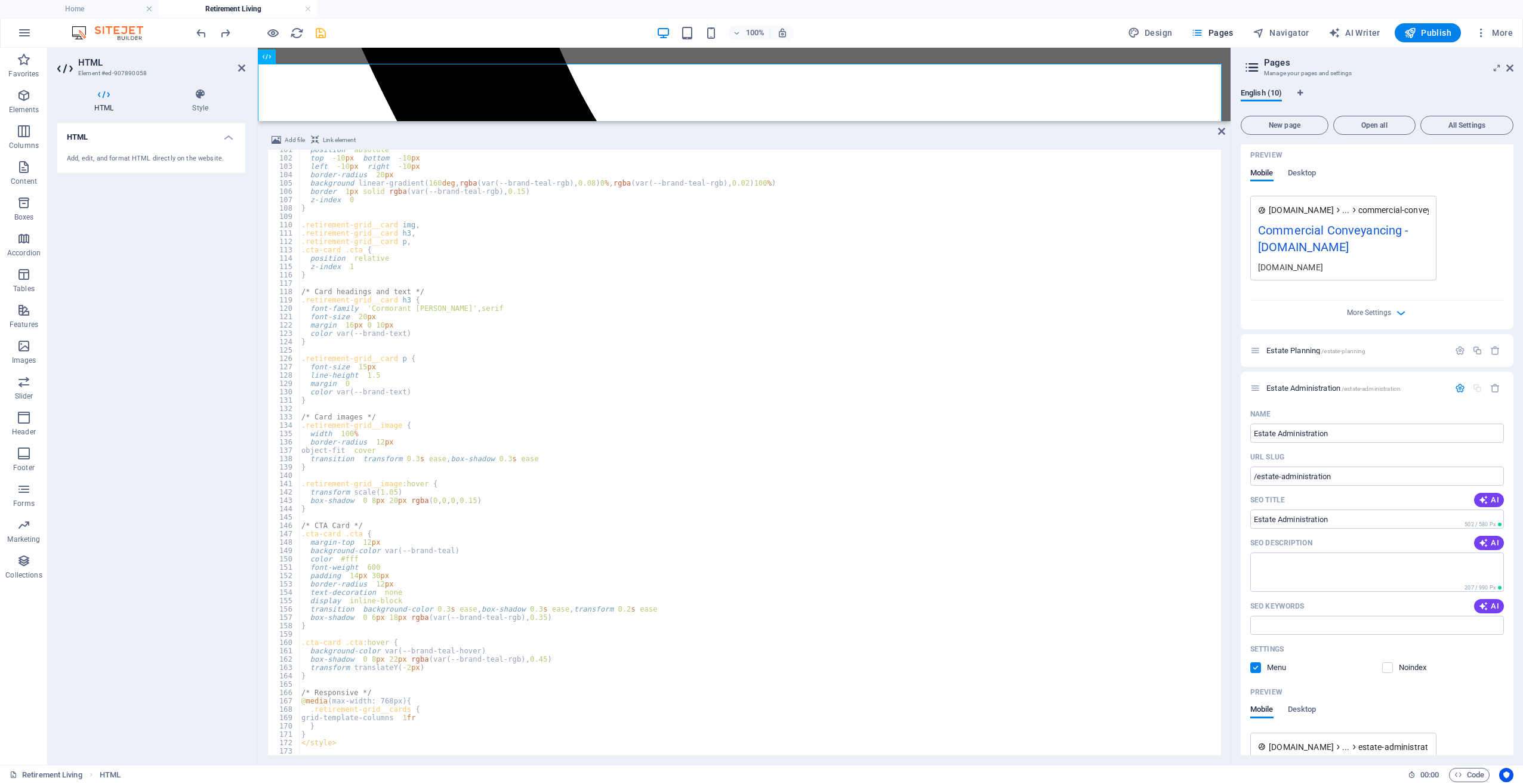
click at [524, 336] on div "position : absolute ; top : -10 px ; bottom : -10 px ; left : -10 px ; right : …" at bounding box center [759, 457] width 920 height 622
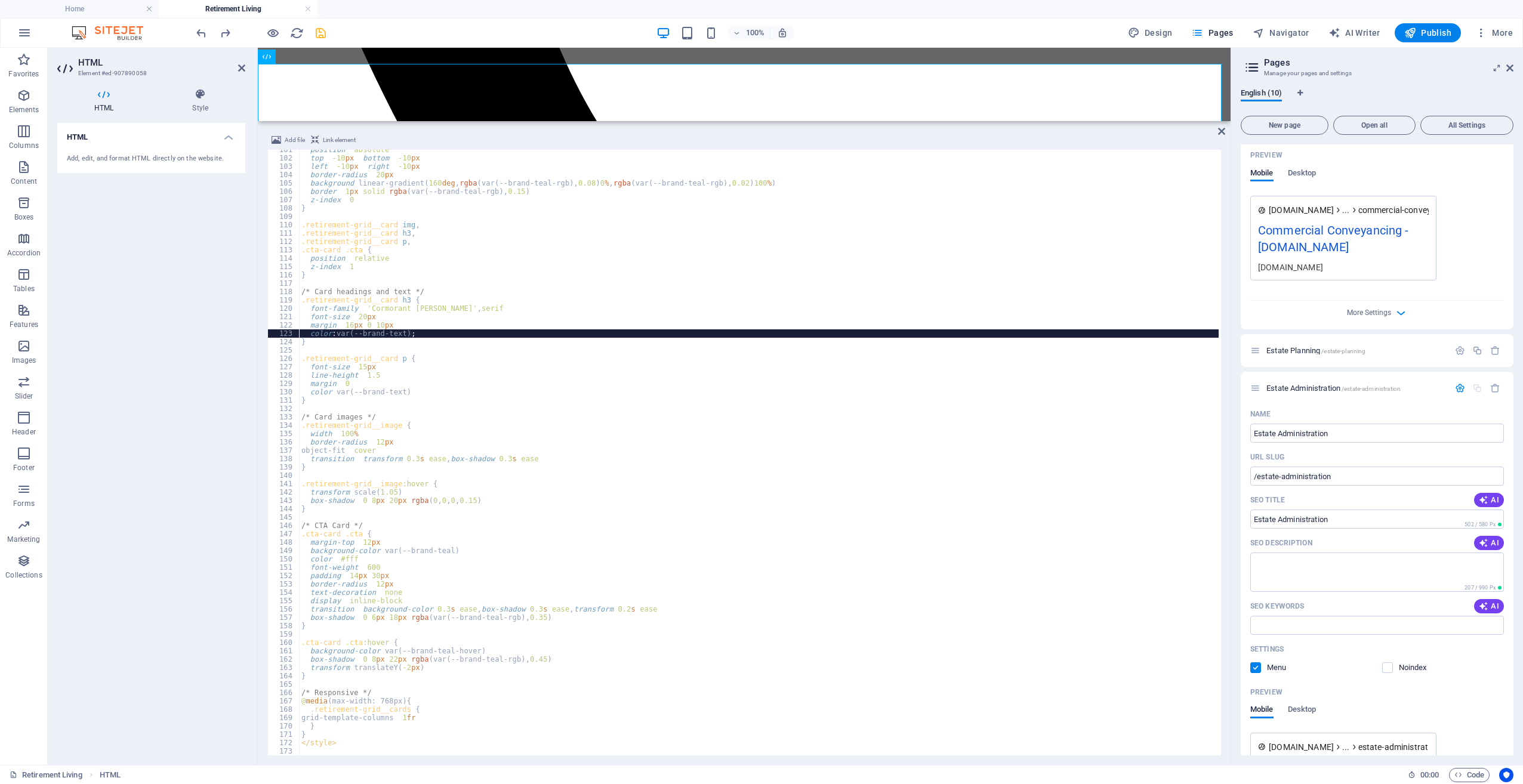
type textarea "</style>"
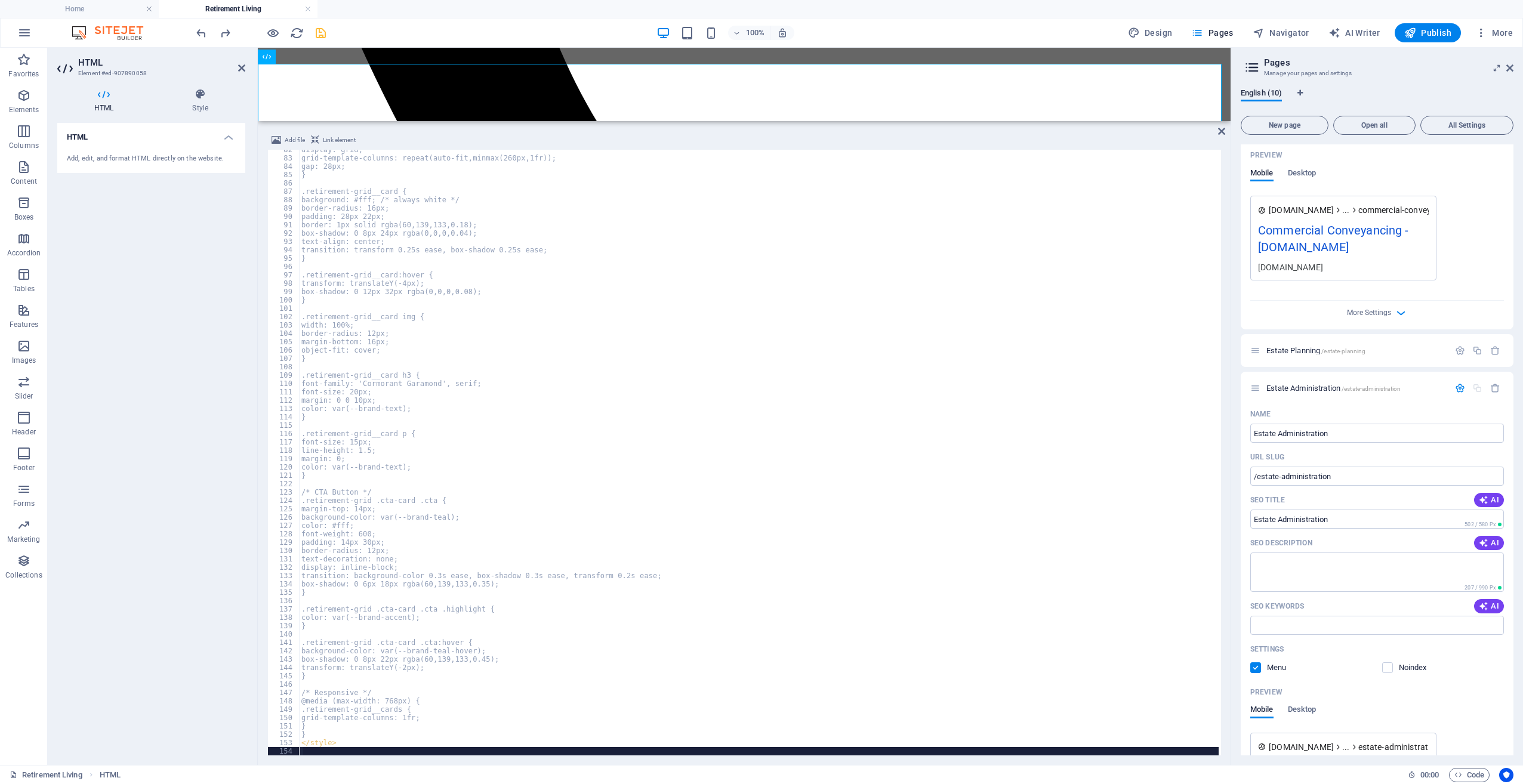
scroll to position [680, 0]
click at [1219, 132] on icon at bounding box center [1221, 131] width 8 height 10
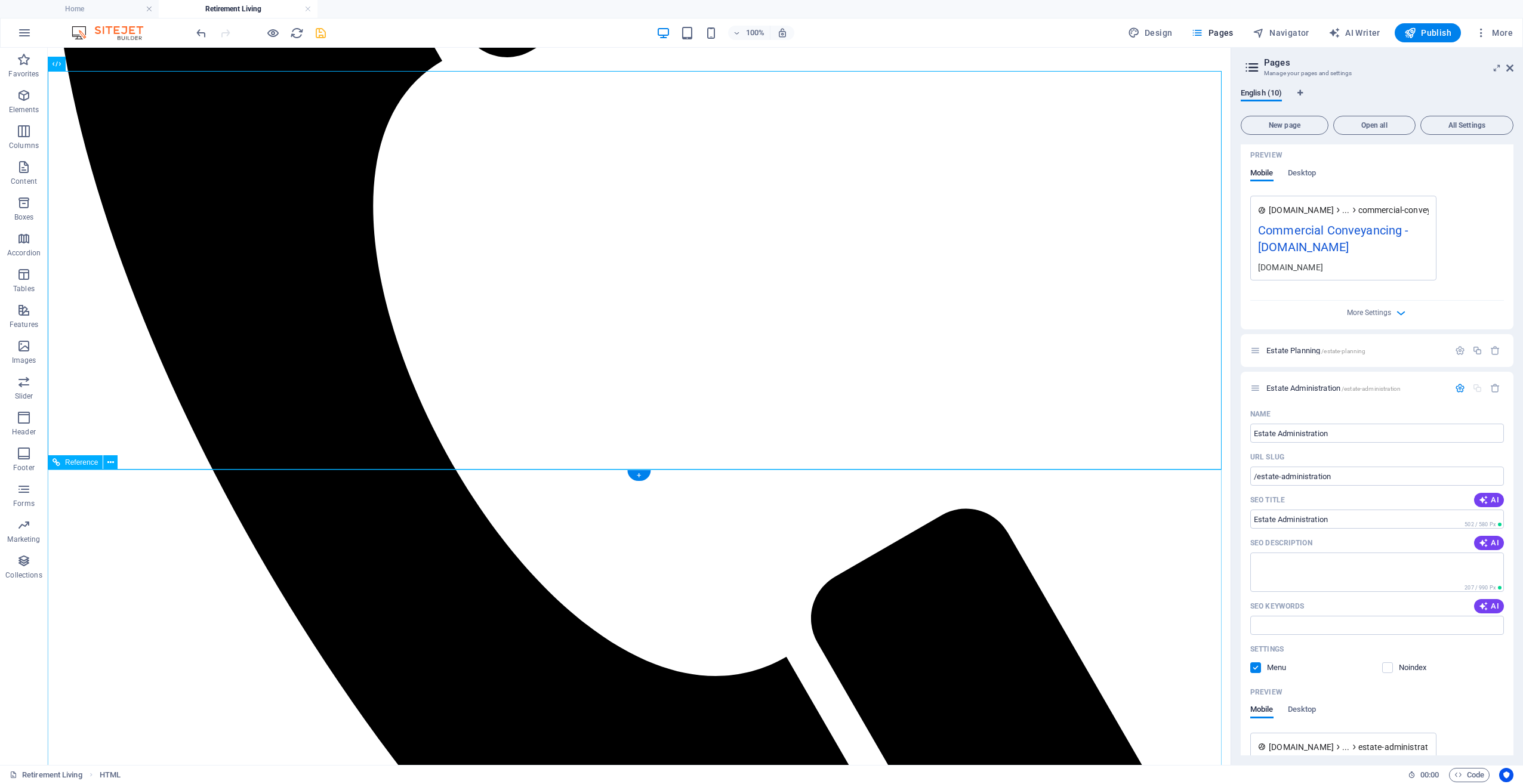
scroll to position [586, 0]
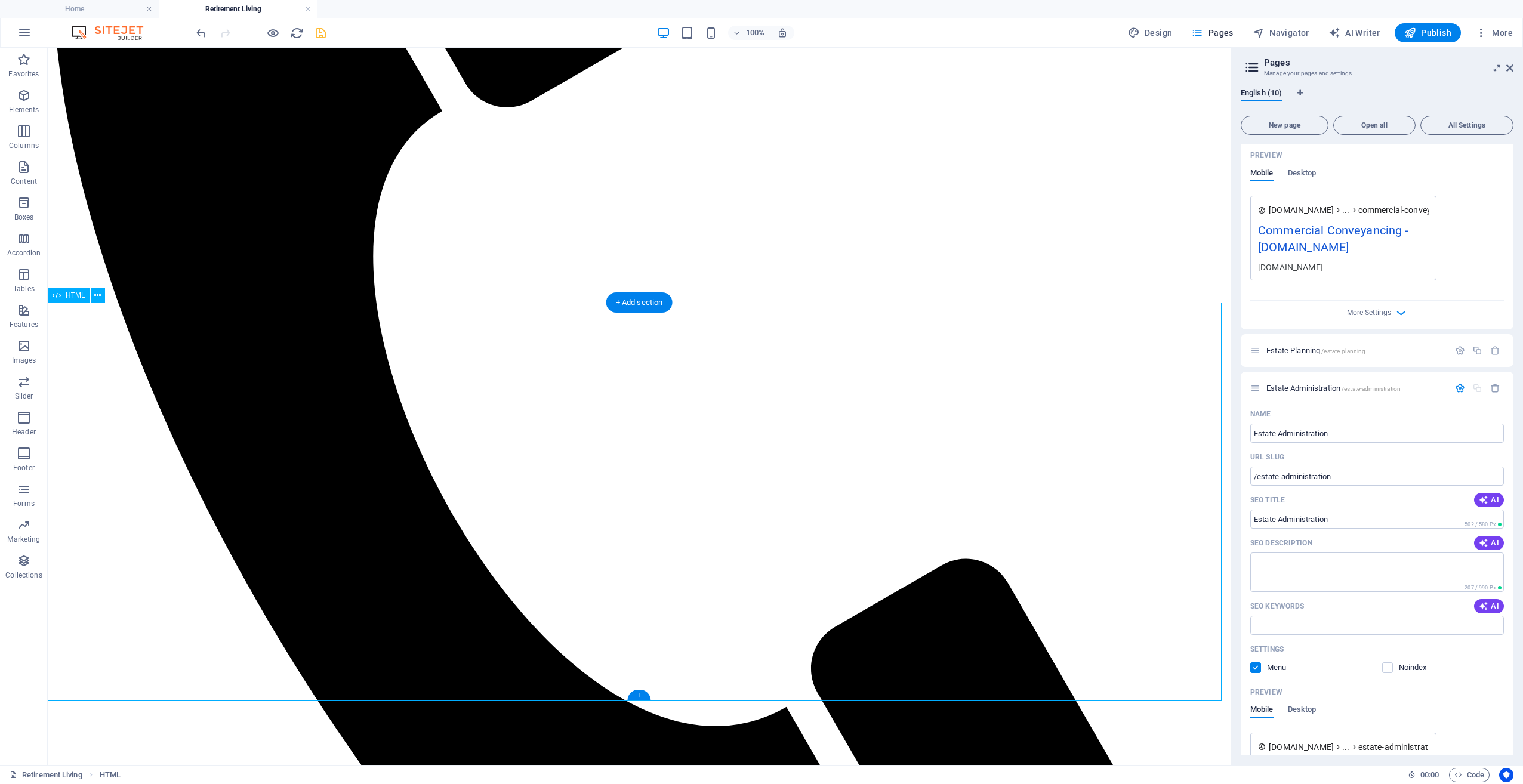
click at [199, 32] on icon "undo" at bounding box center [202, 33] width 14 height 14
click at [229, 32] on icon "redo" at bounding box center [225, 33] width 14 height 14
click at [112, 10] on h4 "Home" at bounding box center [79, 8] width 159 height 13
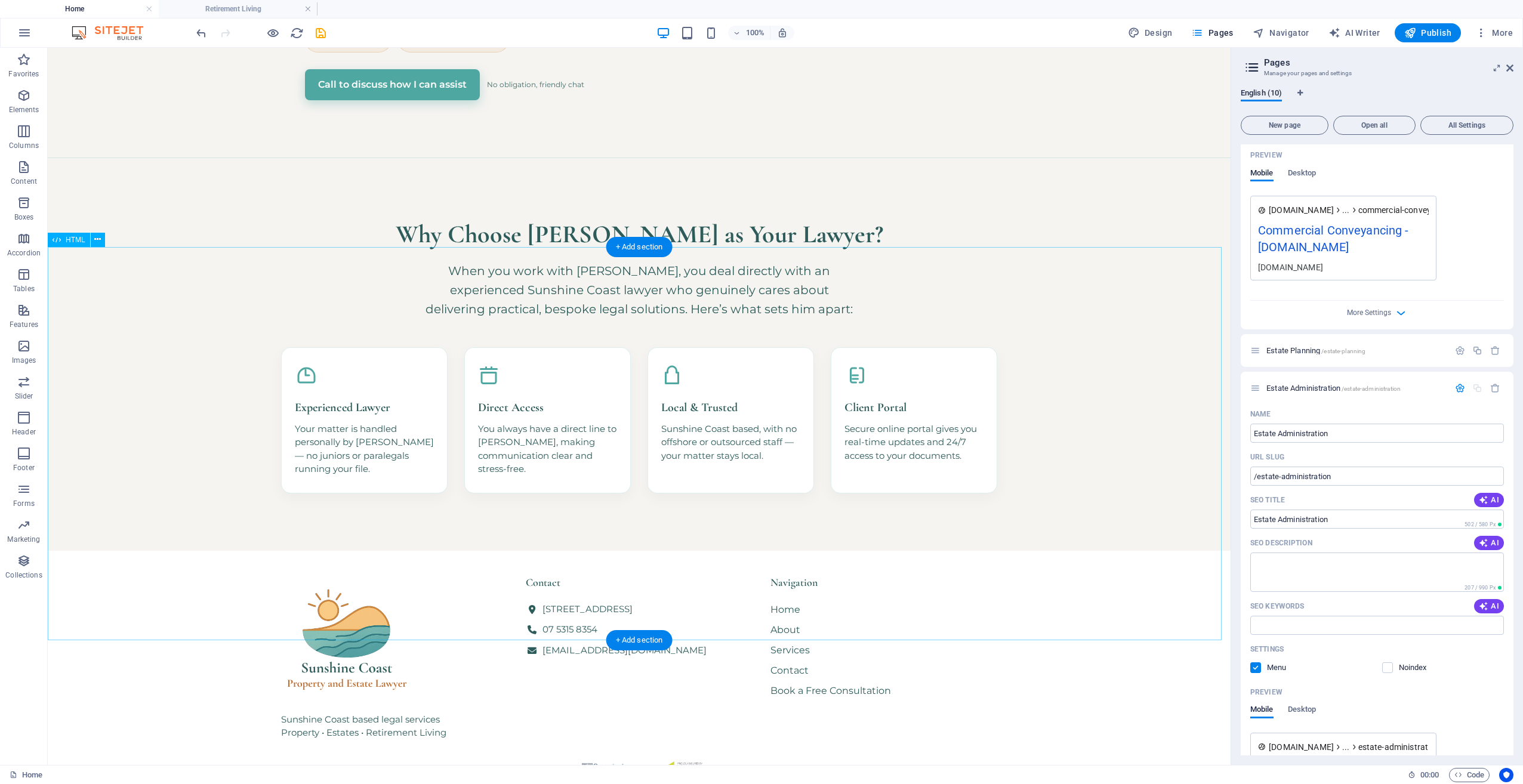
scroll to position [636, 0]
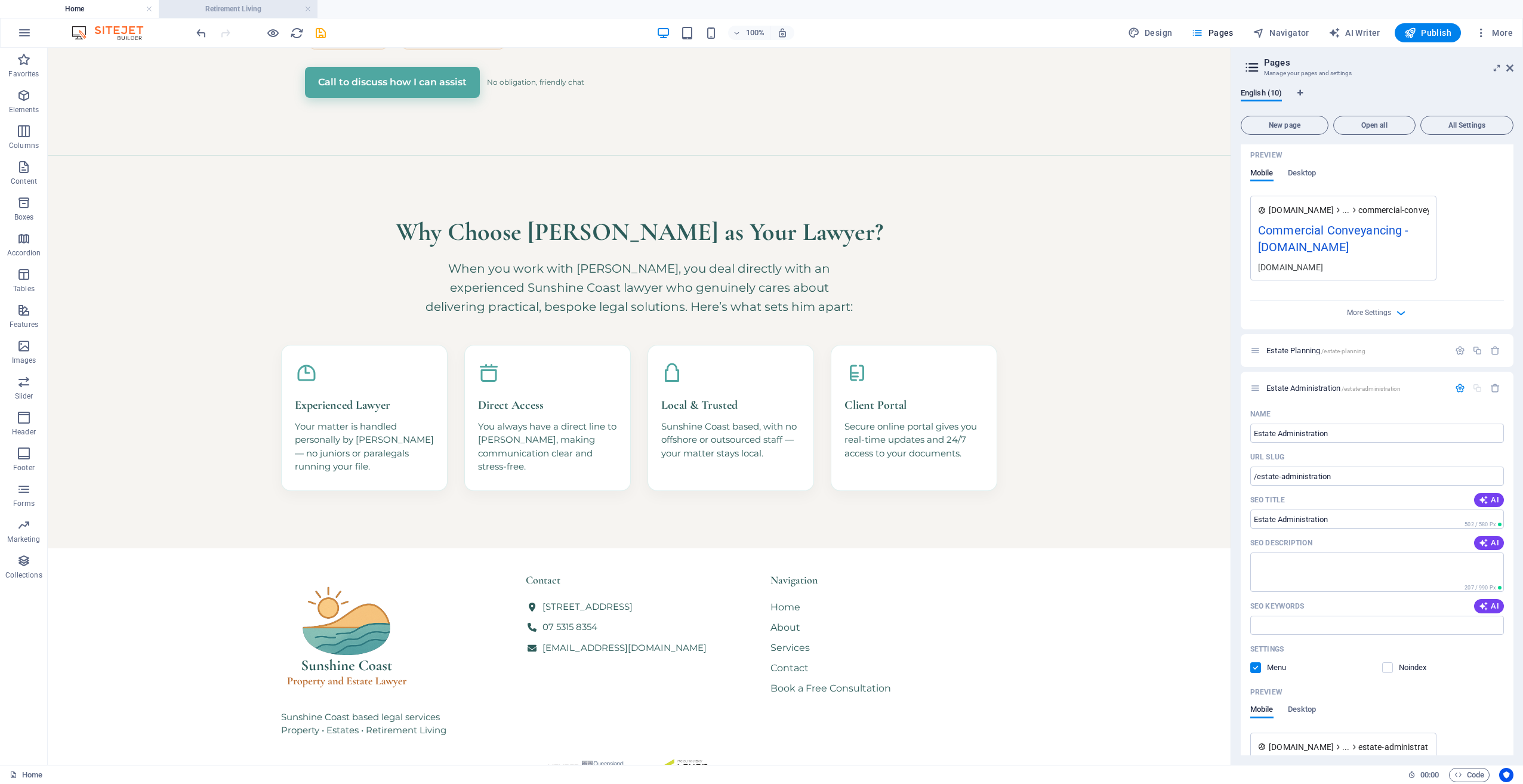
click at [224, 8] on h4 "Retirement Living" at bounding box center [238, 8] width 159 height 13
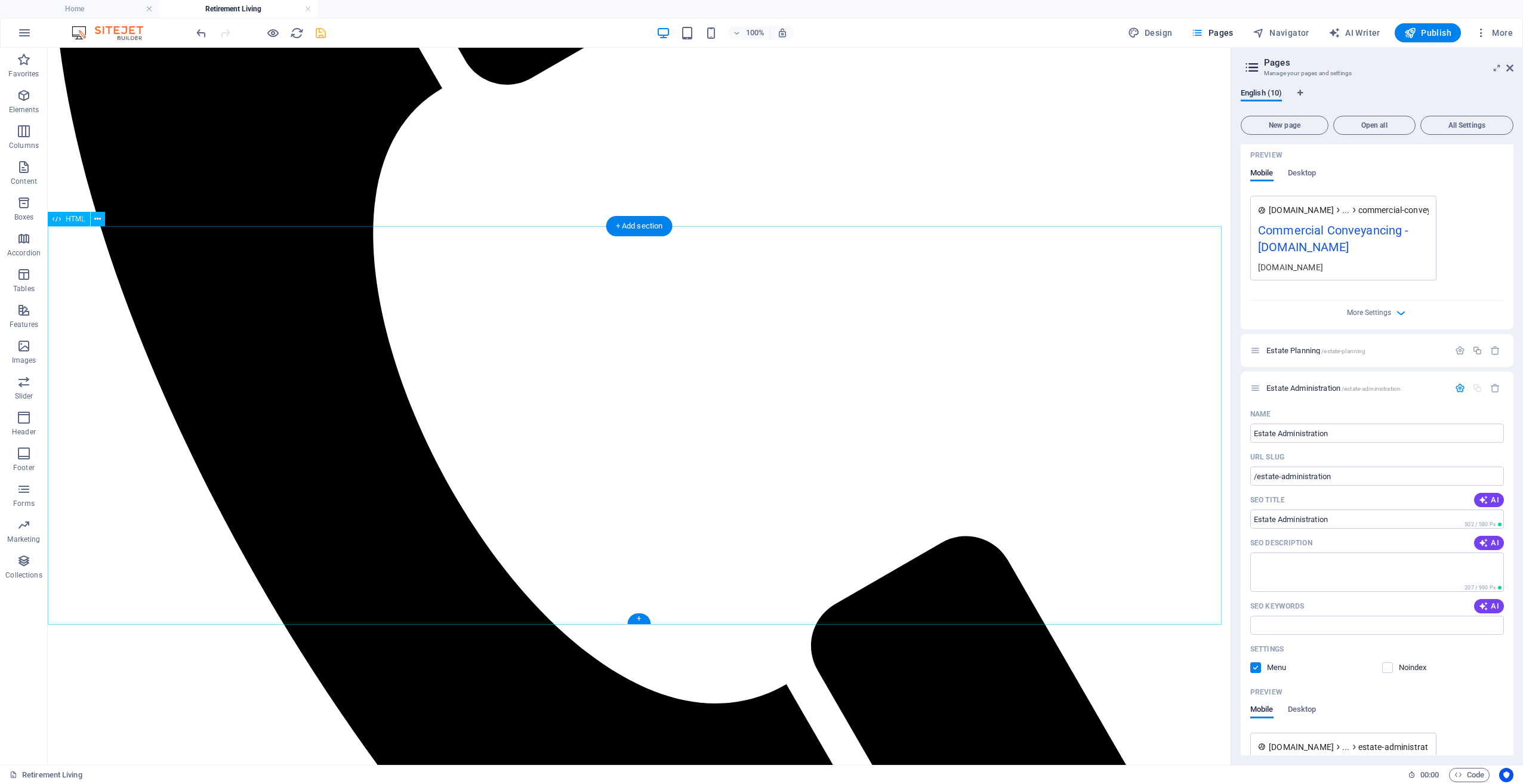
scroll to position [596, 0]
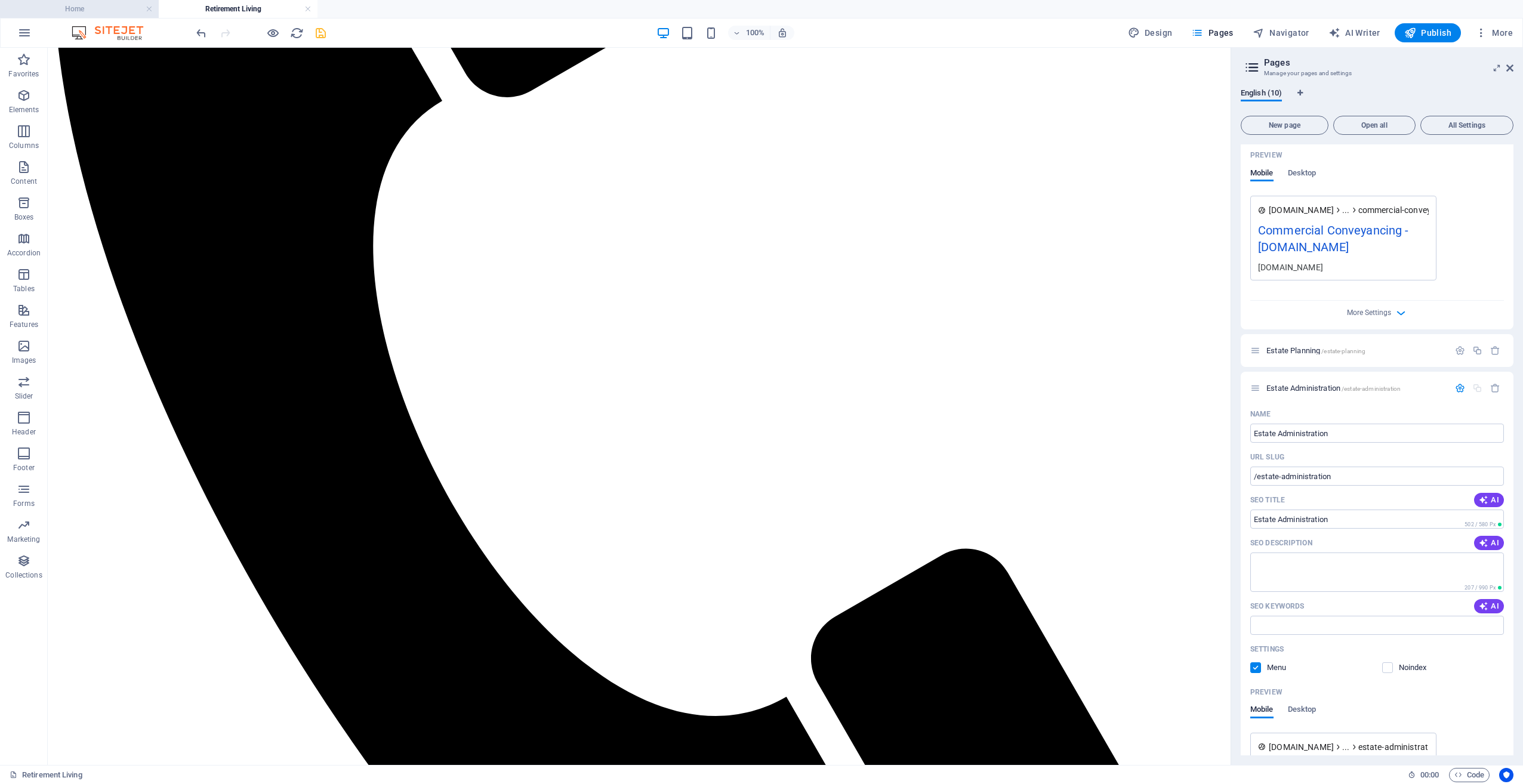
click at [115, 5] on h4 "Home" at bounding box center [79, 8] width 159 height 13
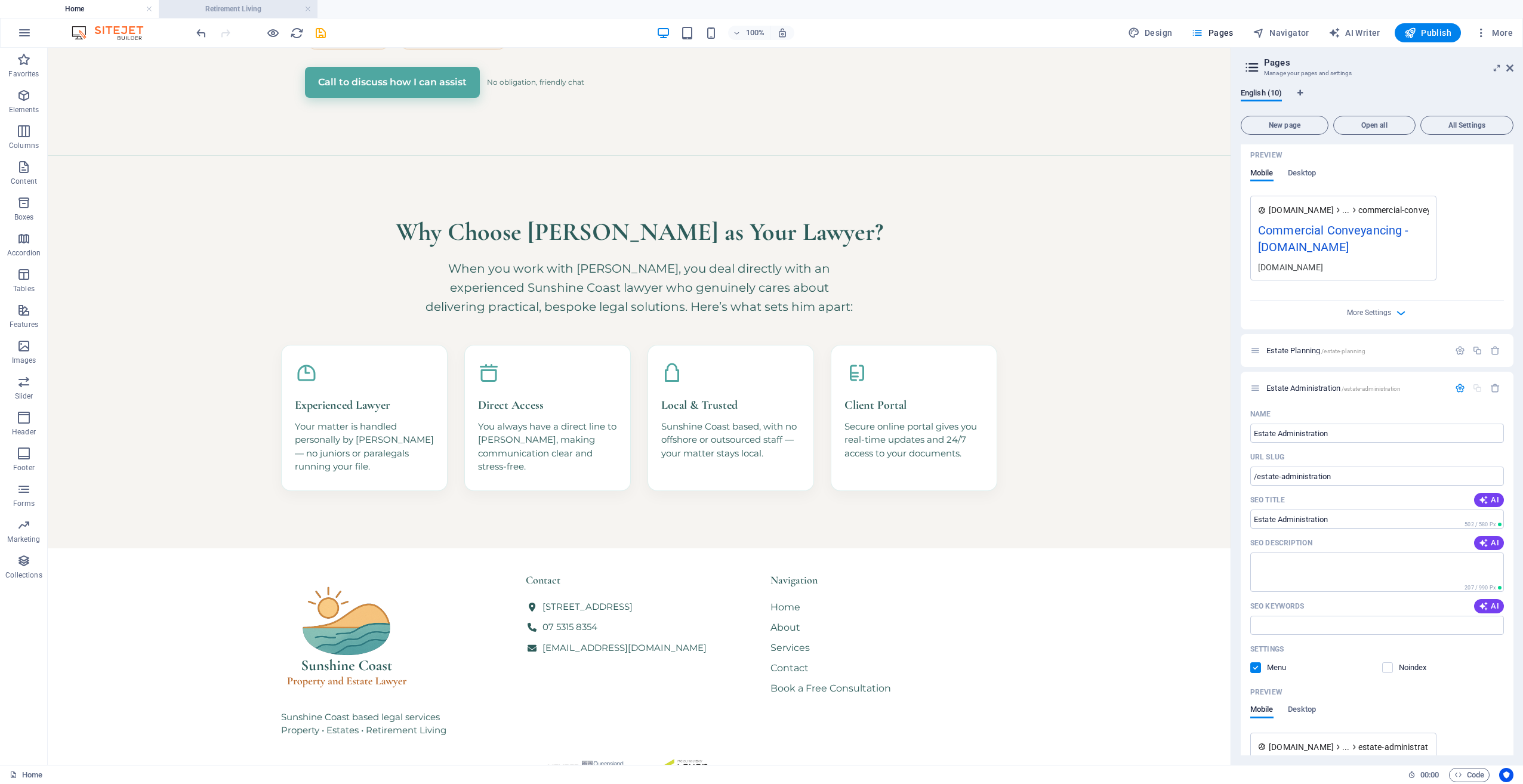
click at [235, 12] on h4 "Retirement Living" at bounding box center [238, 8] width 159 height 13
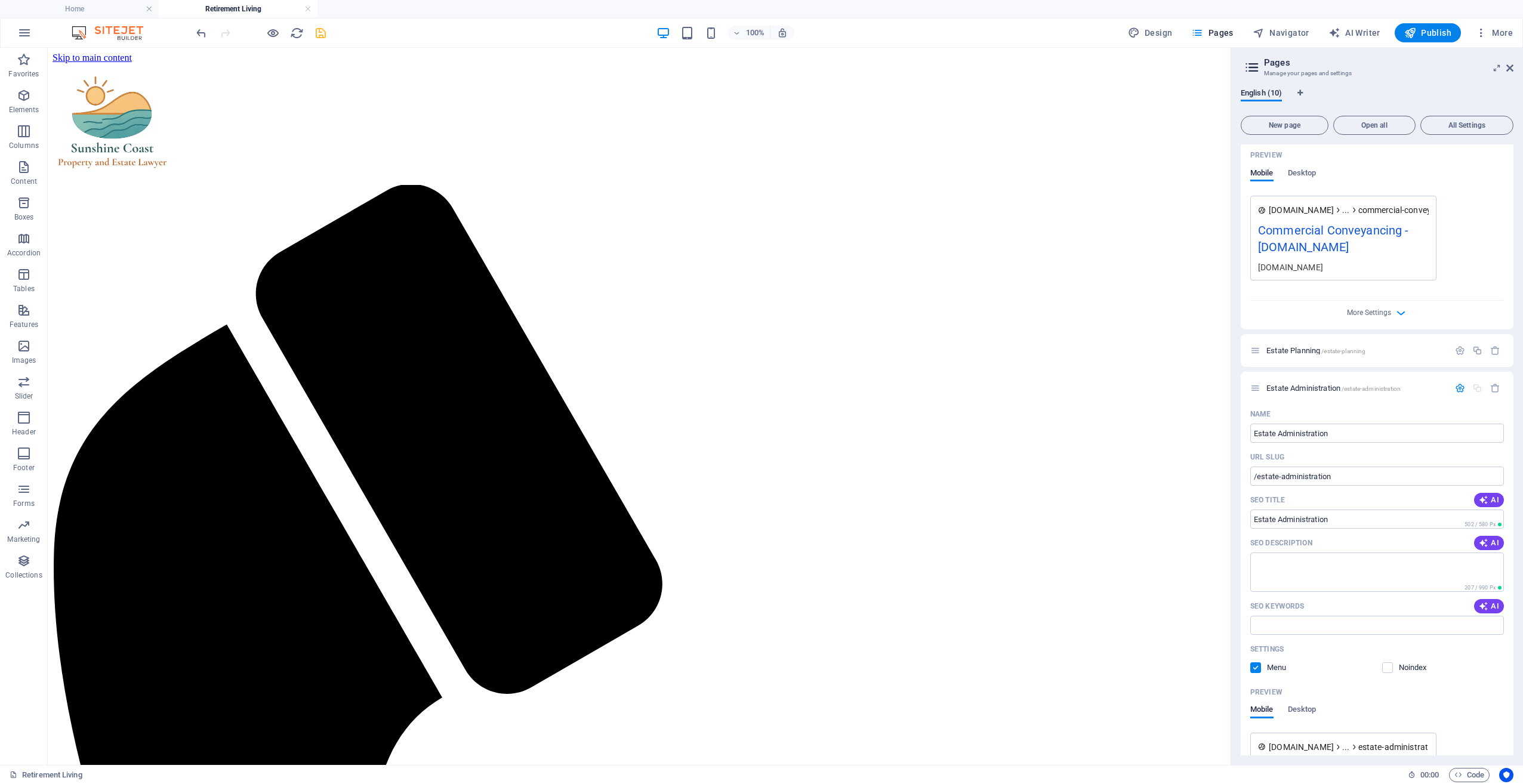
scroll to position [596, 0]
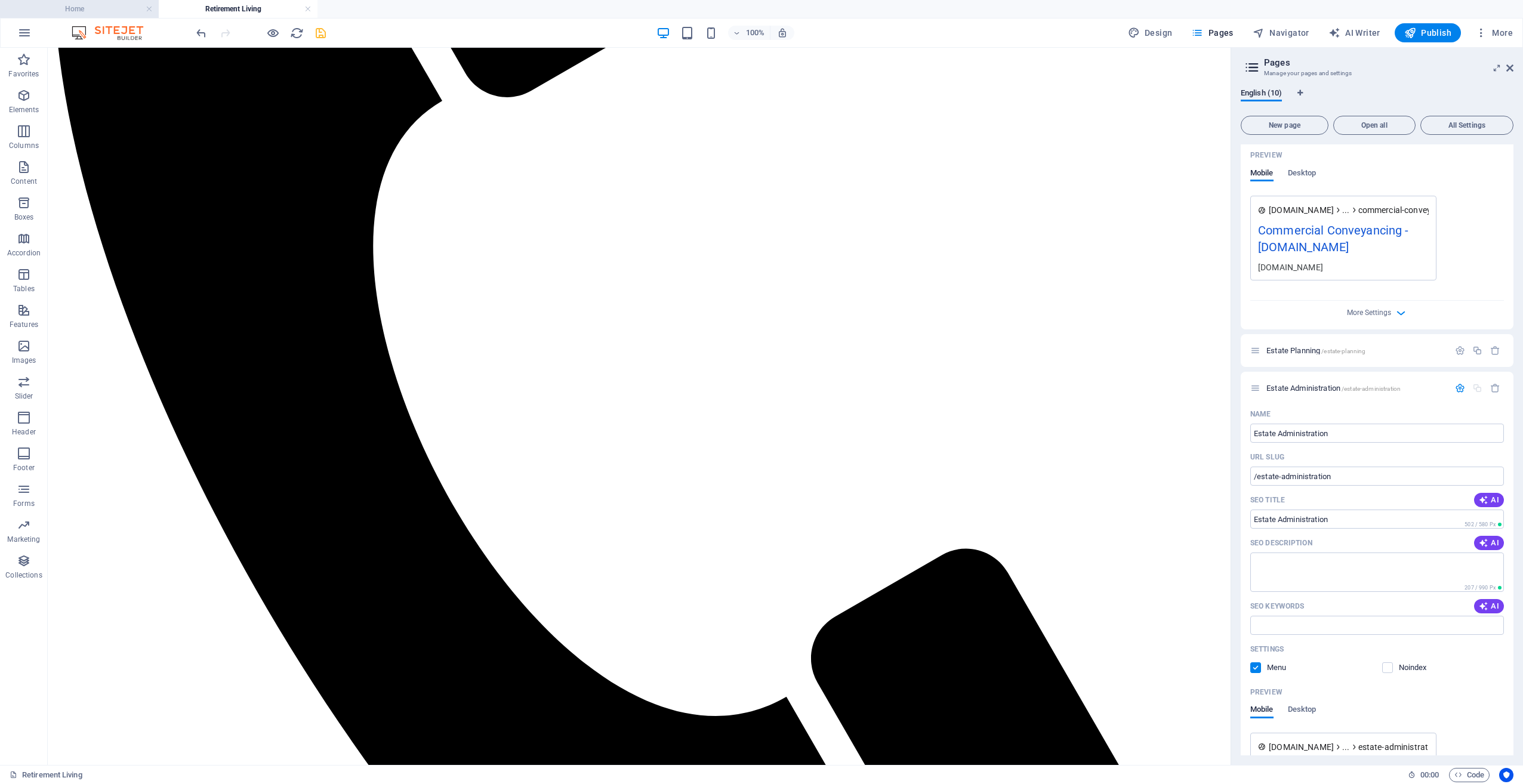
click at [117, 14] on h4 "Home" at bounding box center [79, 8] width 159 height 13
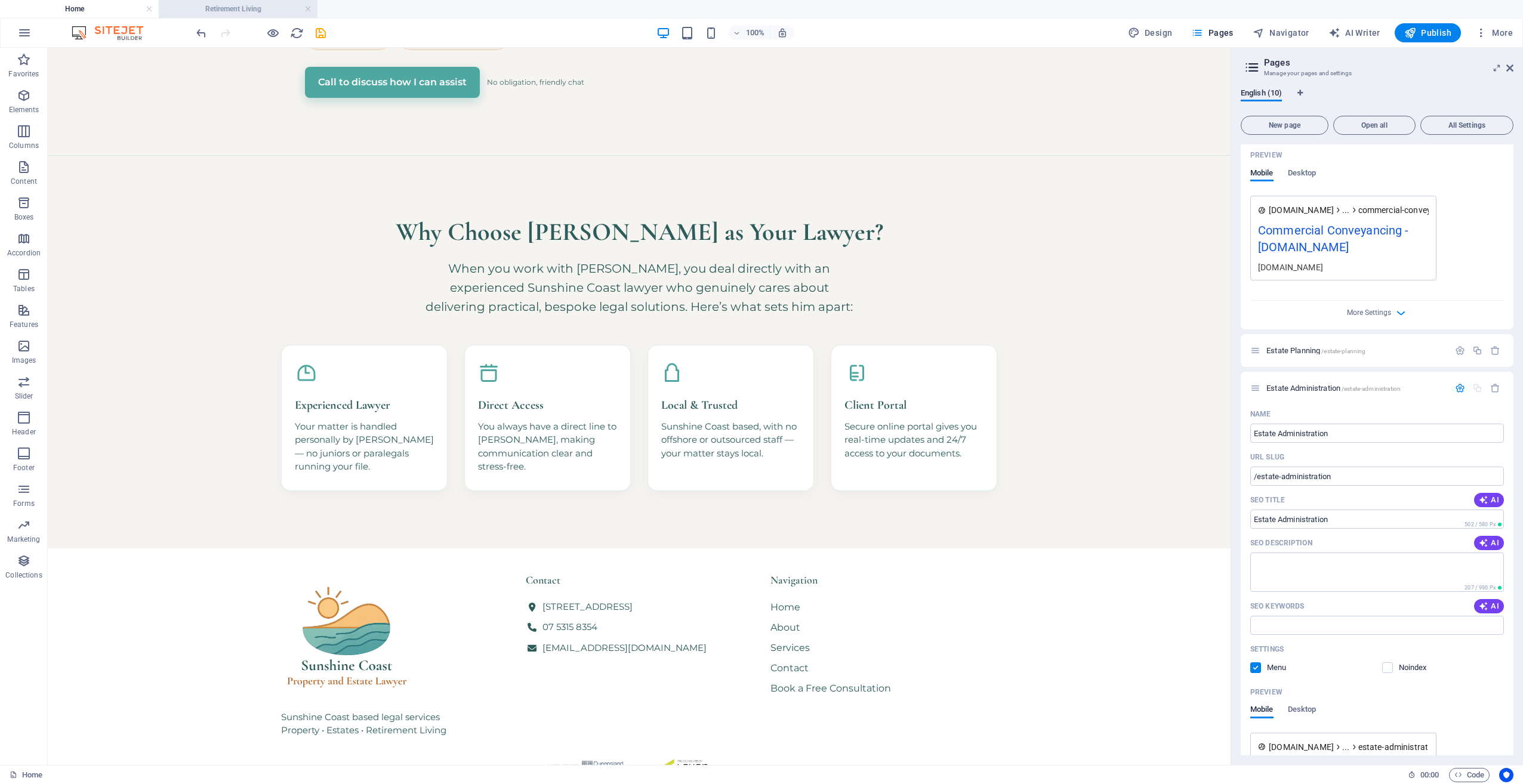
click at [212, 11] on h4 "Retirement Living" at bounding box center [238, 8] width 159 height 13
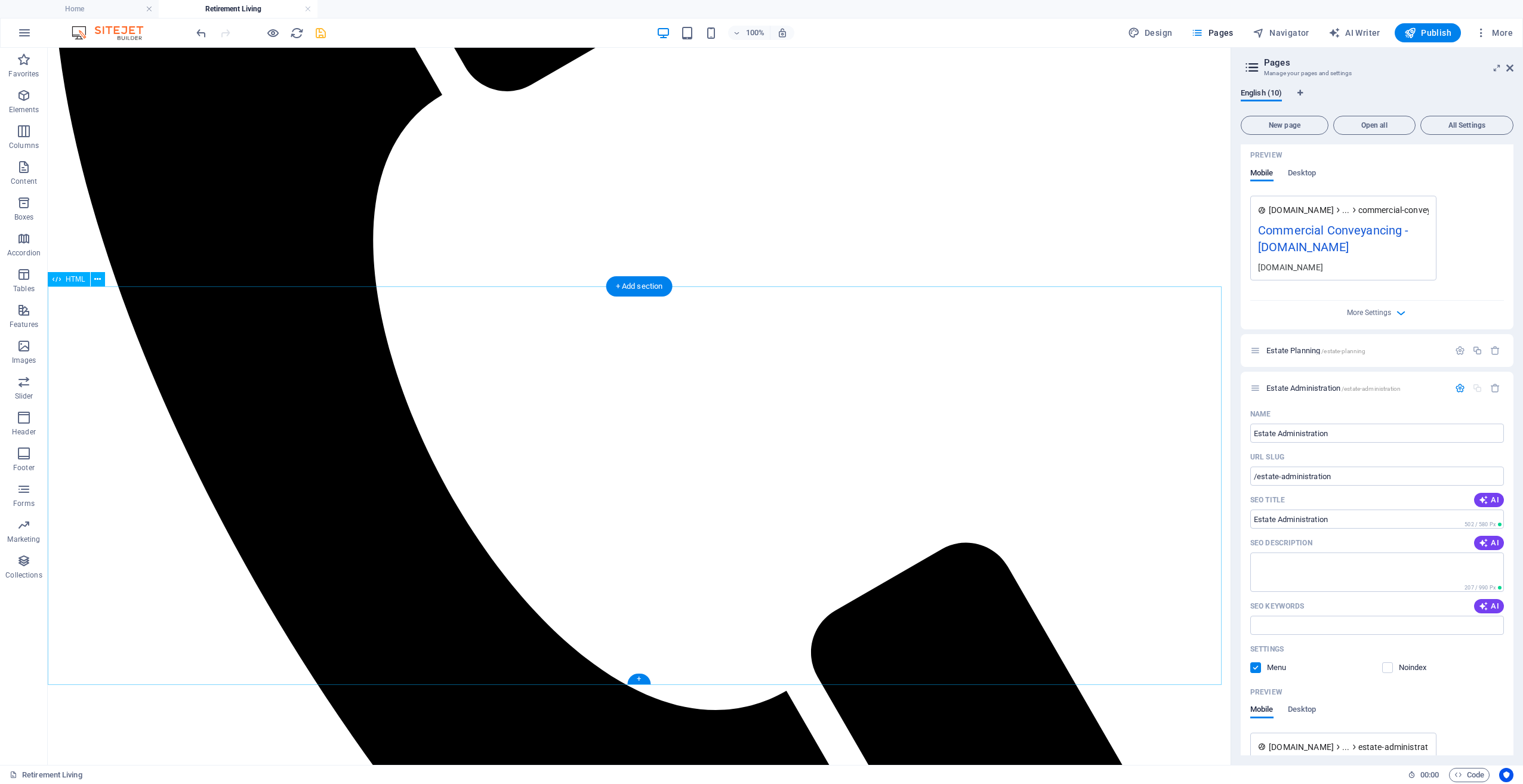
scroll to position [622, 0]
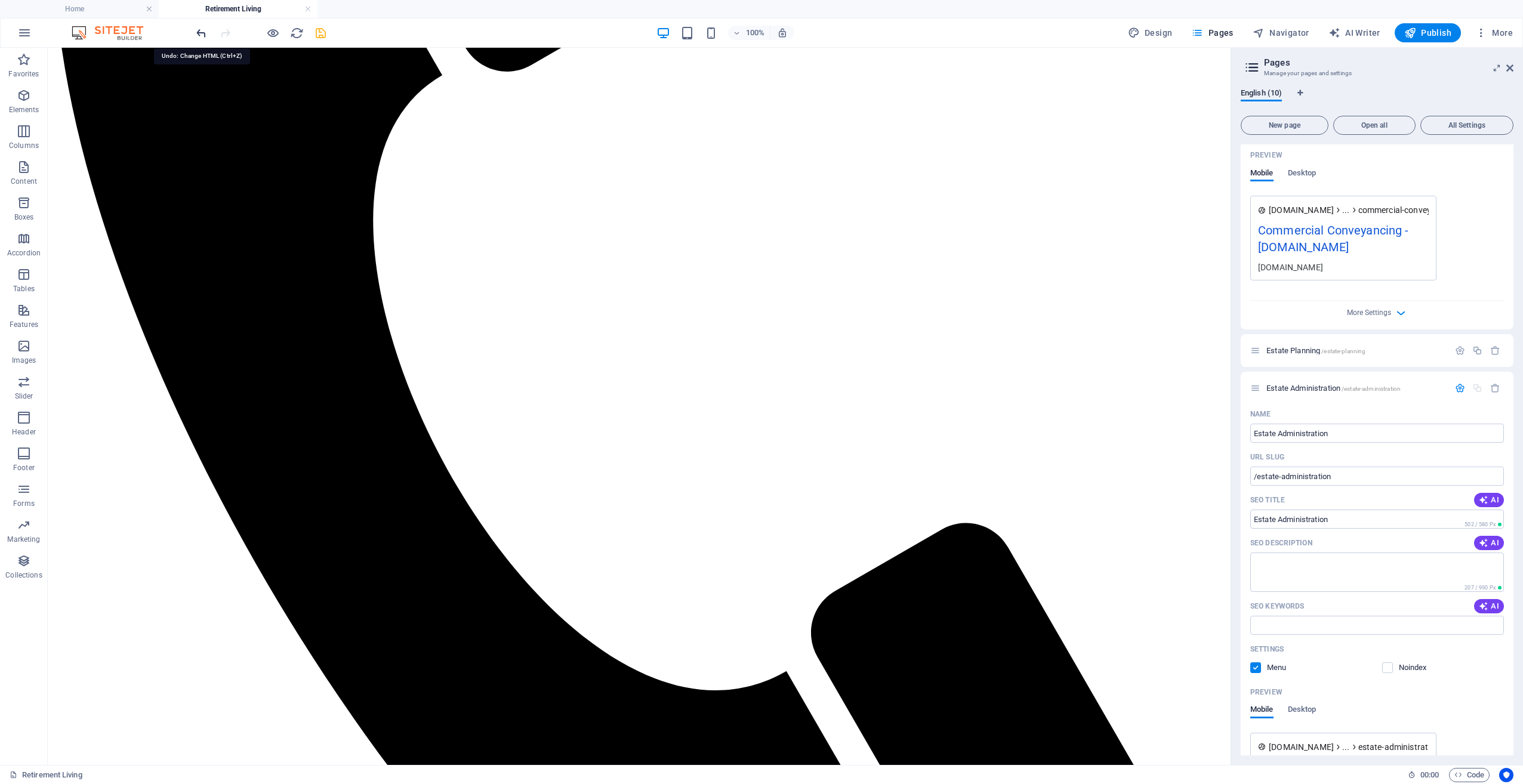
click at [202, 35] on icon "undo" at bounding box center [202, 33] width 14 height 14
click at [643, 683] on div "+" at bounding box center [639, 683] width 23 height 11
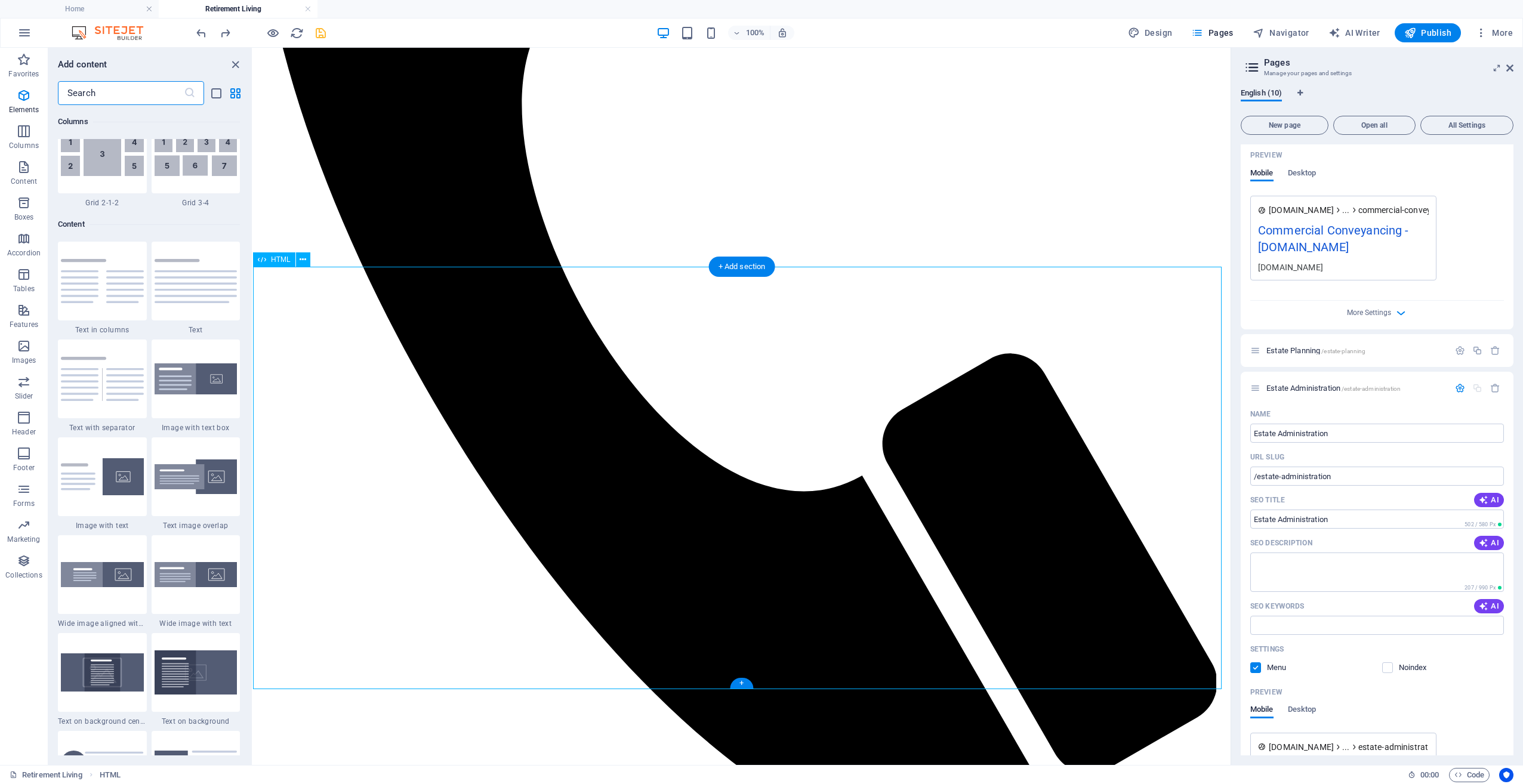
scroll to position [2087, 0]
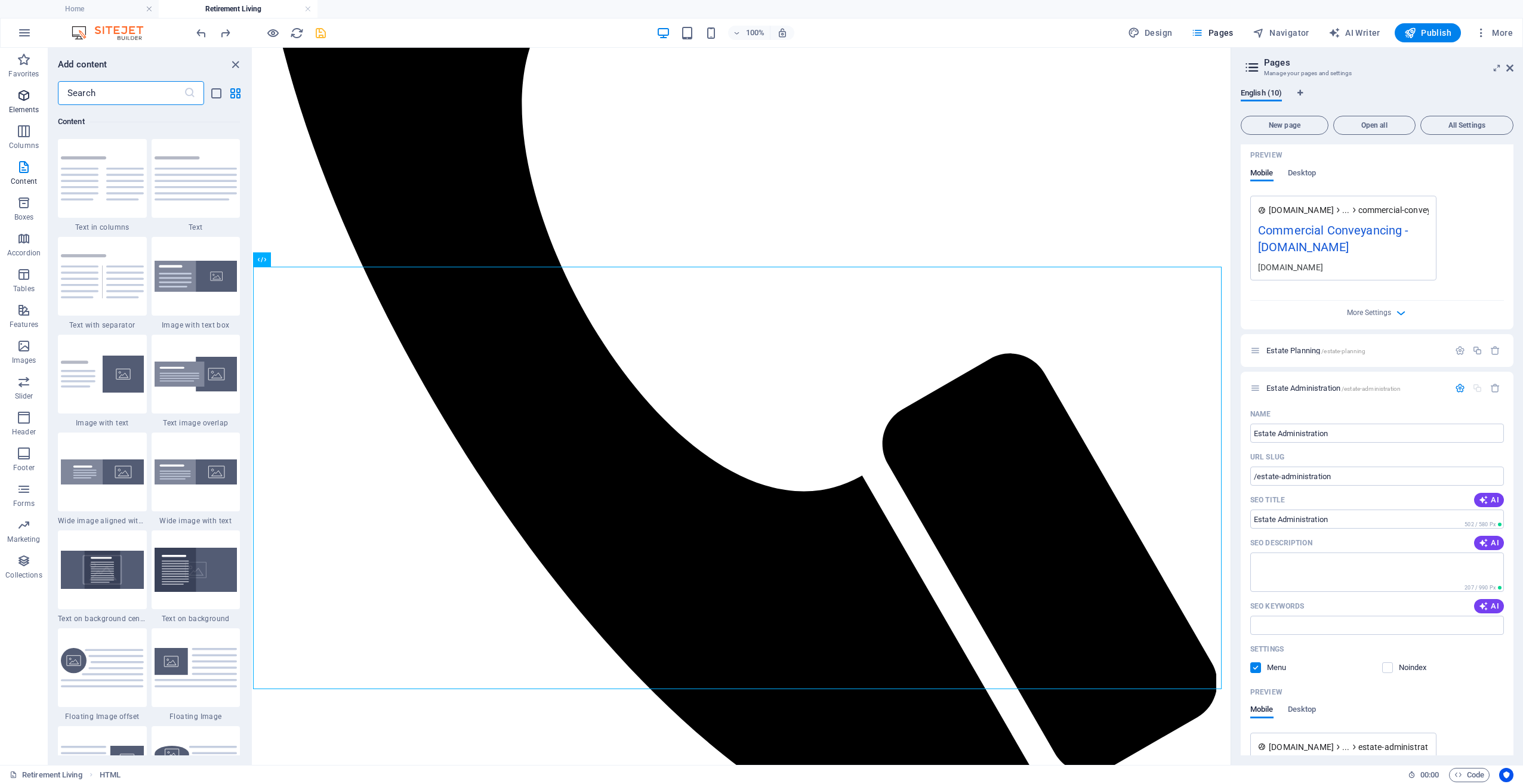
click at [27, 88] on icon "button" at bounding box center [23, 95] width 14 height 14
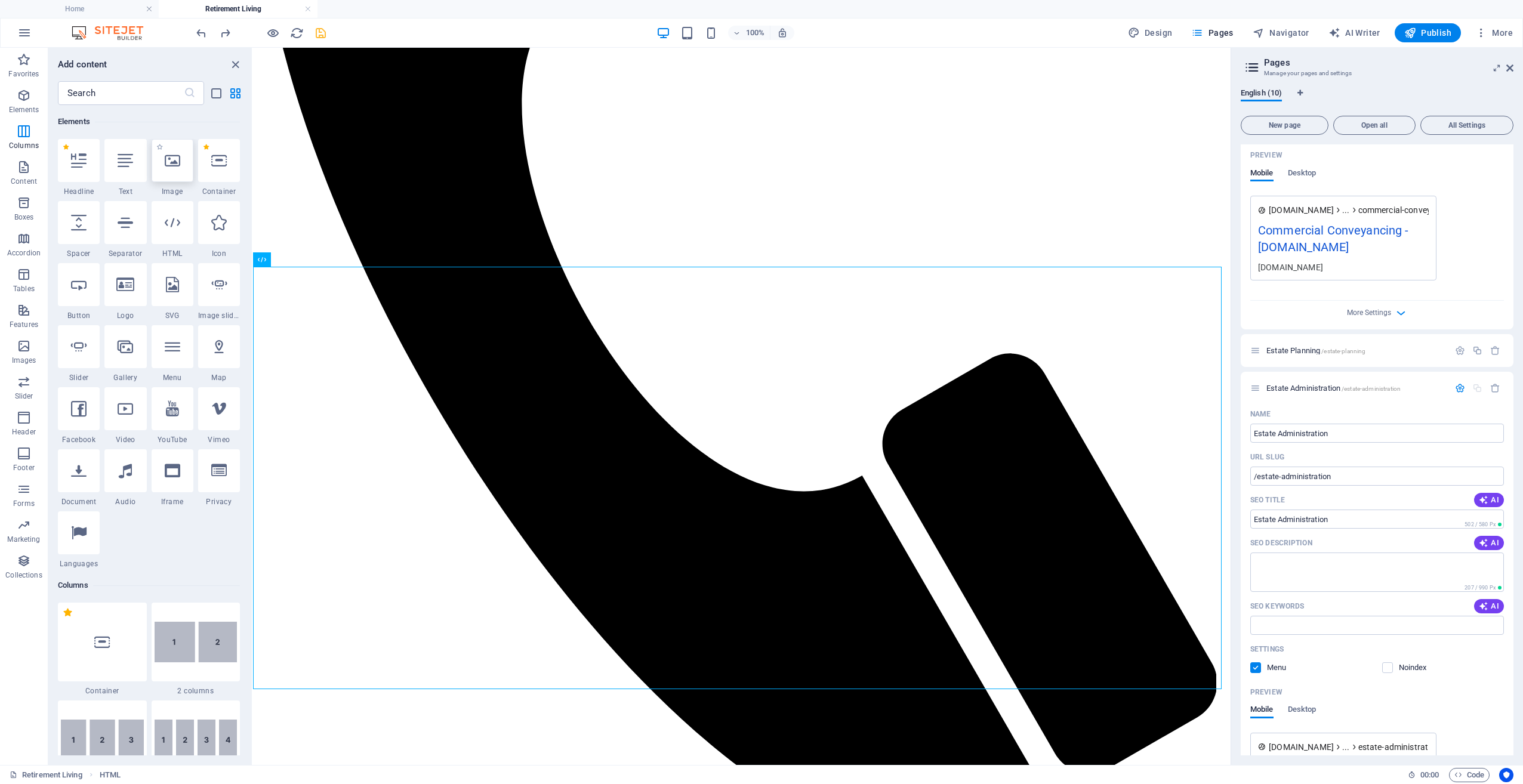
scroll to position [127, 0]
click at [171, 215] on icon at bounding box center [172, 222] width 16 height 16
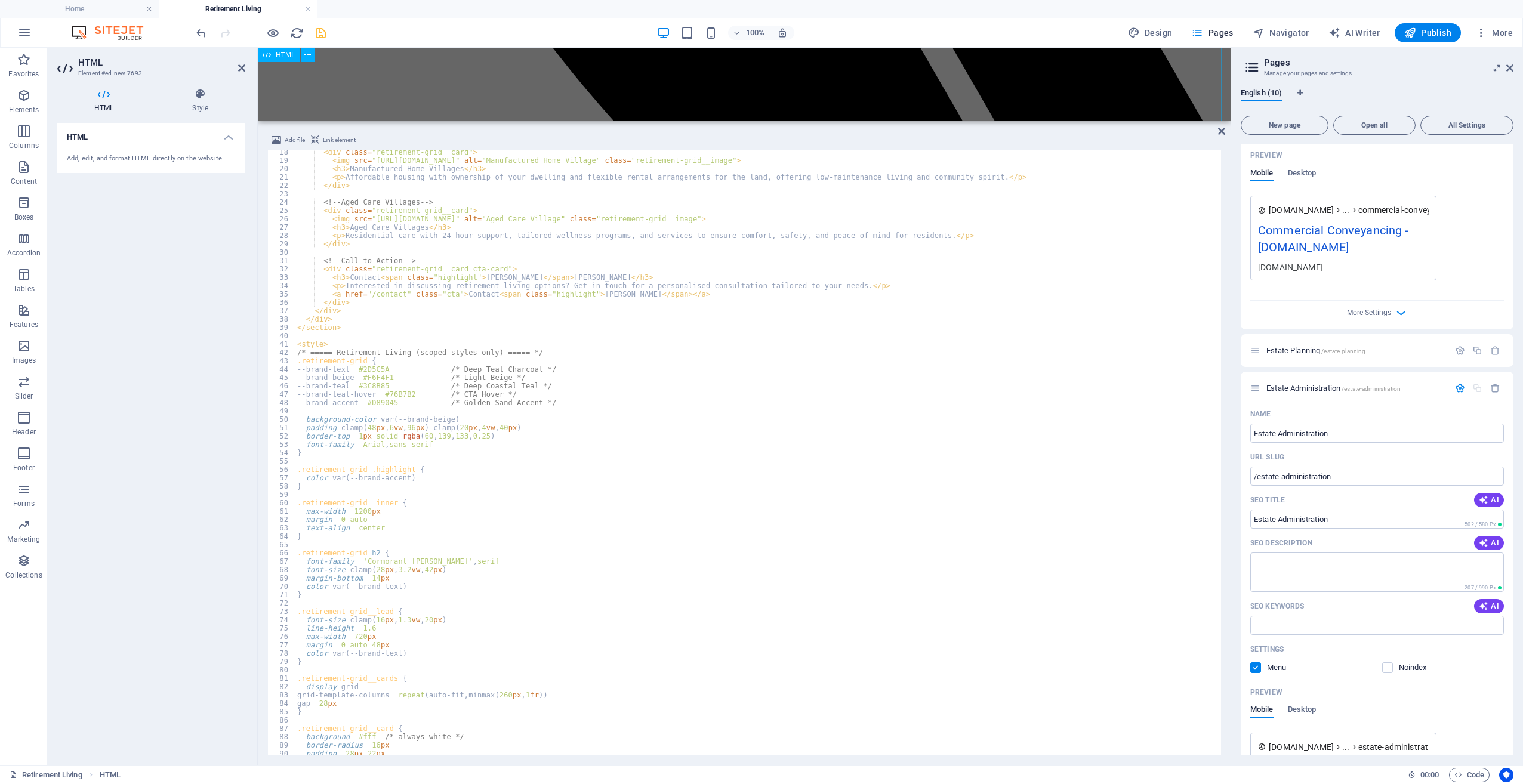
scroll to position [1048, 0]
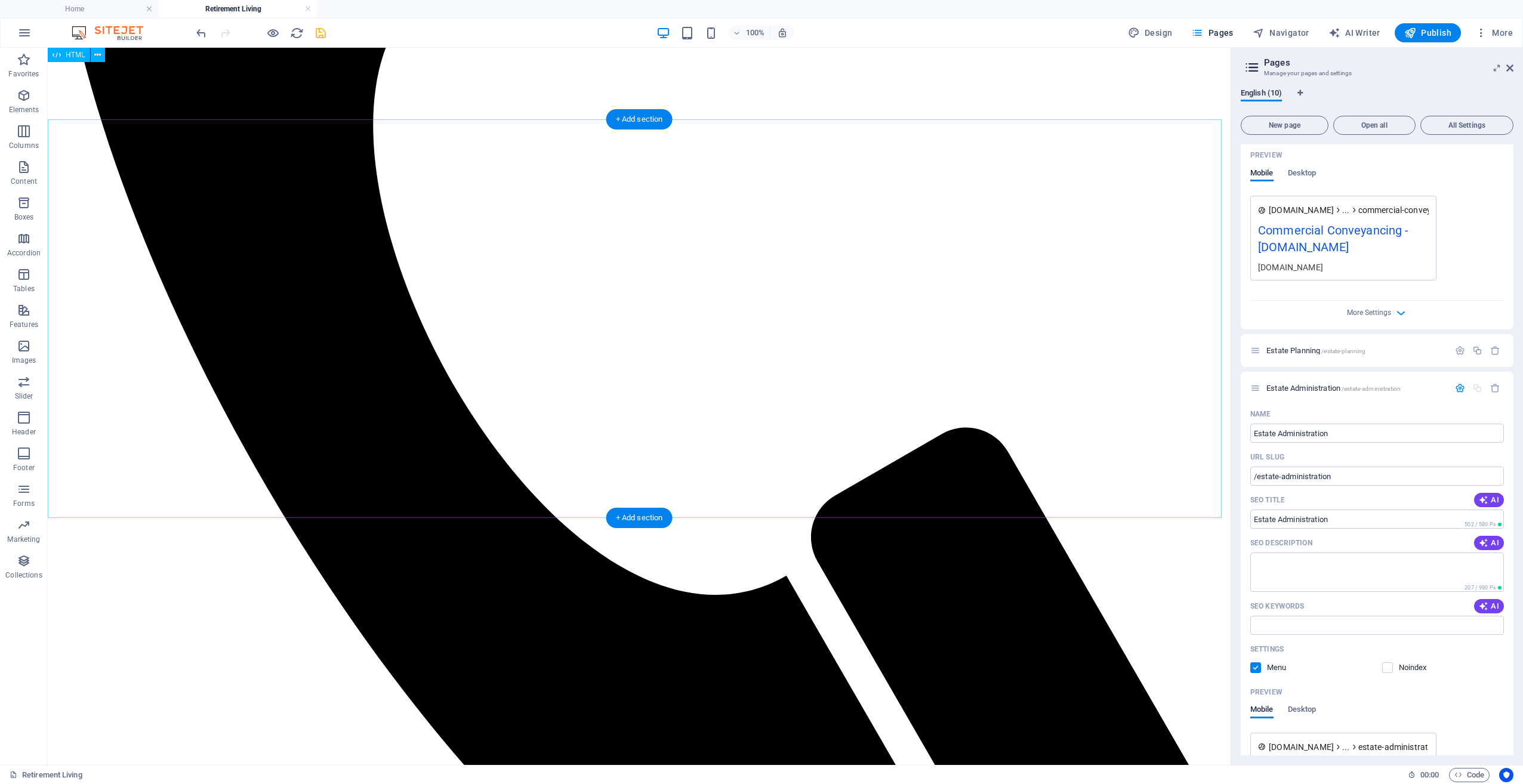
scroll to position [716, 0]
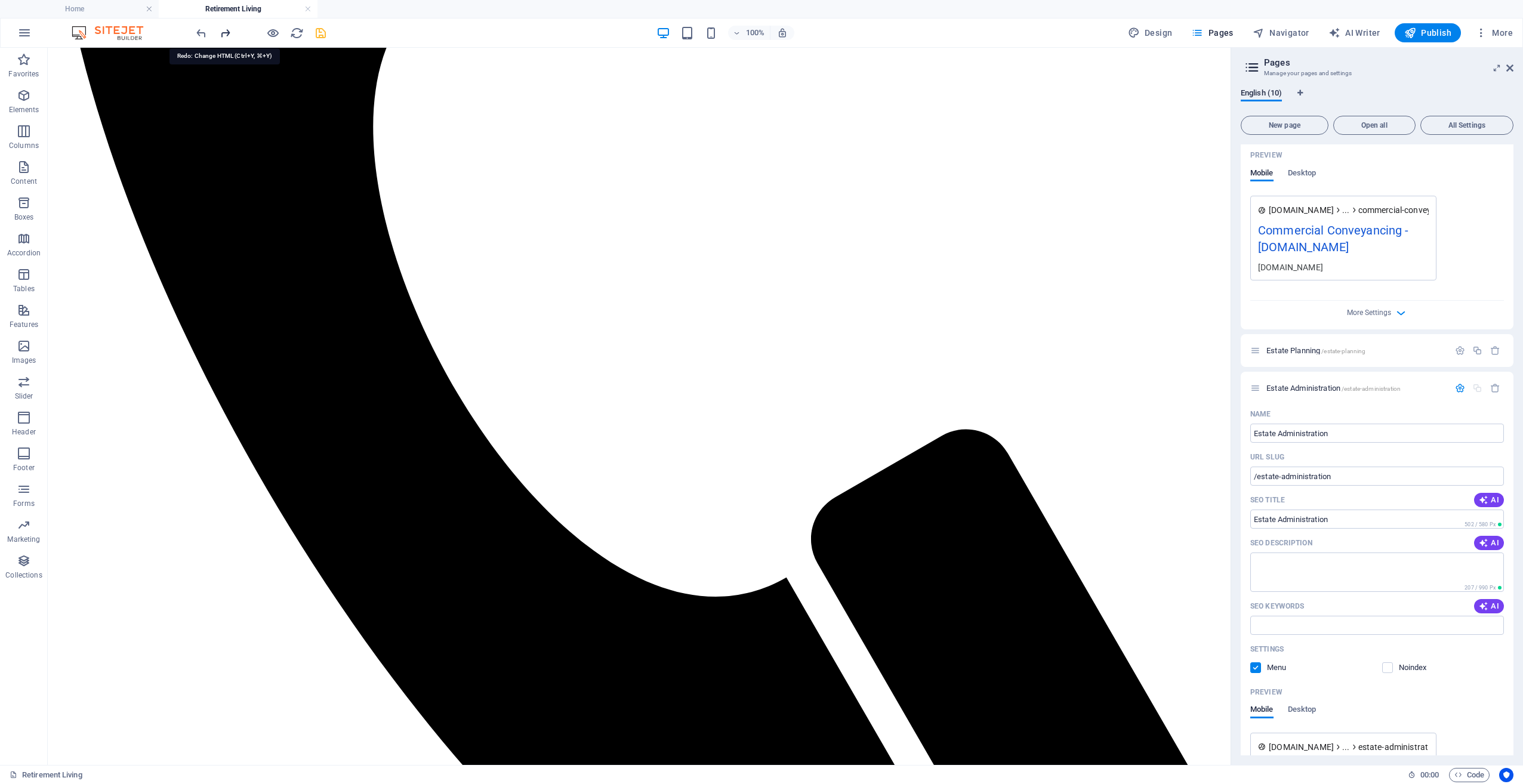
click at [226, 30] on icon "redo" at bounding box center [225, 33] width 14 height 14
click at [202, 31] on icon "undo" at bounding box center [202, 33] width 14 height 14
click at [224, 36] on icon "redo" at bounding box center [225, 33] width 14 height 14
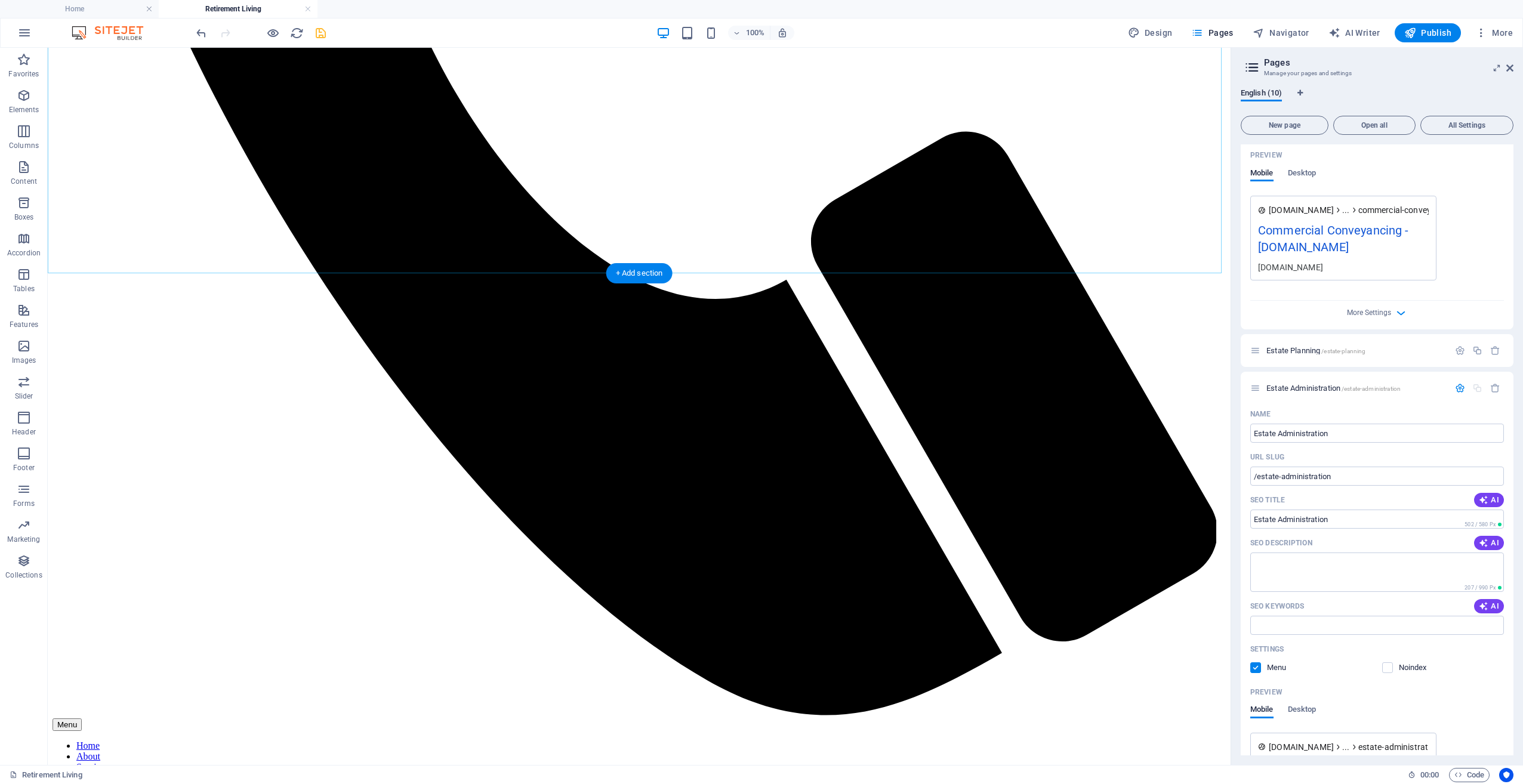
scroll to position [1014, 0]
click at [322, 30] on icon "save" at bounding box center [320, 33] width 14 height 14
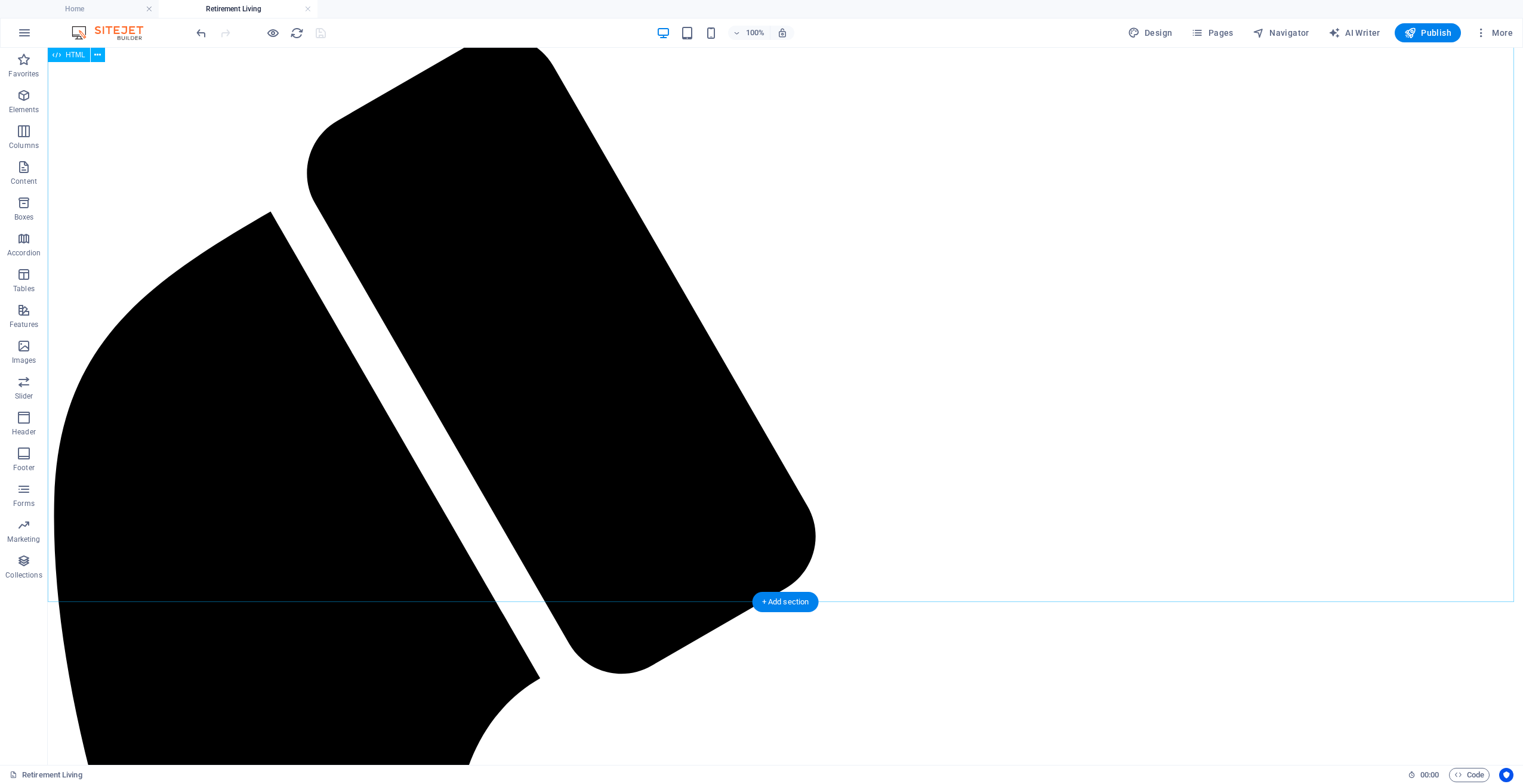
scroll to position [120, 0]
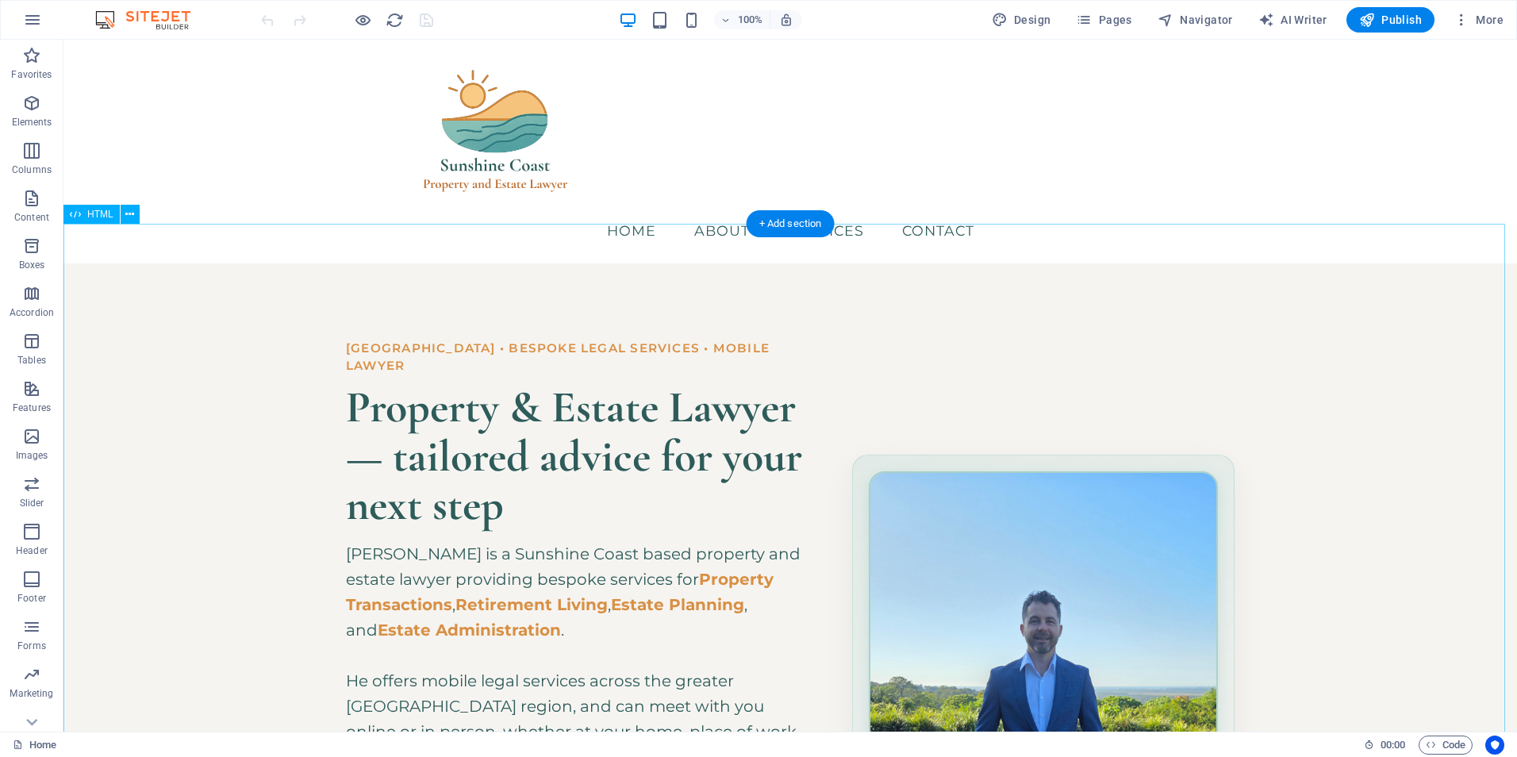
click at [511, 352] on div "Hero Banner – Sunshine Coast Property & Estate Lawyer Sunshine Coast • Bespoke …" at bounding box center [790, 645] width 1454 height 765
click at [133, 215] on div "Menu Home About Services Contact" at bounding box center [790, 152] width 1454 height 224
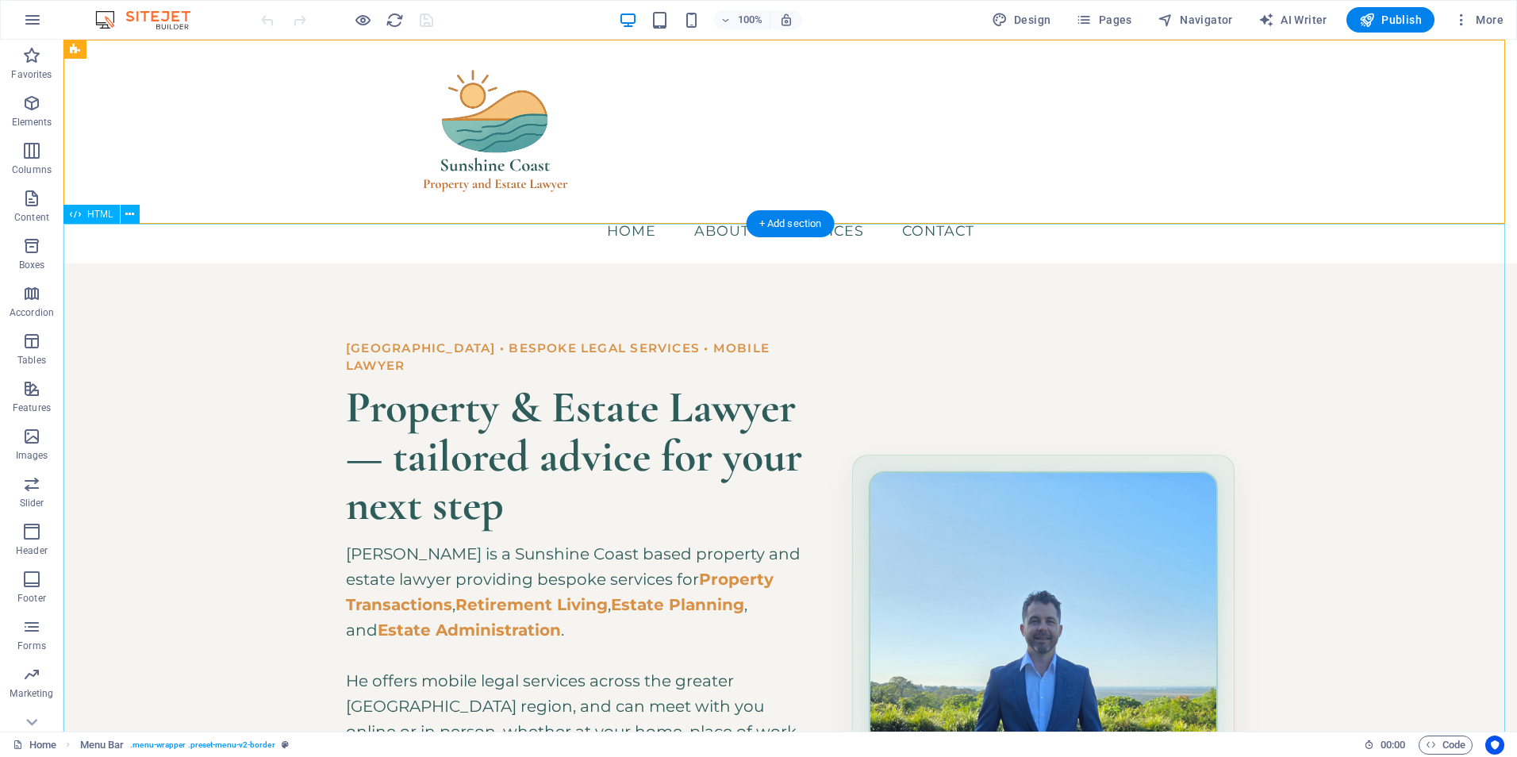
click at [137, 263] on div "Hero Banner – Sunshine Coast Property & Estate Lawyer Sunshine Coast • Bespoke …" at bounding box center [790, 645] width 1454 height 765
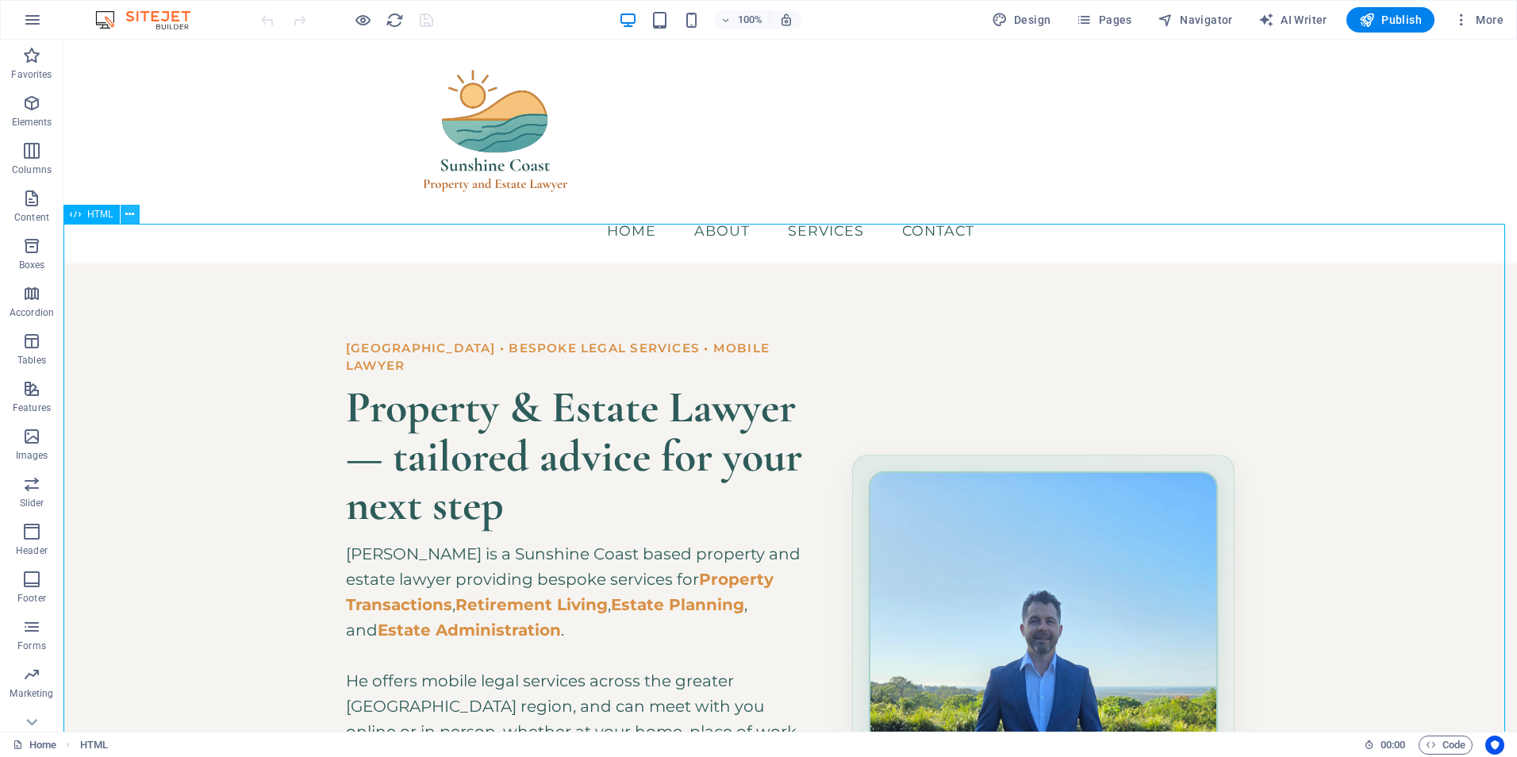
click at [129, 209] on icon at bounding box center [129, 214] width 9 height 17
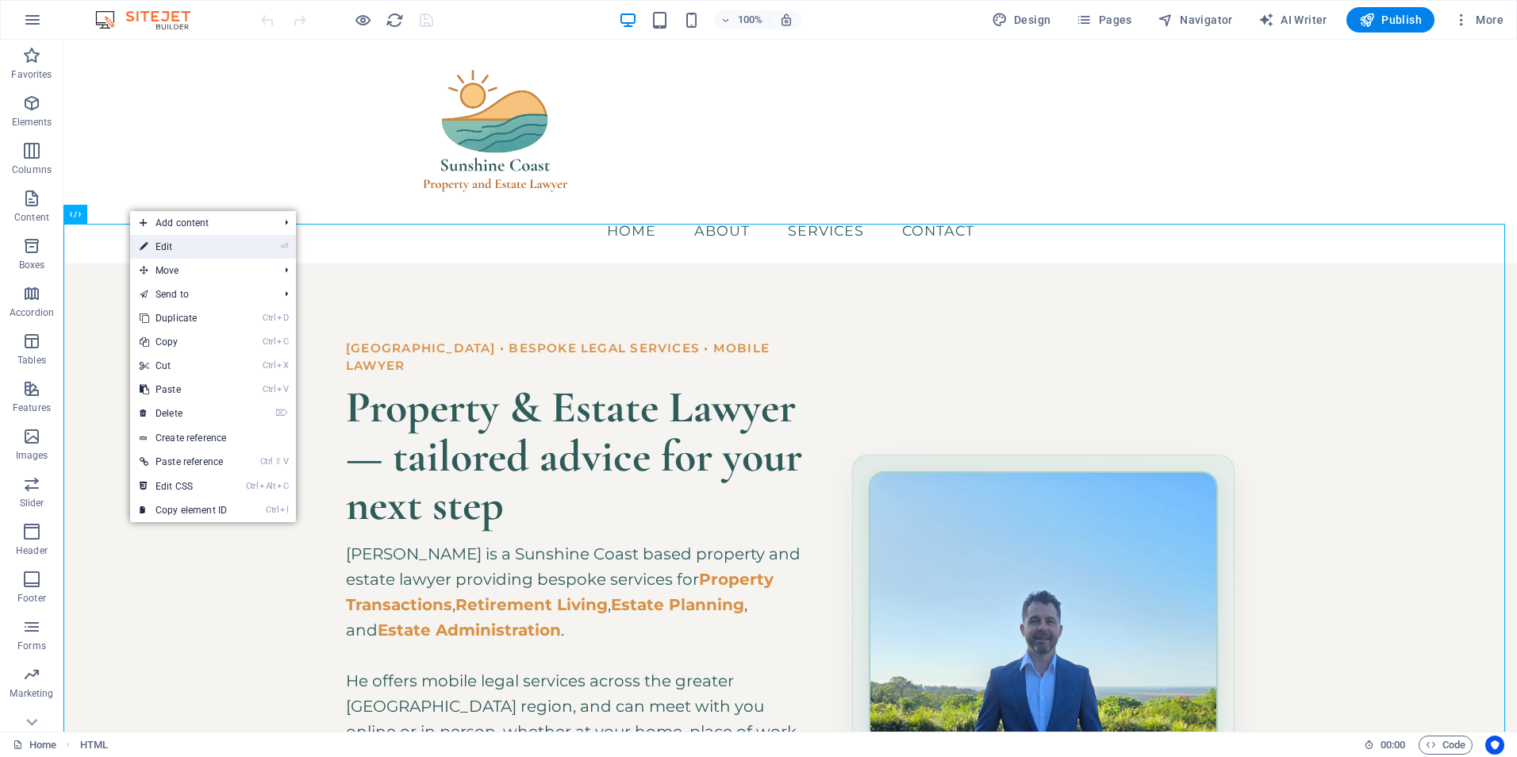
click at [179, 240] on link "⏎ Edit" at bounding box center [183, 247] width 106 height 24
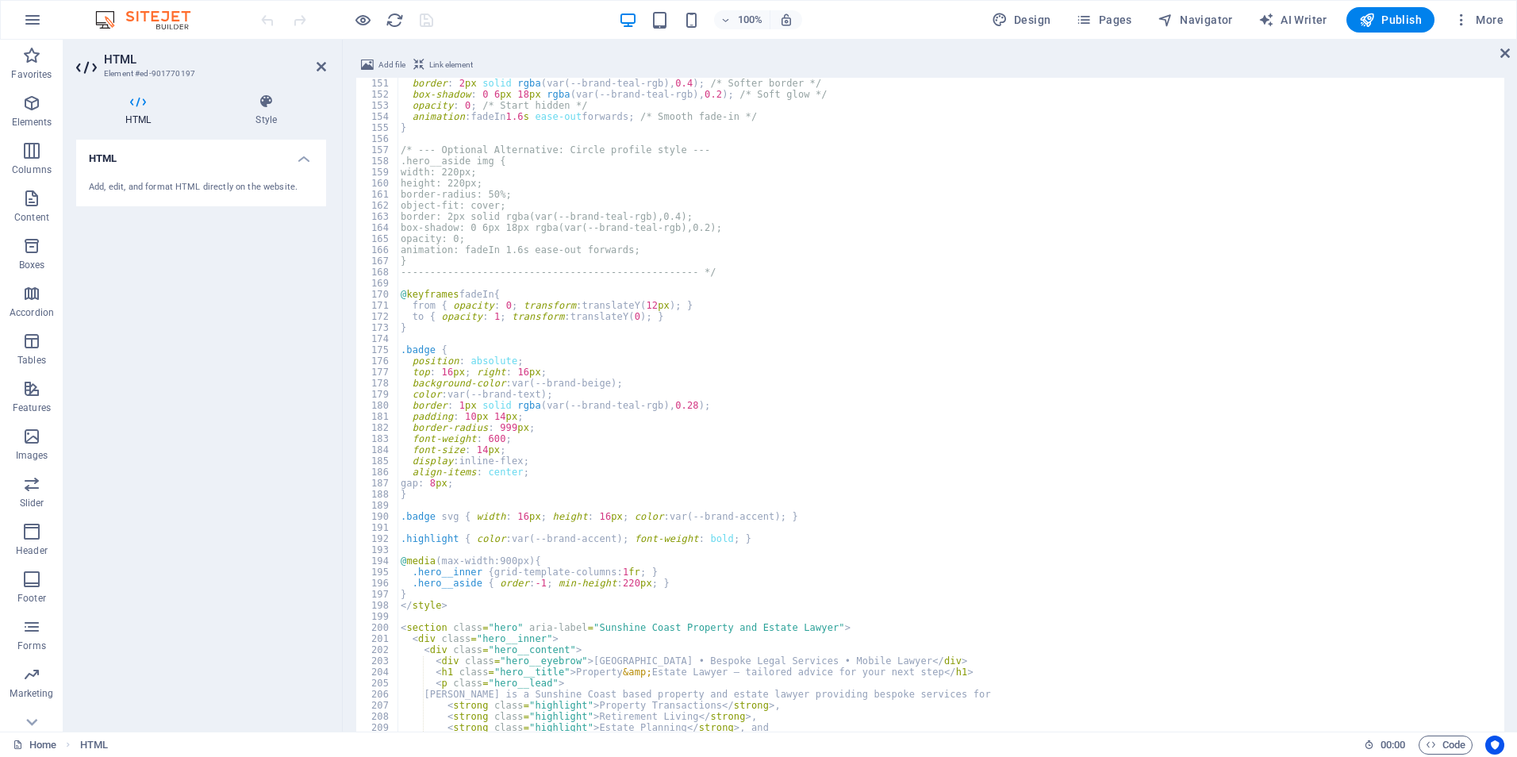
scroll to position [1753, 0]
